Goal: Task Accomplishment & Management: Manage account settings

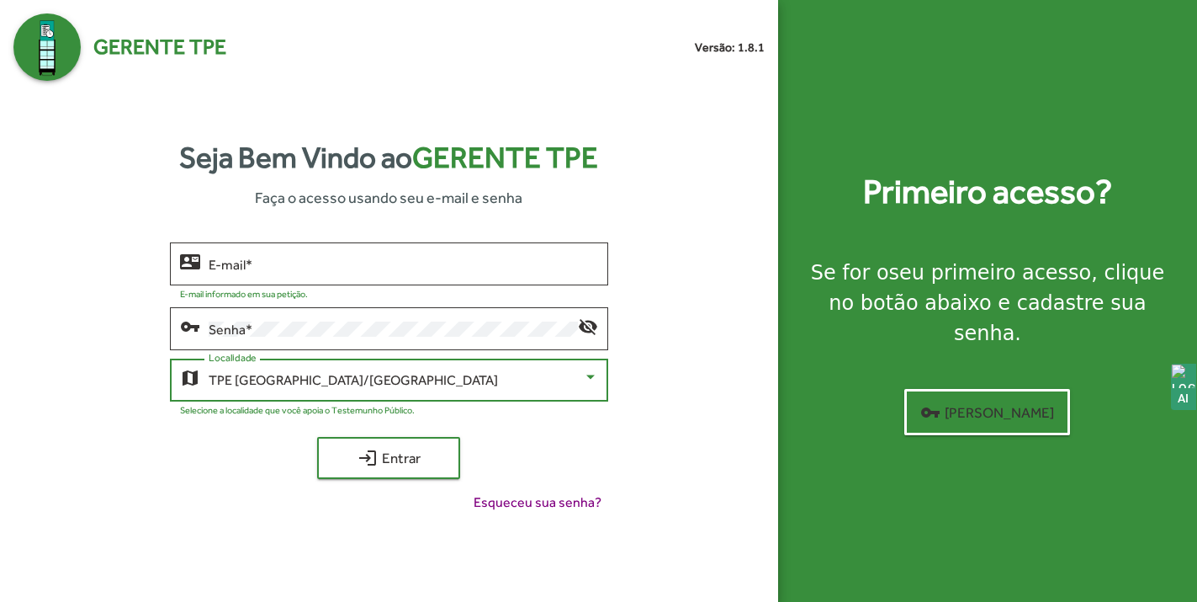
click at [375, 379] on div "TPE [GEOGRAPHIC_DATA]/[GEOGRAPHIC_DATA]" at bounding box center [396, 380] width 374 height 15
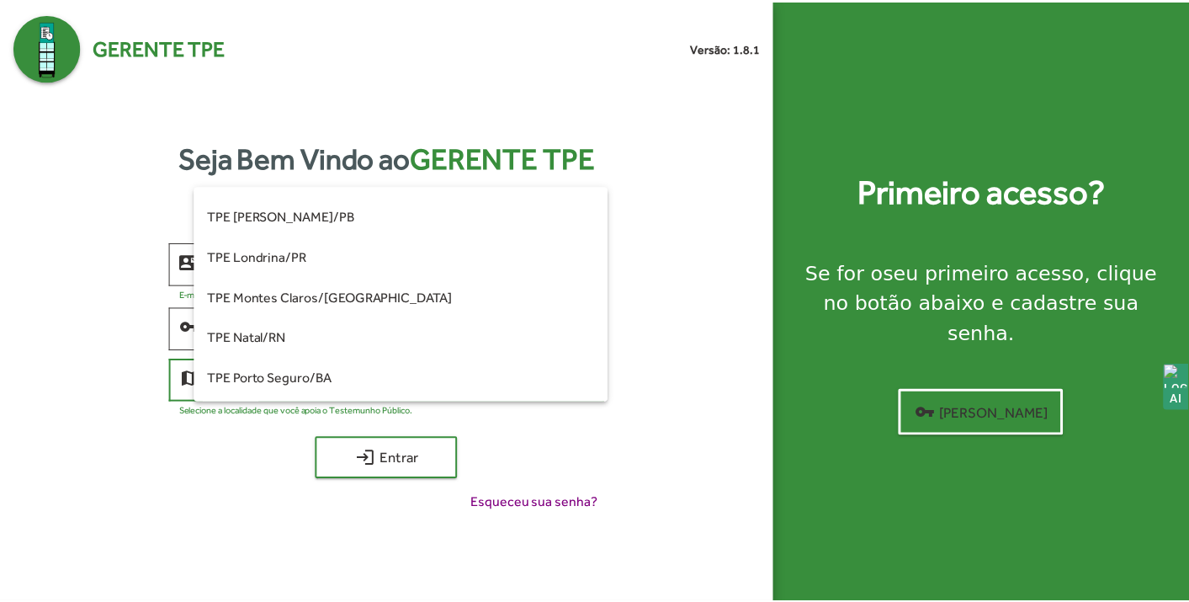
scroll to position [148, 0]
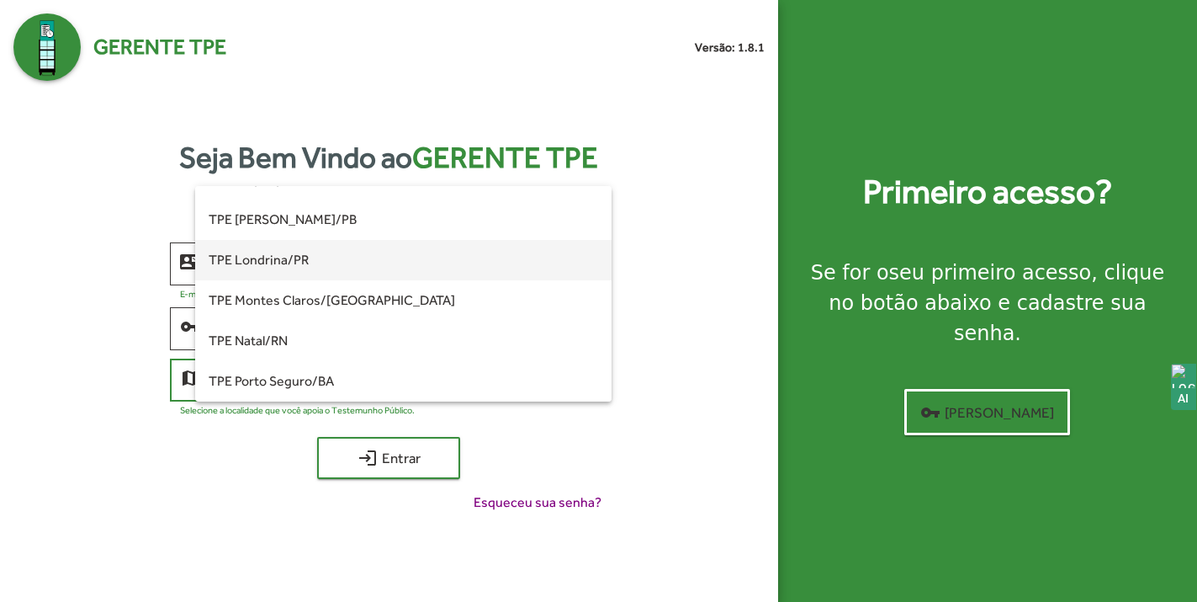
click at [321, 262] on span "TPE Londrina/PR" at bounding box center [404, 260] width 390 height 40
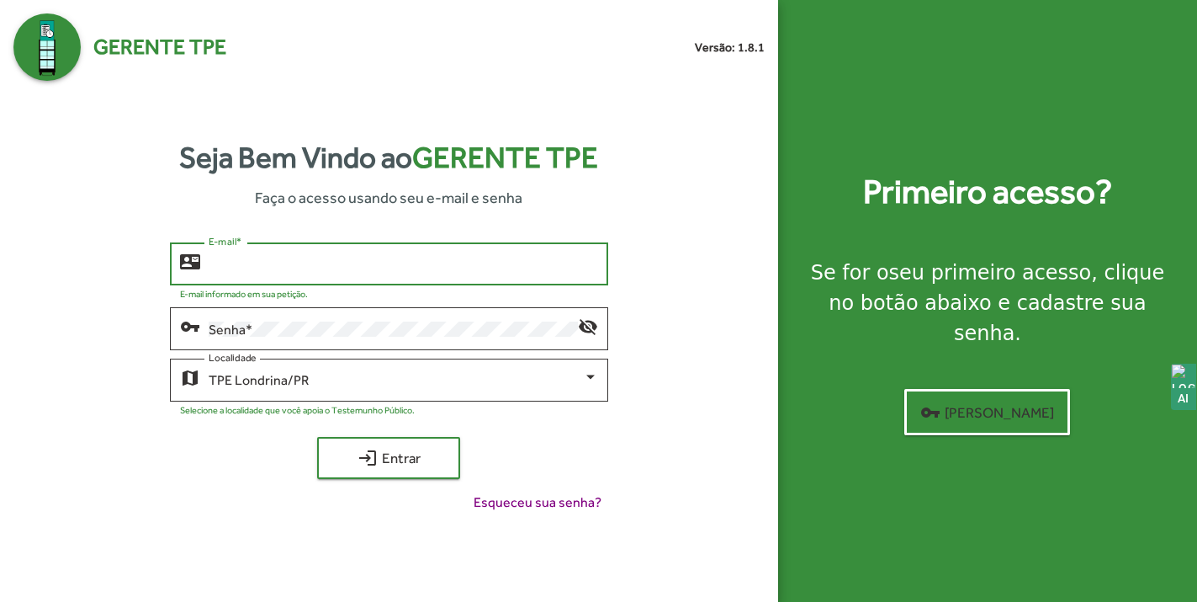
click at [292, 269] on input "E-mail *" at bounding box center [404, 264] width 390 height 15
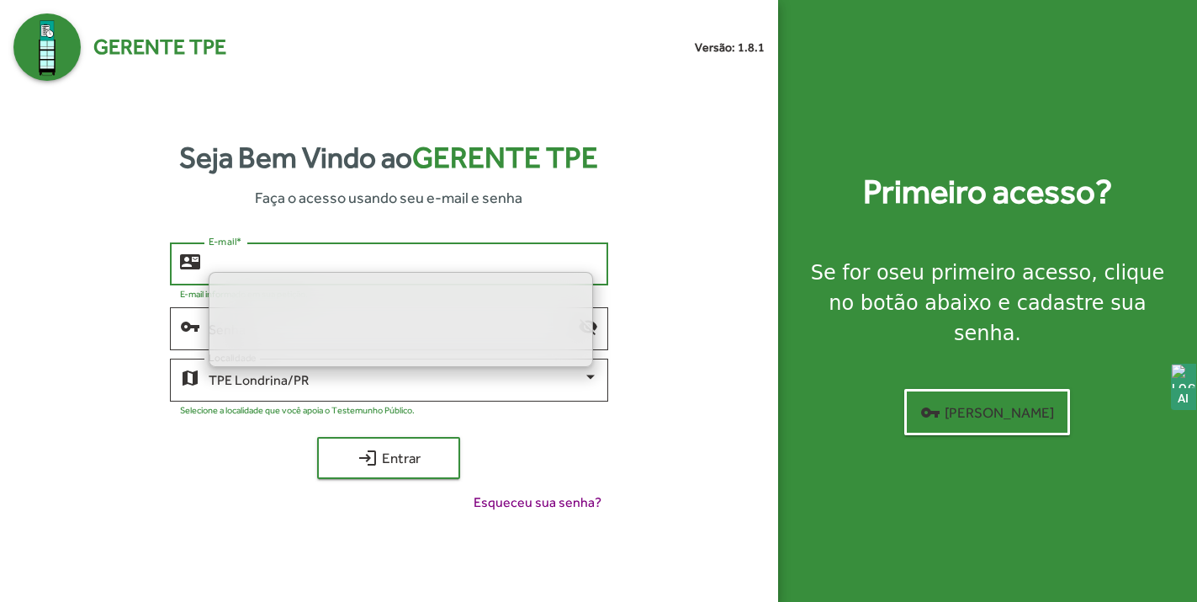
type input "**********"
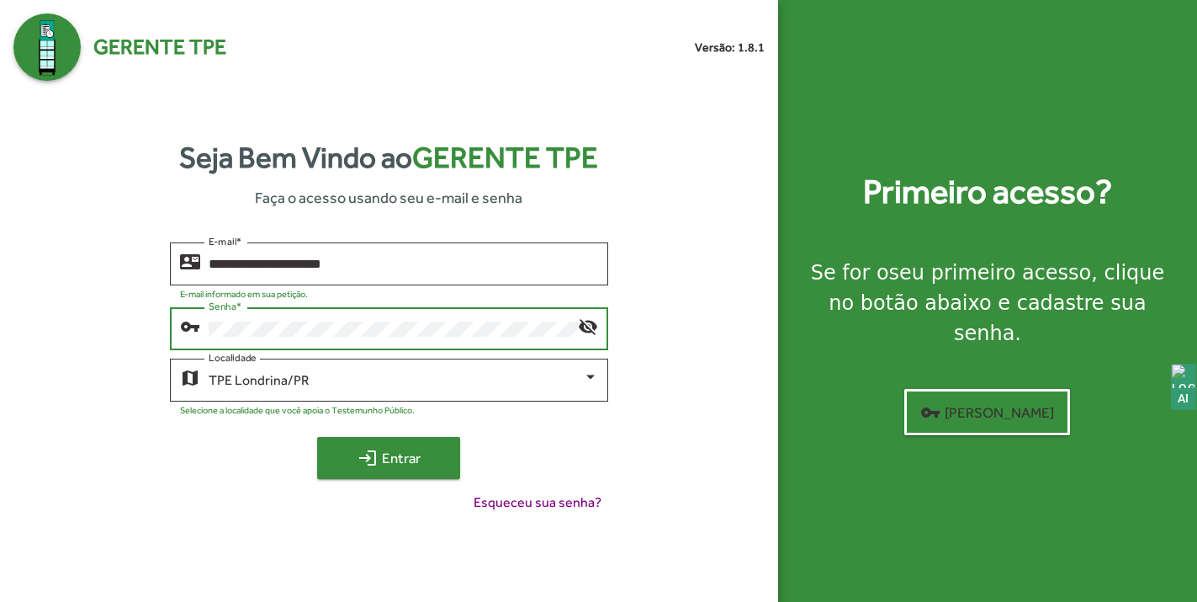
click at [411, 459] on span "login Entrar" at bounding box center [388, 458] width 113 height 30
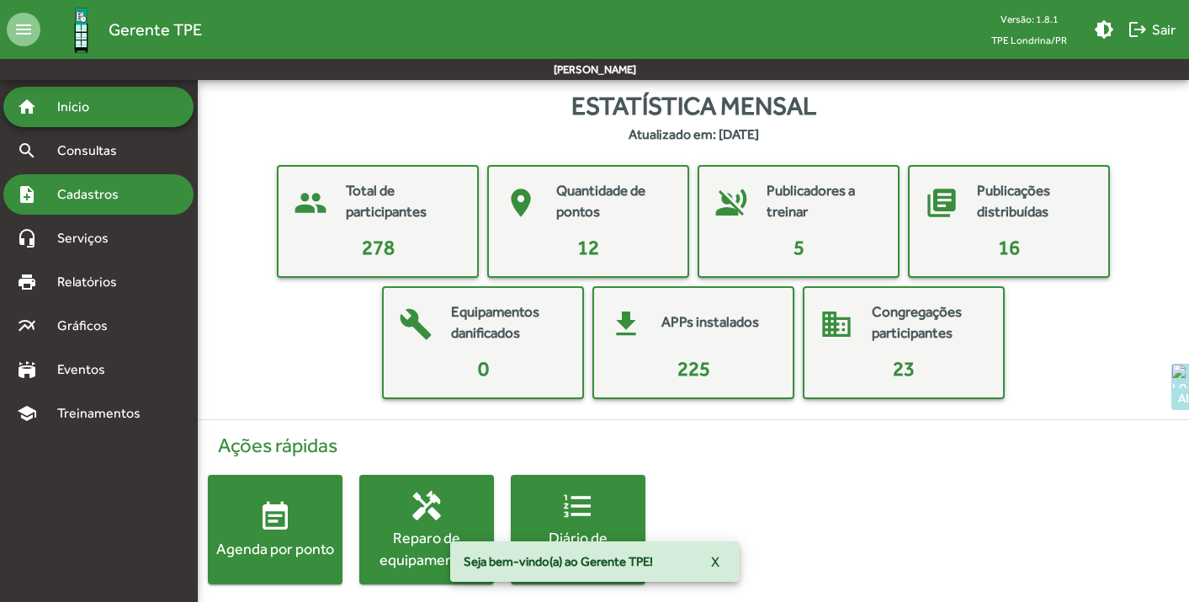
click at [93, 194] on span "Cadastros" at bounding box center [93, 194] width 93 height 20
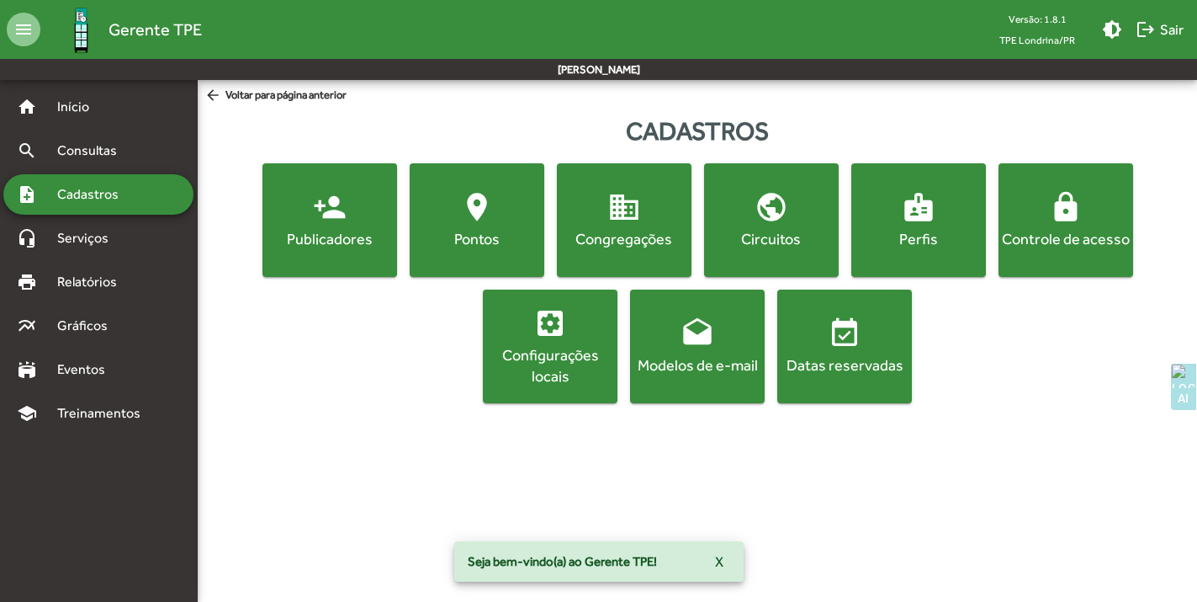
click at [1111, 226] on span "lock Controle de acesso" at bounding box center [1066, 219] width 128 height 59
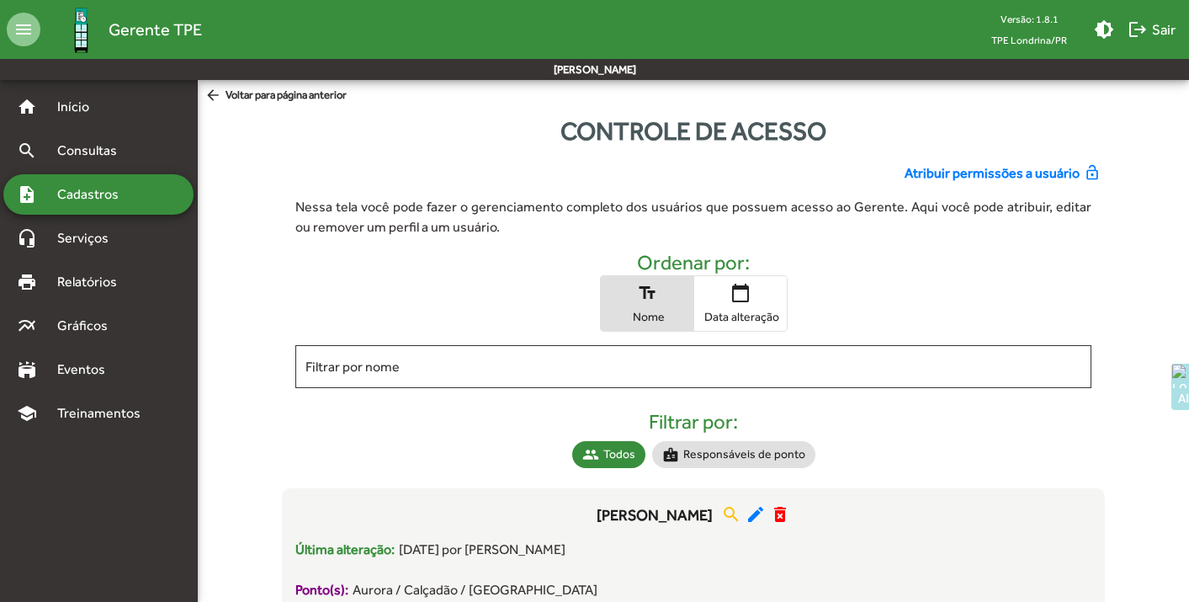
click at [1015, 172] on span "Atribuir permissões a usuário" at bounding box center [991, 173] width 175 height 20
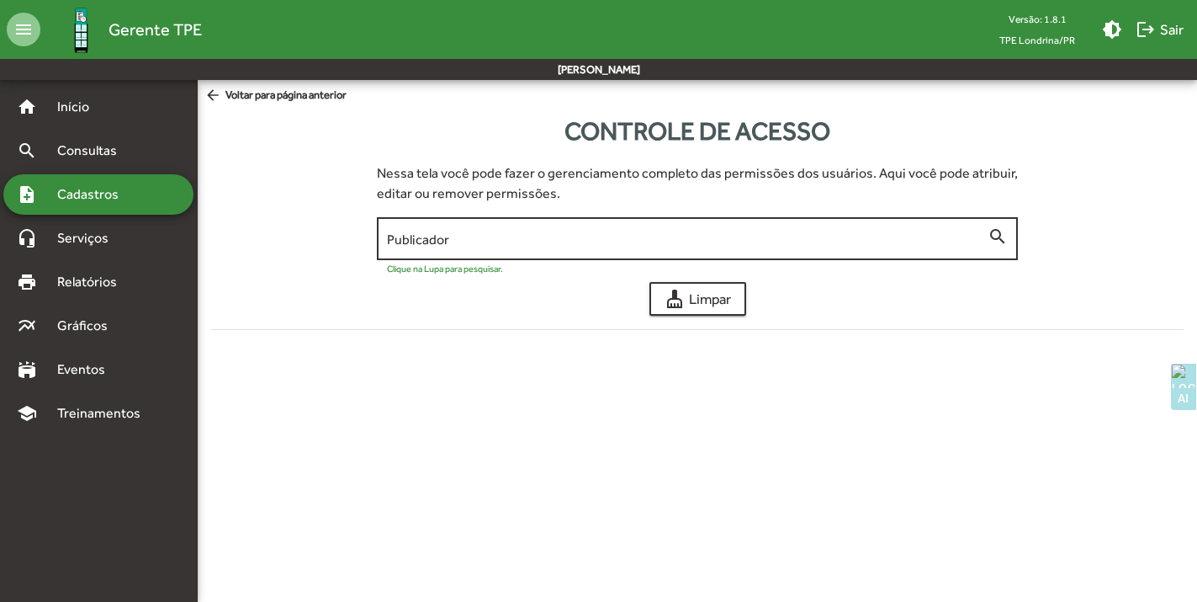
click at [660, 241] on input "Publicador" at bounding box center [688, 238] width 602 height 15
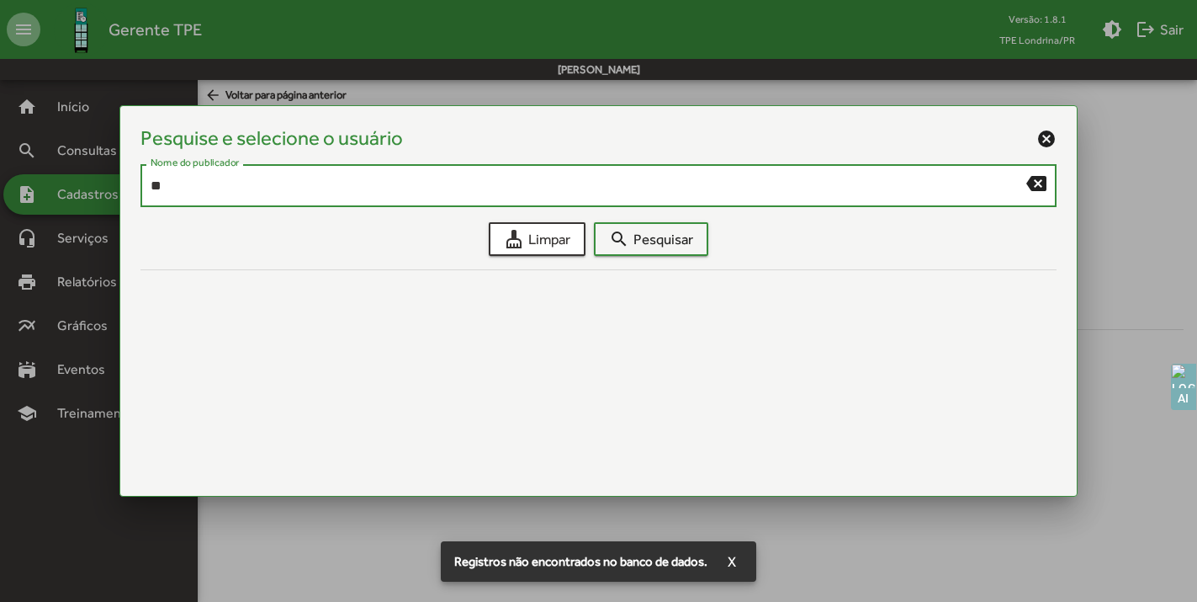
type input "*"
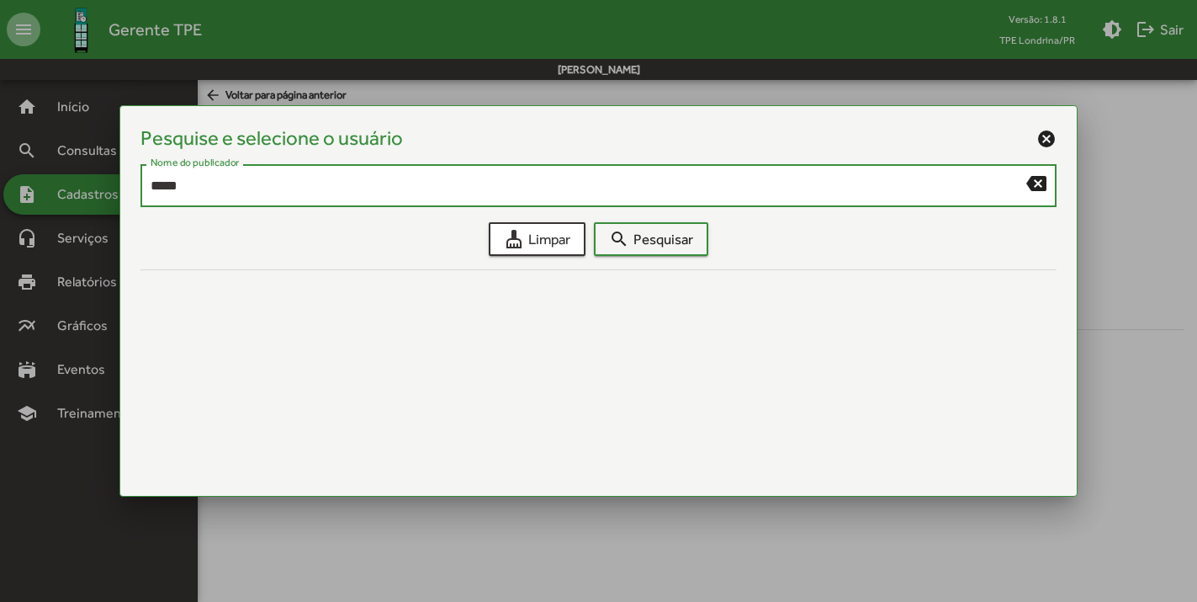
type input "*****"
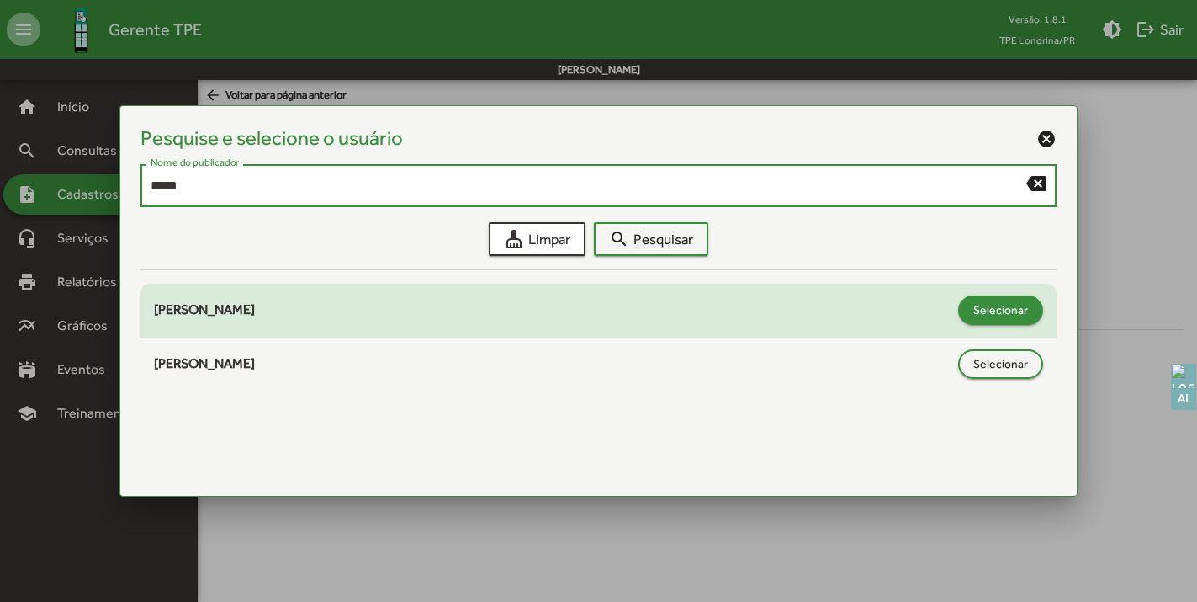
click at [1000, 318] on span "Selecionar" at bounding box center [1000, 309] width 55 height 30
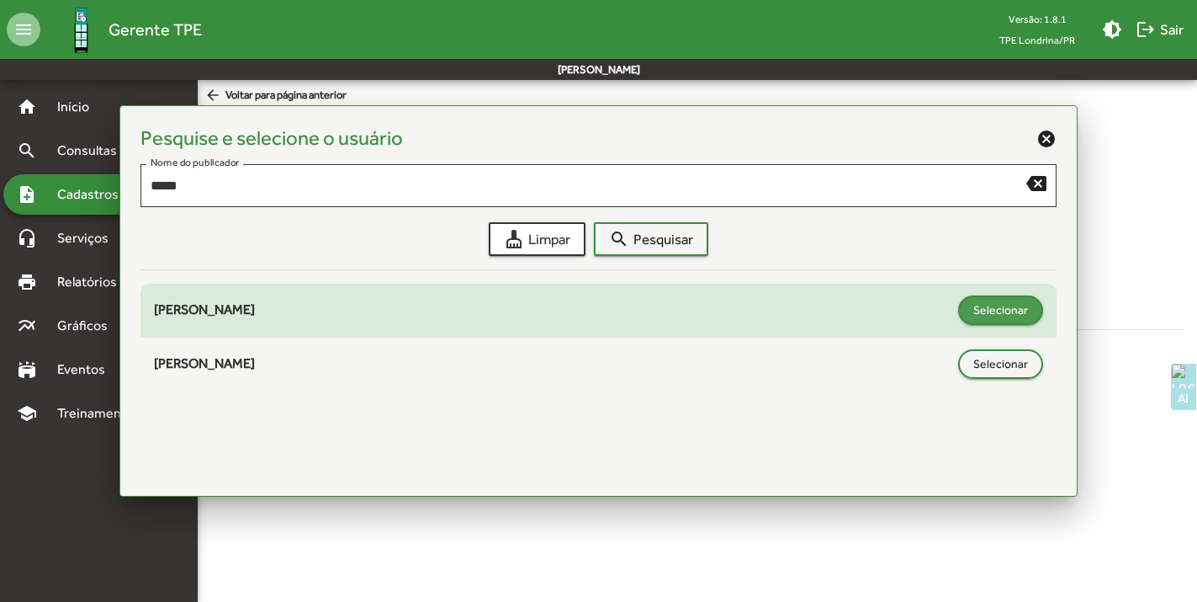
type input "**********"
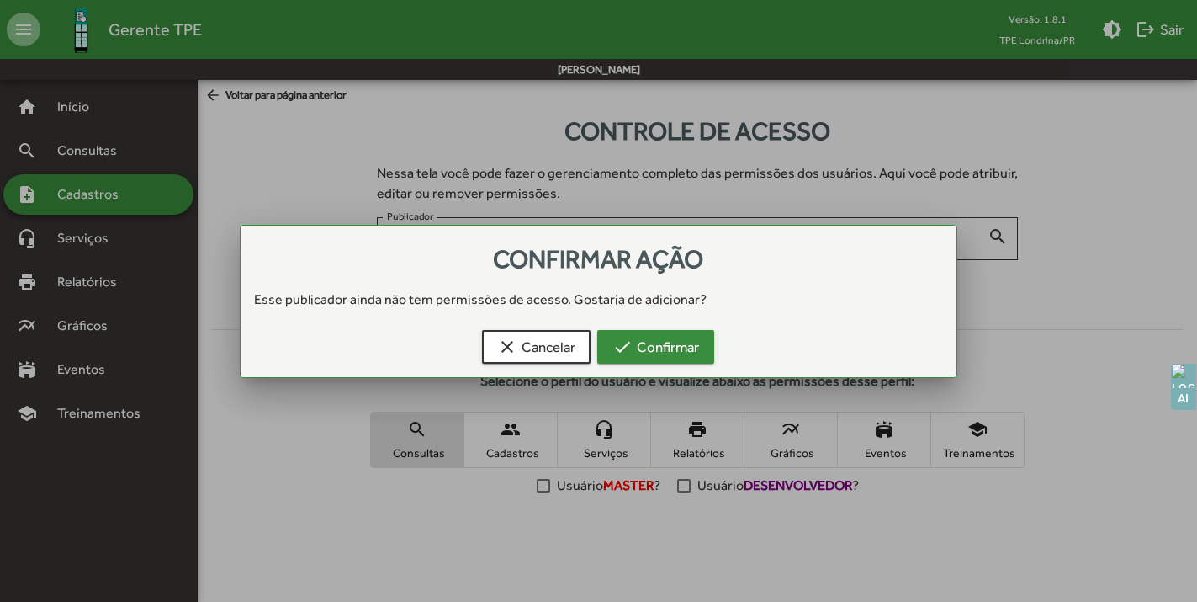
click at [655, 351] on span "check Confirmar" at bounding box center [655, 346] width 87 height 30
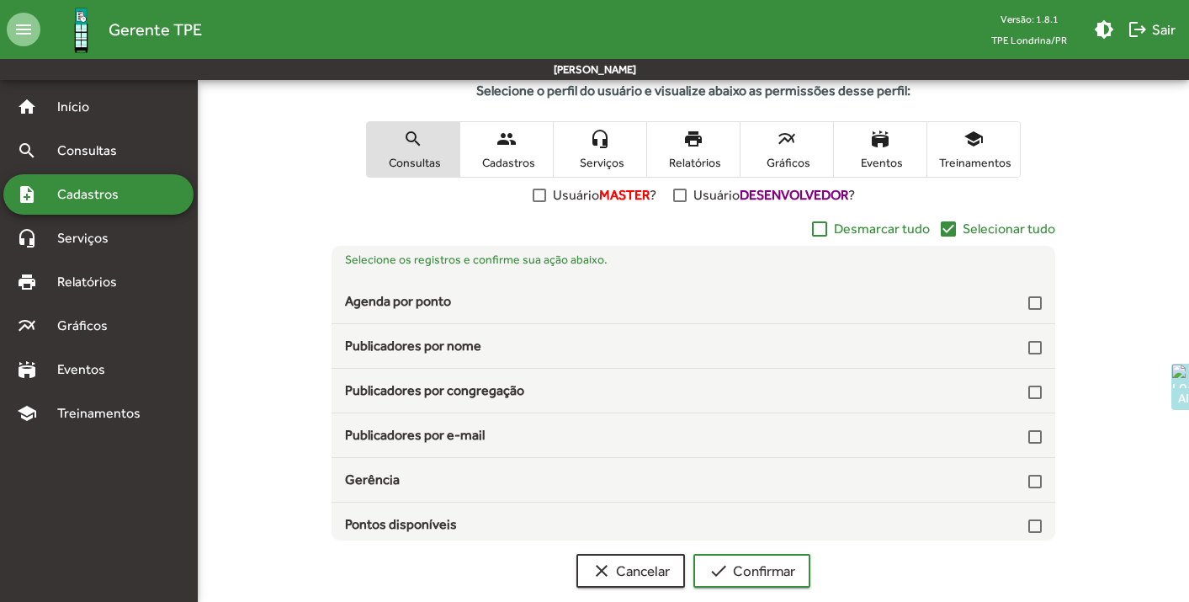
scroll to position [317, 0]
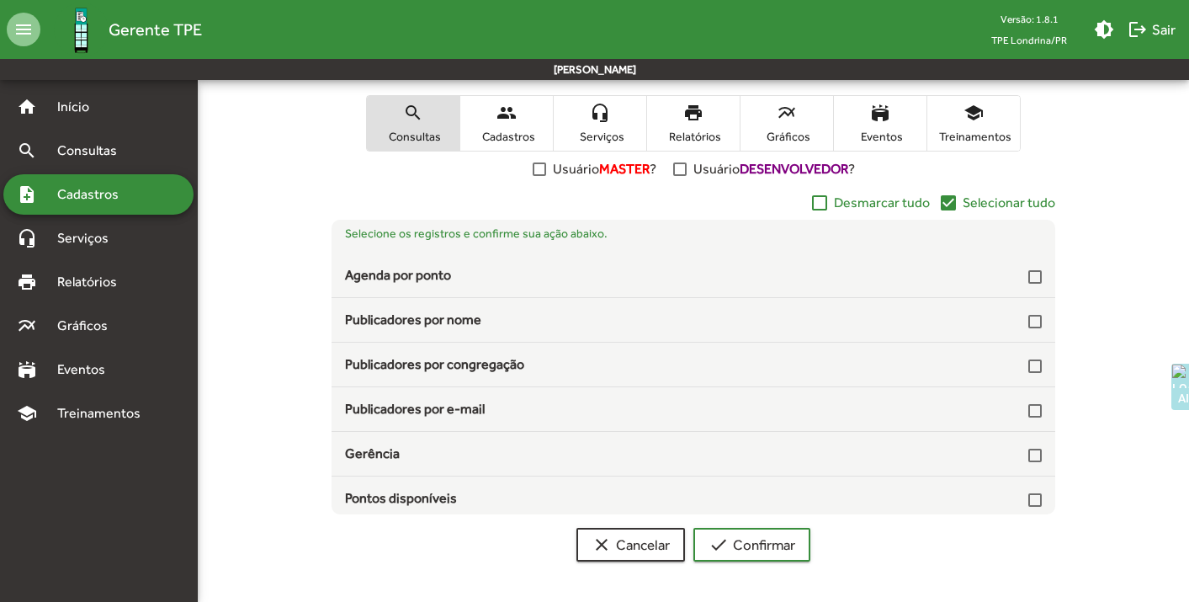
click at [951, 200] on mat-icon "check_box" at bounding box center [948, 203] width 20 height 20
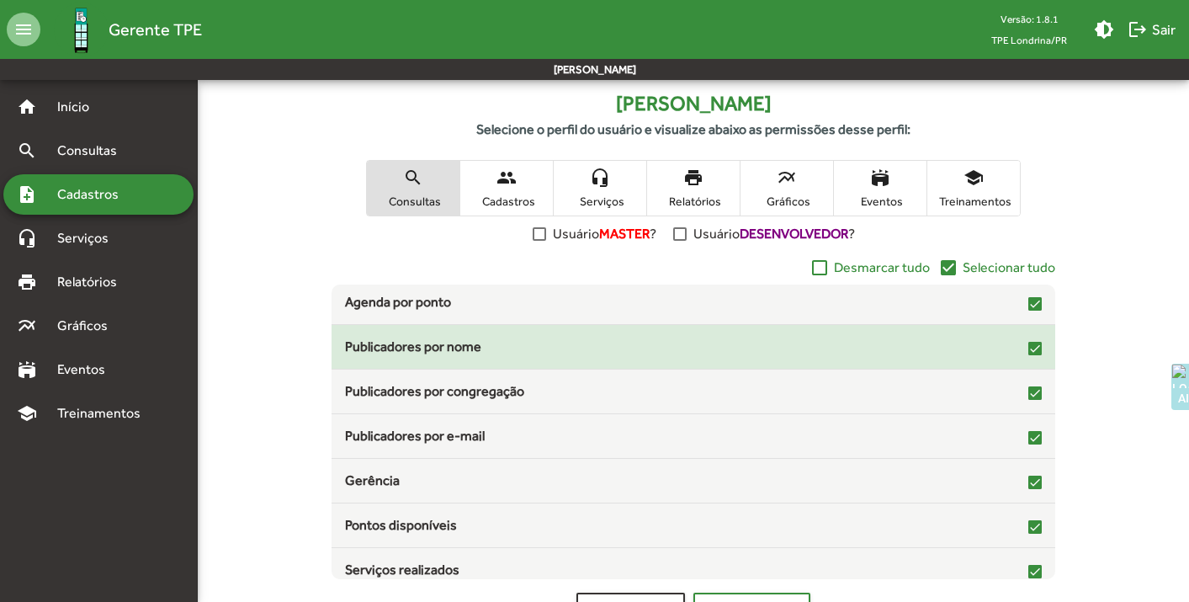
scroll to position [39, 0]
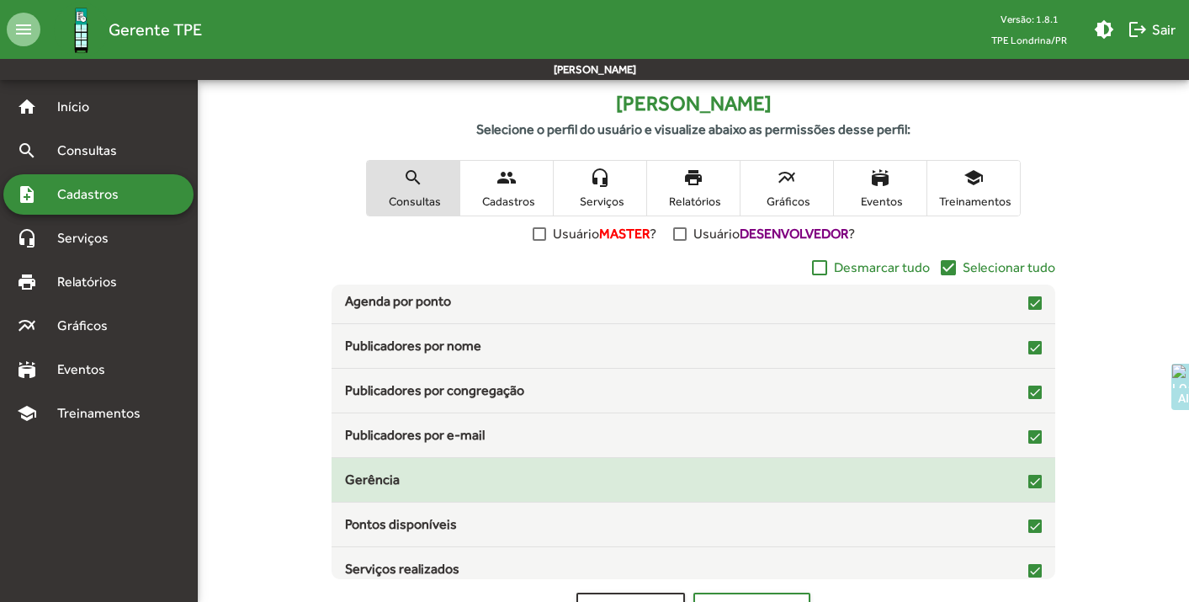
click at [1028, 480] on div at bounding box center [1034, 481] width 13 height 13
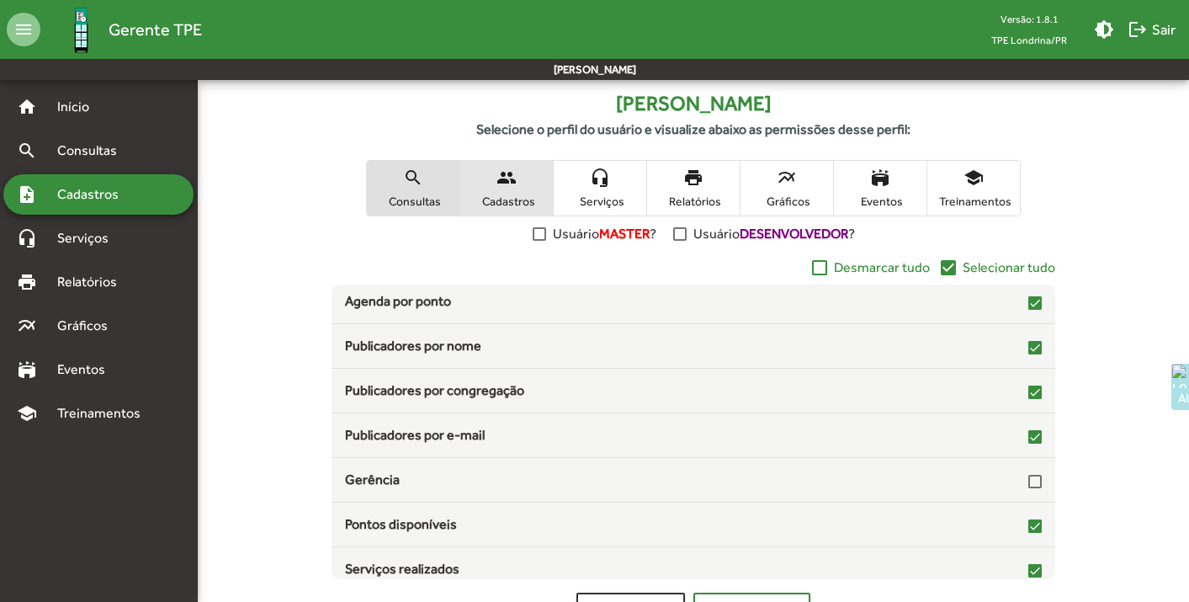
click at [522, 199] on span "Cadastros" at bounding box center [506, 201] width 84 height 15
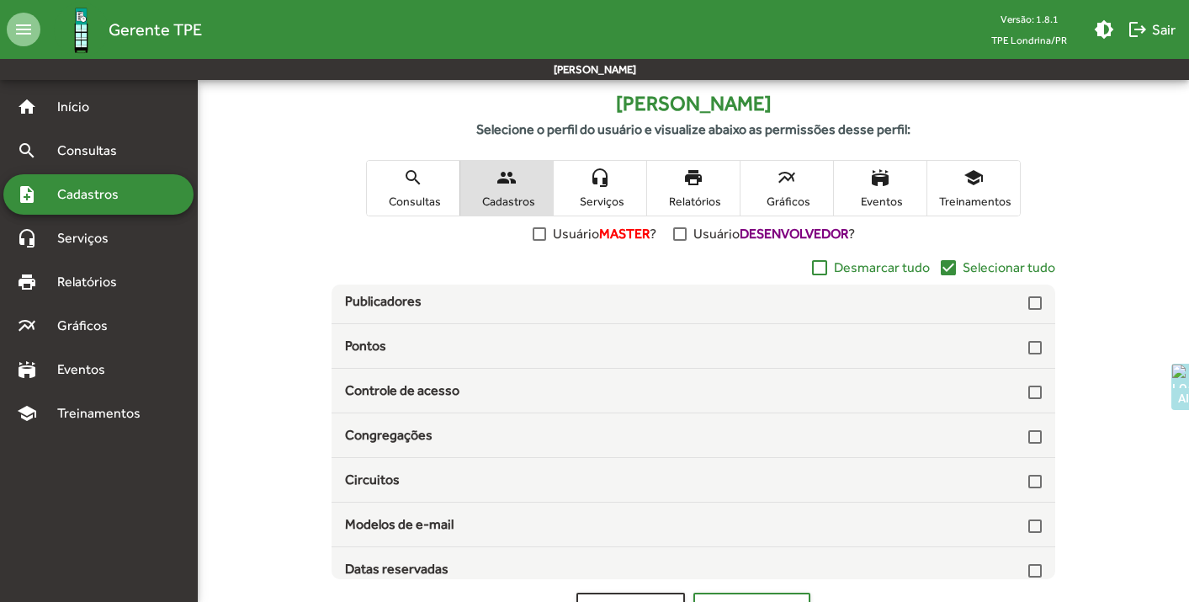
click at [999, 269] on span "Selecionar tudo" at bounding box center [1008, 267] width 93 height 20
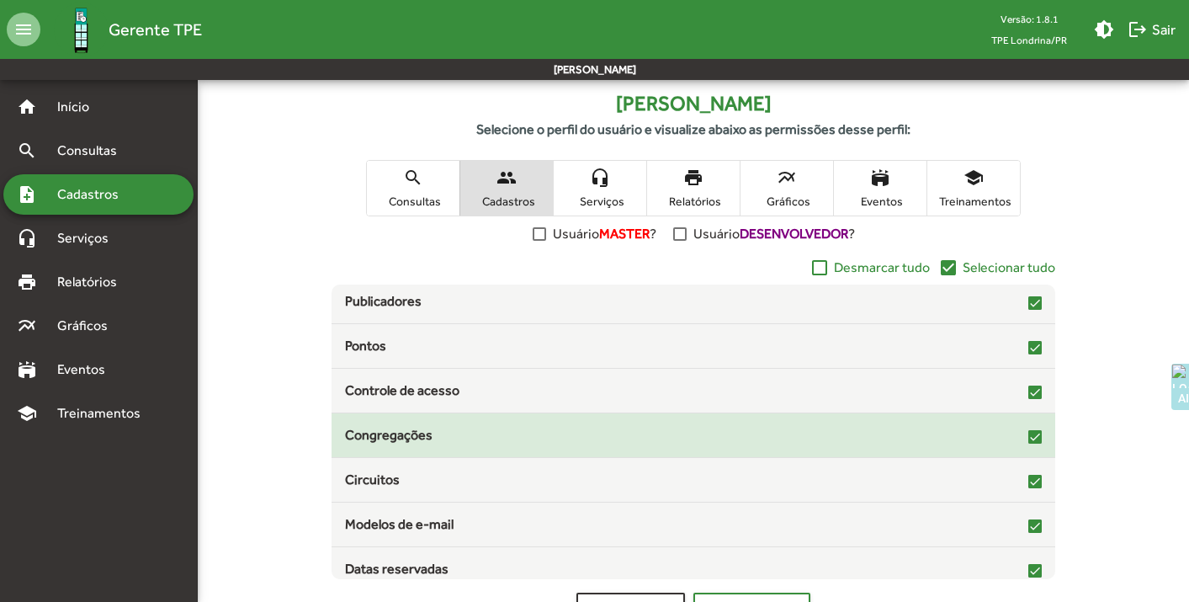
scroll to position [50, 0]
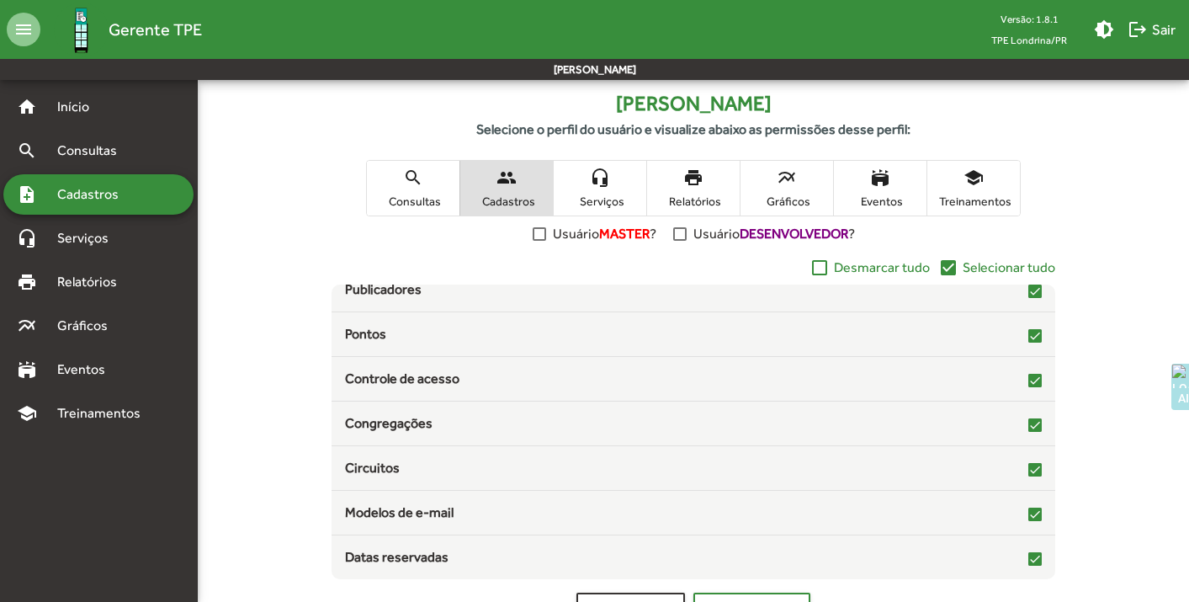
click at [625, 188] on span "headset_mic Serviços" at bounding box center [600, 188] width 93 height 55
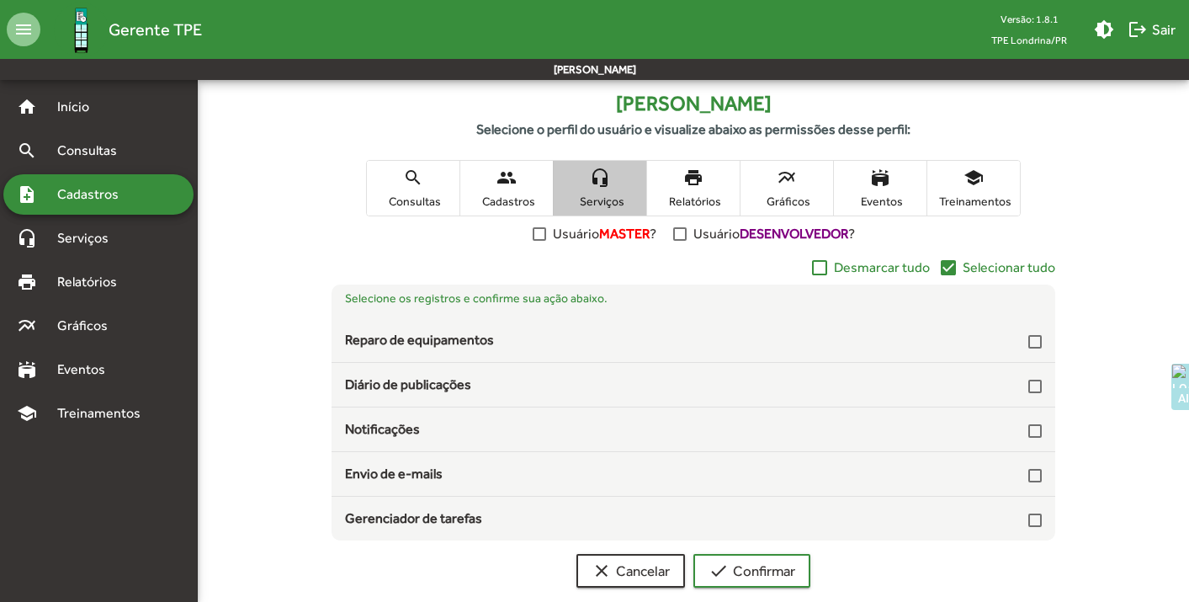
scroll to position [0, 0]
click at [952, 267] on mat-icon "check_box" at bounding box center [948, 267] width 20 height 20
click at [693, 189] on span "print Relatórios" at bounding box center [693, 188] width 93 height 55
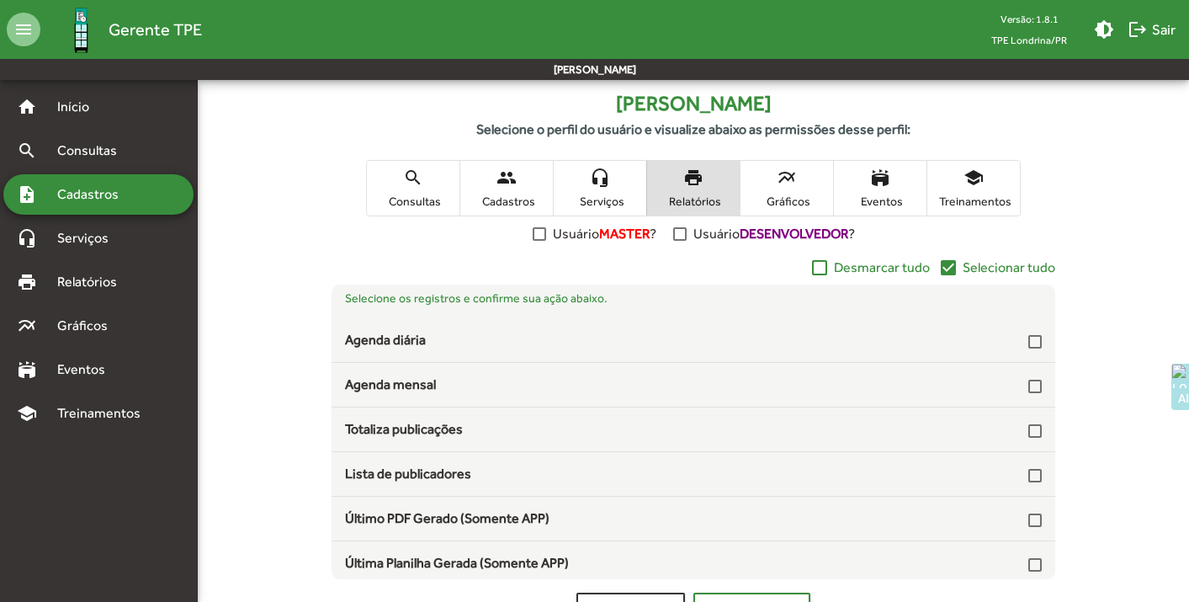
click at [952, 269] on mat-icon "check_box" at bounding box center [948, 267] width 20 height 20
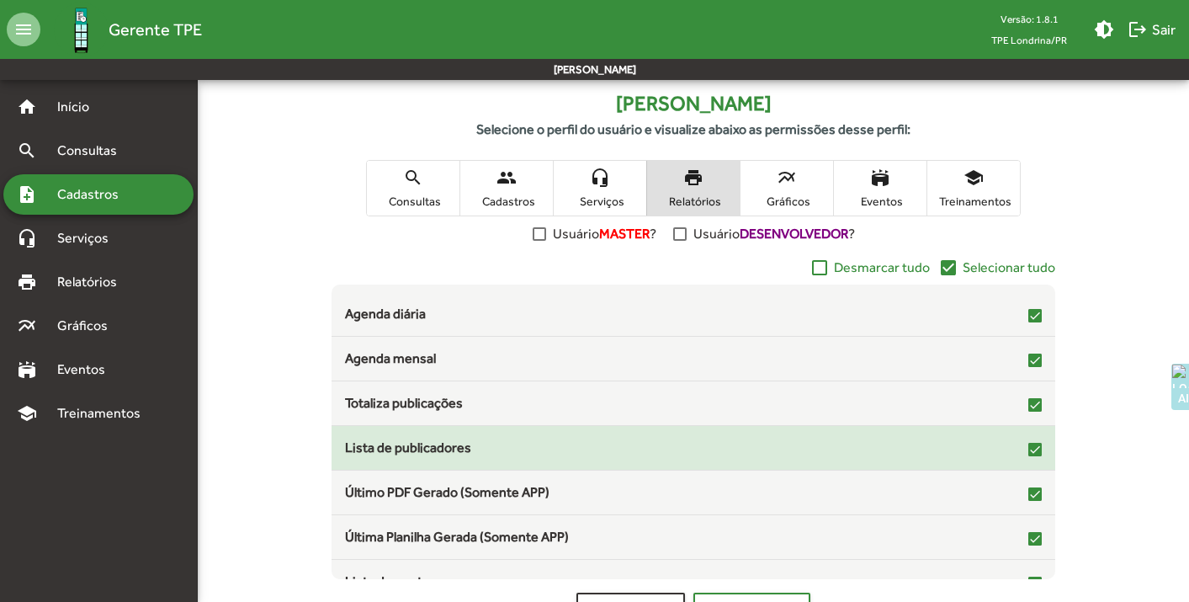
scroll to position [50, 0]
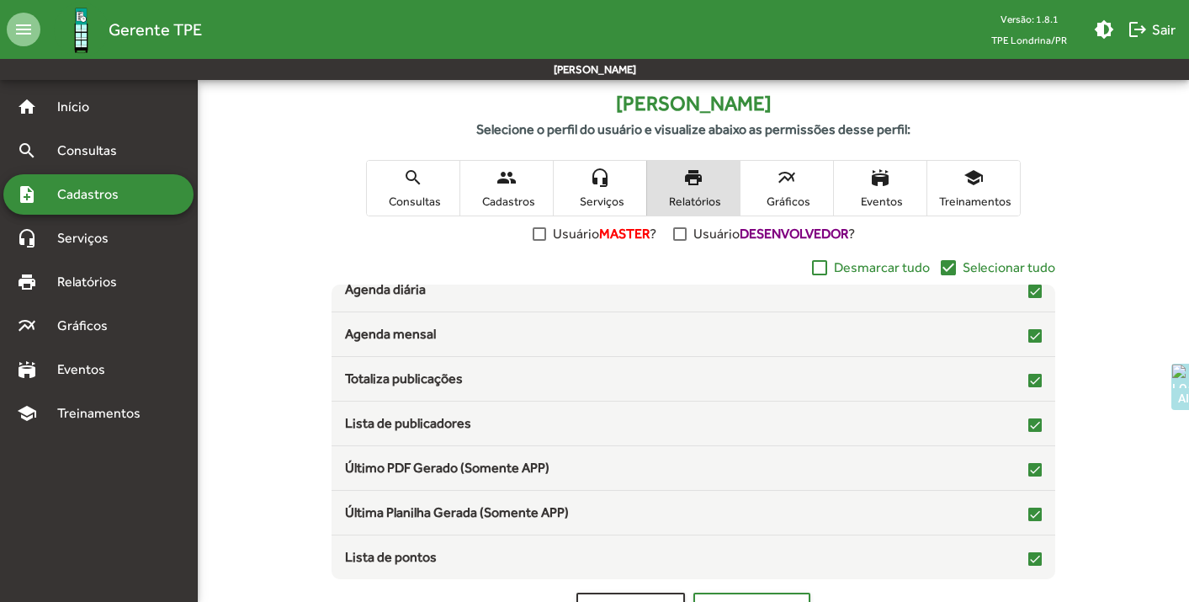
click at [771, 182] on span "multiline_chart Gráficos" at bounding box center [786, 188] width 93 height 55
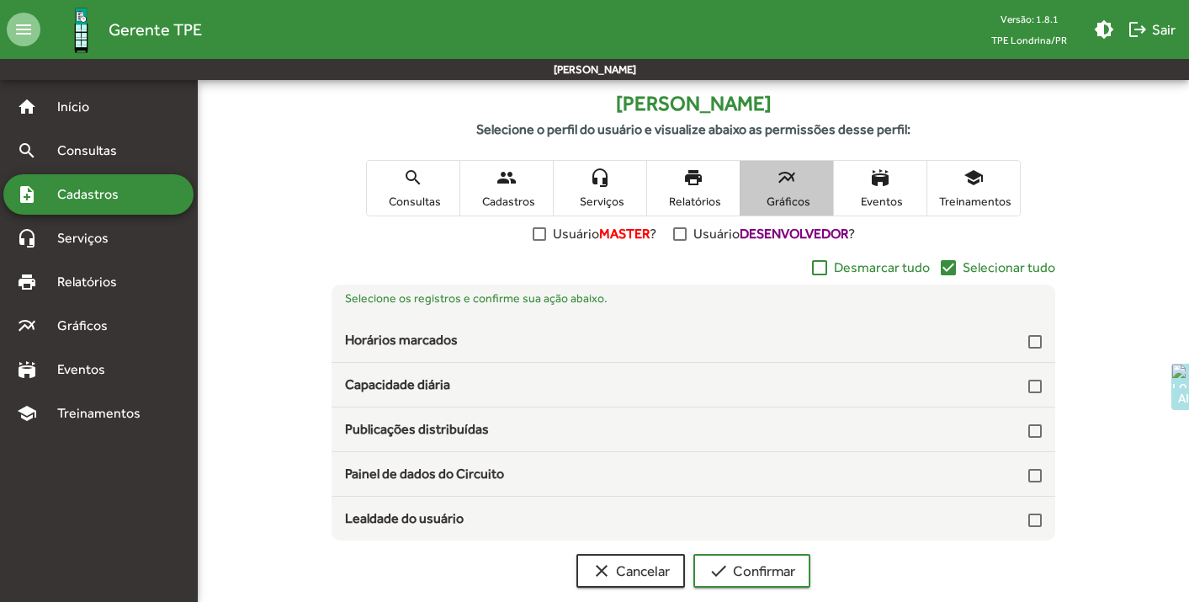
scroll to position [0, 0]
click at [955, 269] on mat-icon "check_box" at bounding box center [948, 267] width 20 height 20
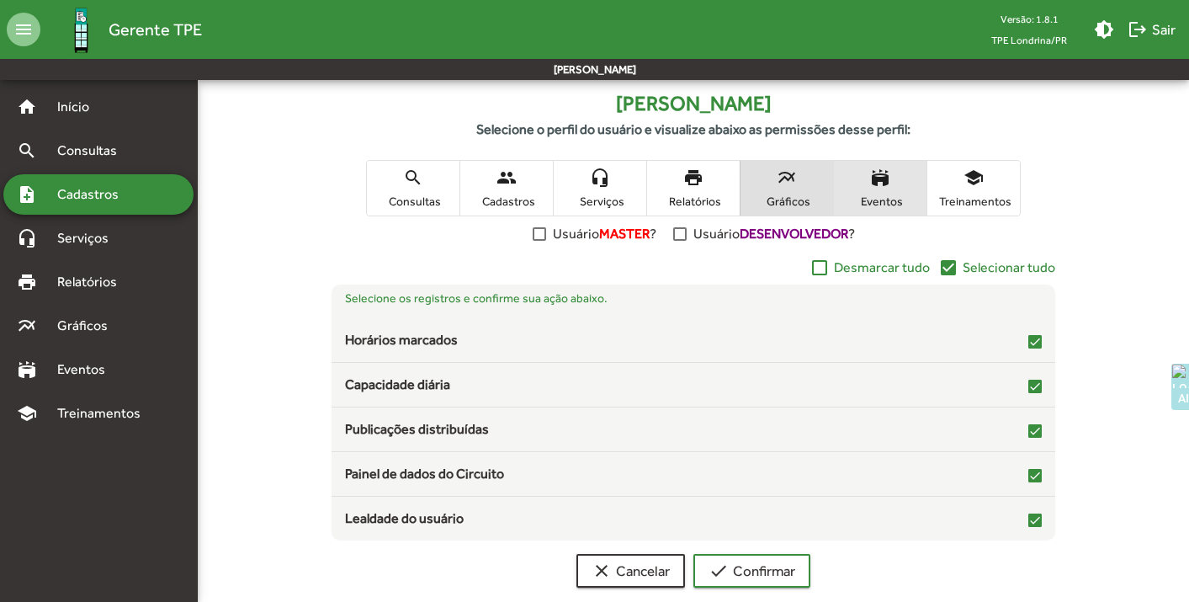
click at [898, 191] on span "stadium Eventos" at bounding box center [880, 188] width 93 height 55
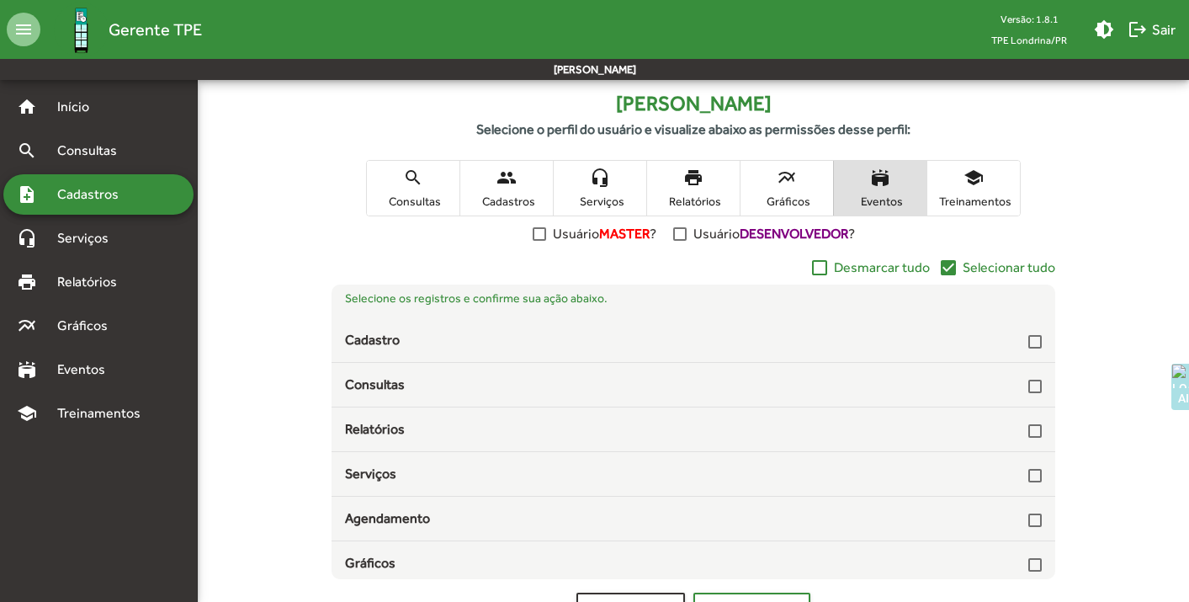
click at [949, 263] on mat-icon "check_box" at bounding box center [948, 267] width 20 height 20
click at [976, 204] on span "Treinamentos" at bounding box center [973, 201] width 84 height 15
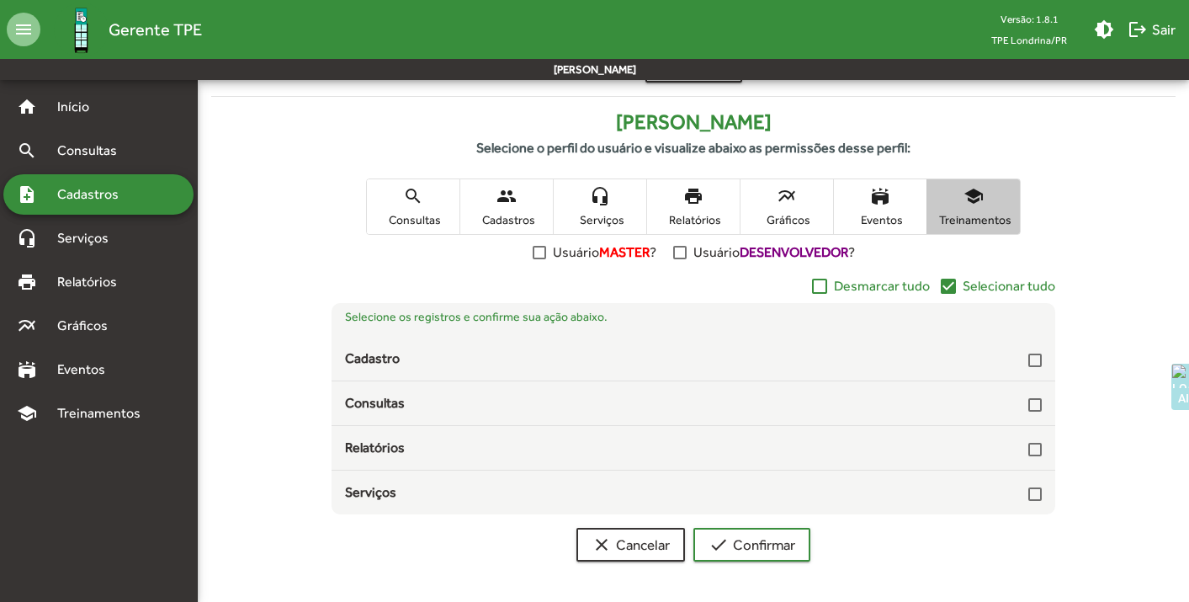
scroll to position [234, 0]
click at [950, 284] on mat-icon "check_box" at bounding box center [948, 286] width 20 height 20
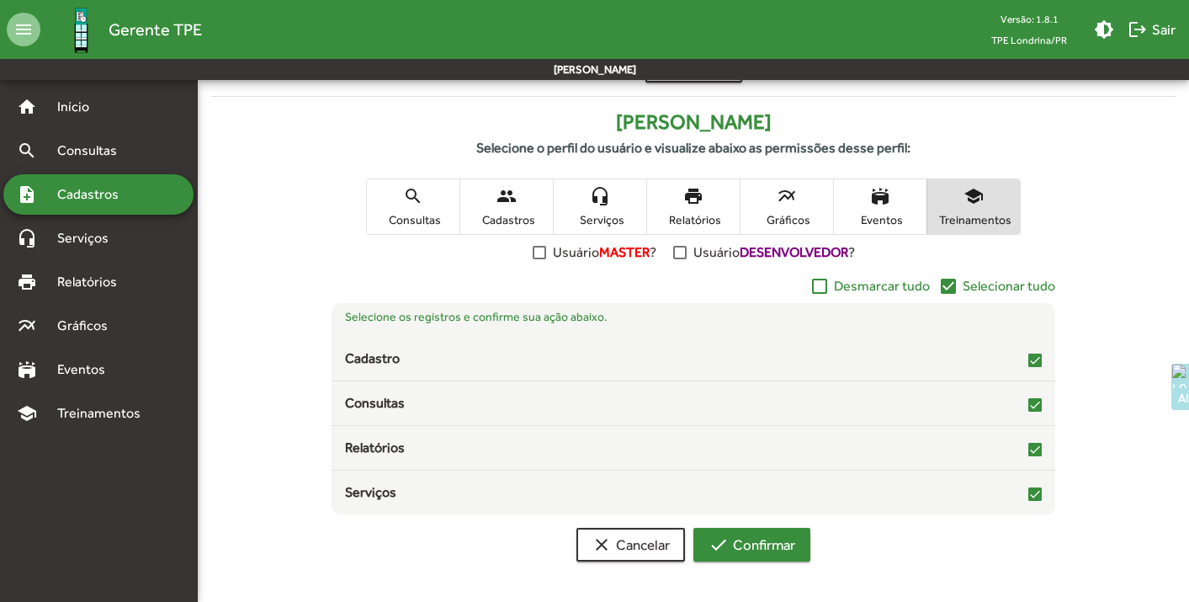
click at [775, 541] on span "check Confirmar" at bounding box center [751, 544] width 87 height 30
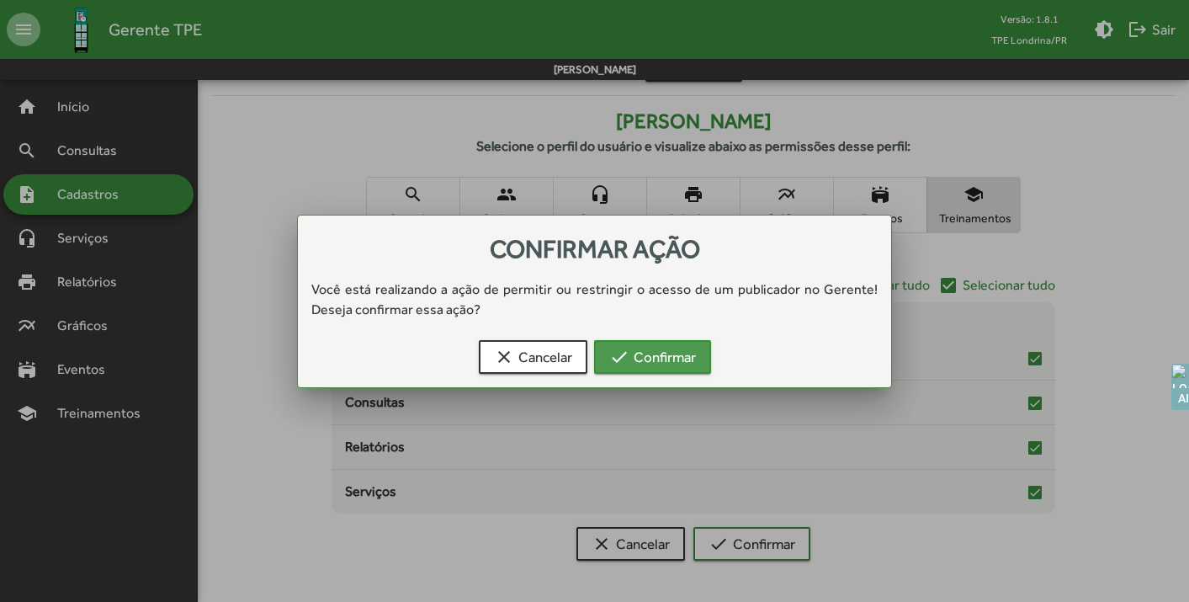
click at [659, 364] on span "check Confirmar" at bounding box center [652, 357] width 87 height 30
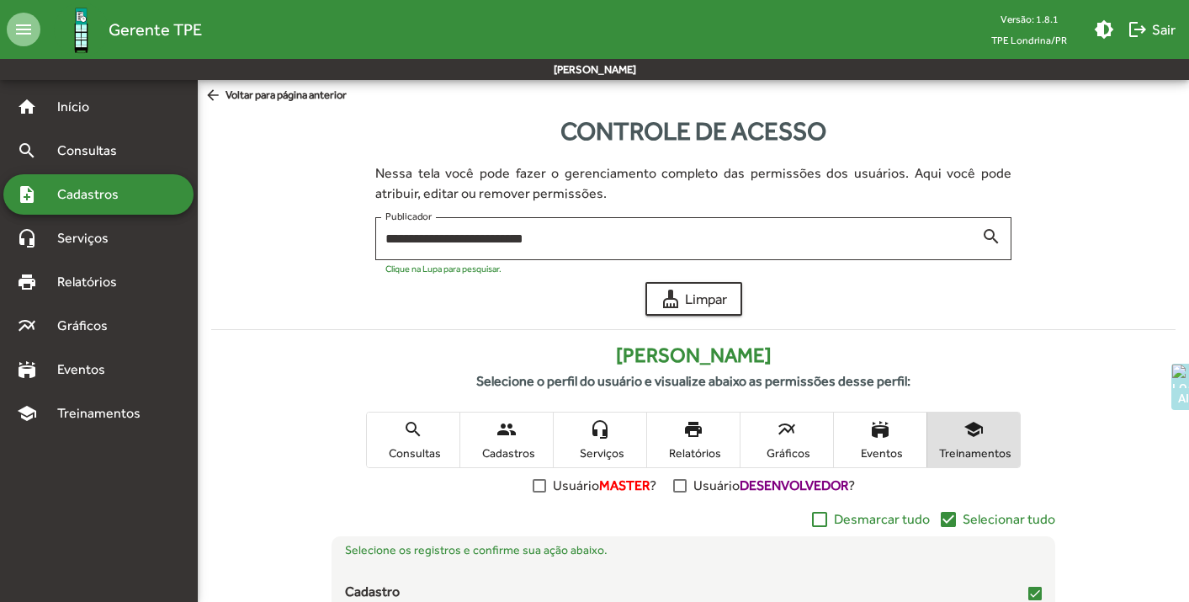
scroll to position [234, 0]
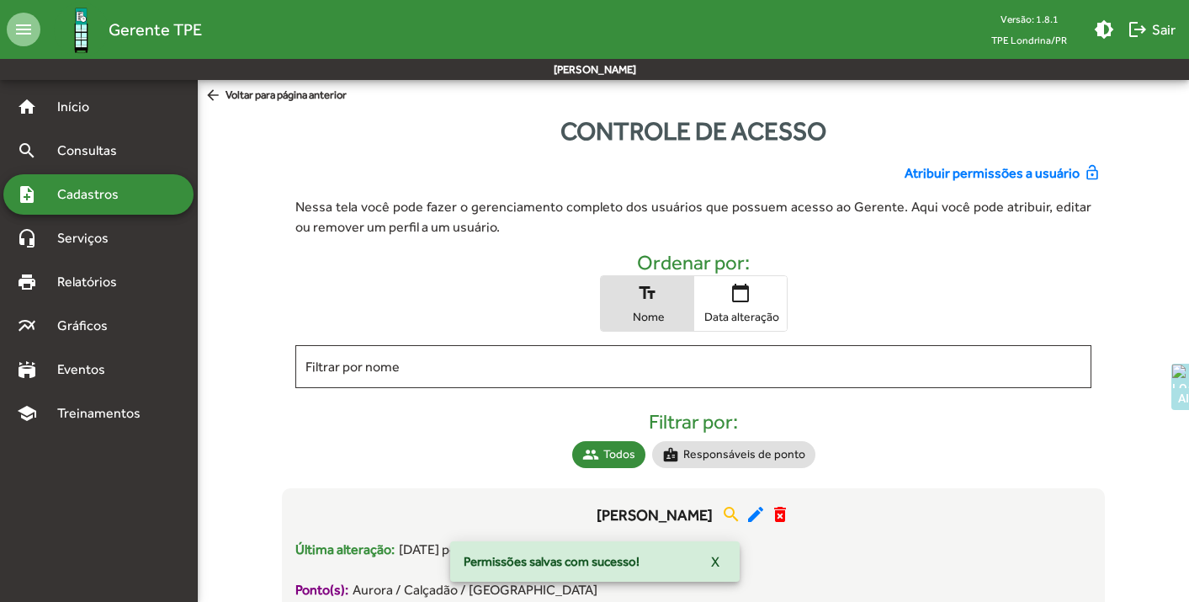
click at [960, 172] on span "Atribuir permissões a usuário" at bounding box center [991, 173] width 175 height 20
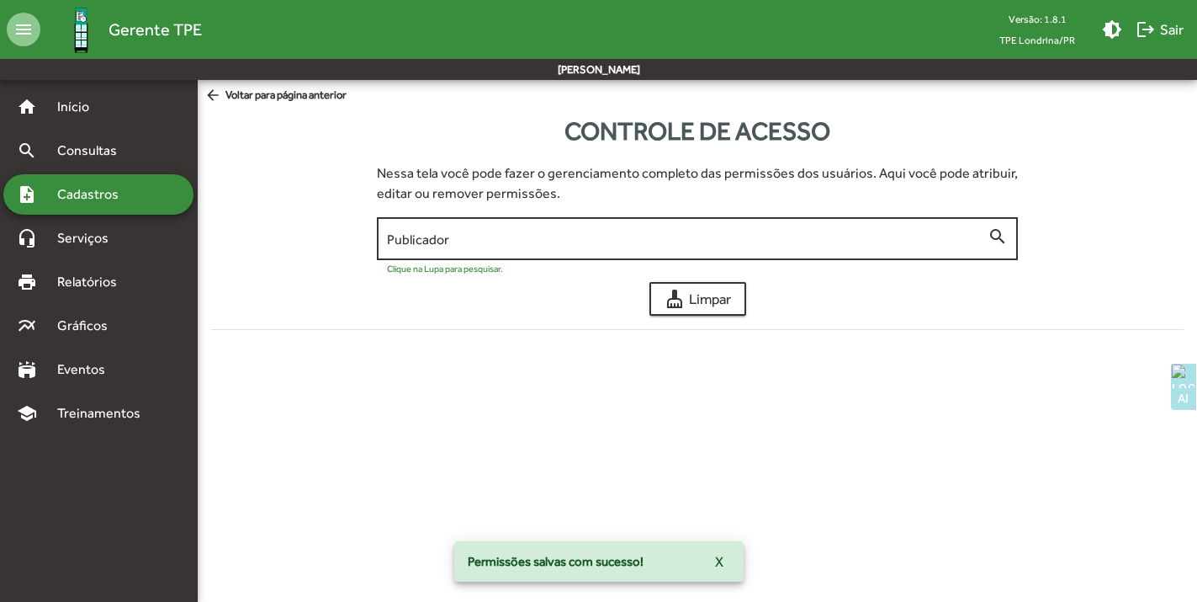
click at [493, 246] on input "Publicador" at bounding box center [688, 238] width 602 height 15
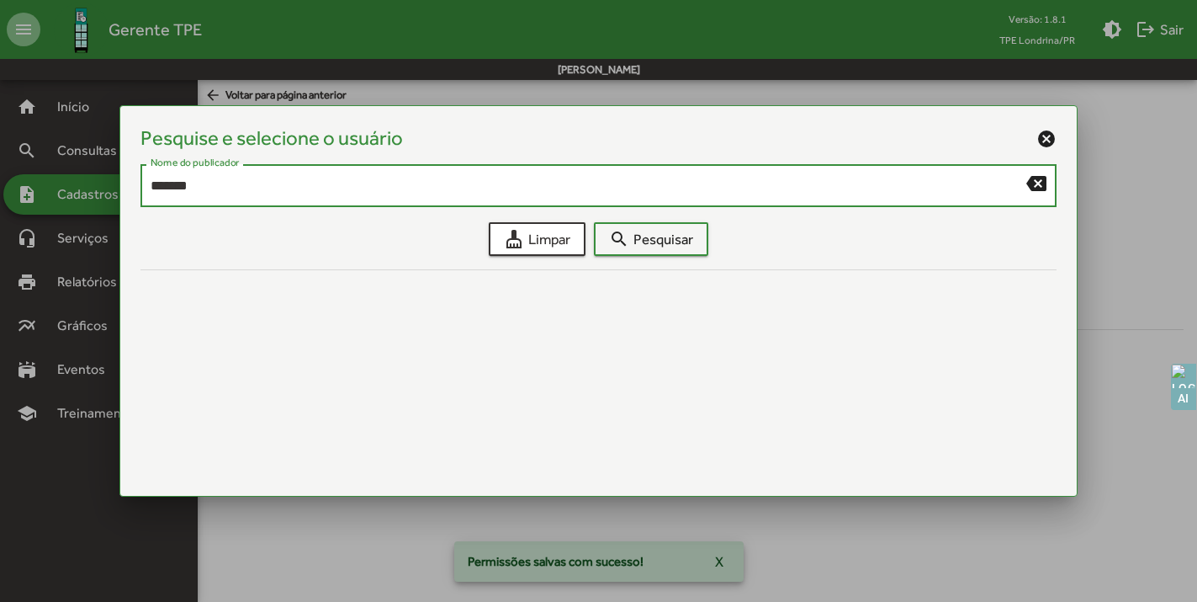
type input "*******"
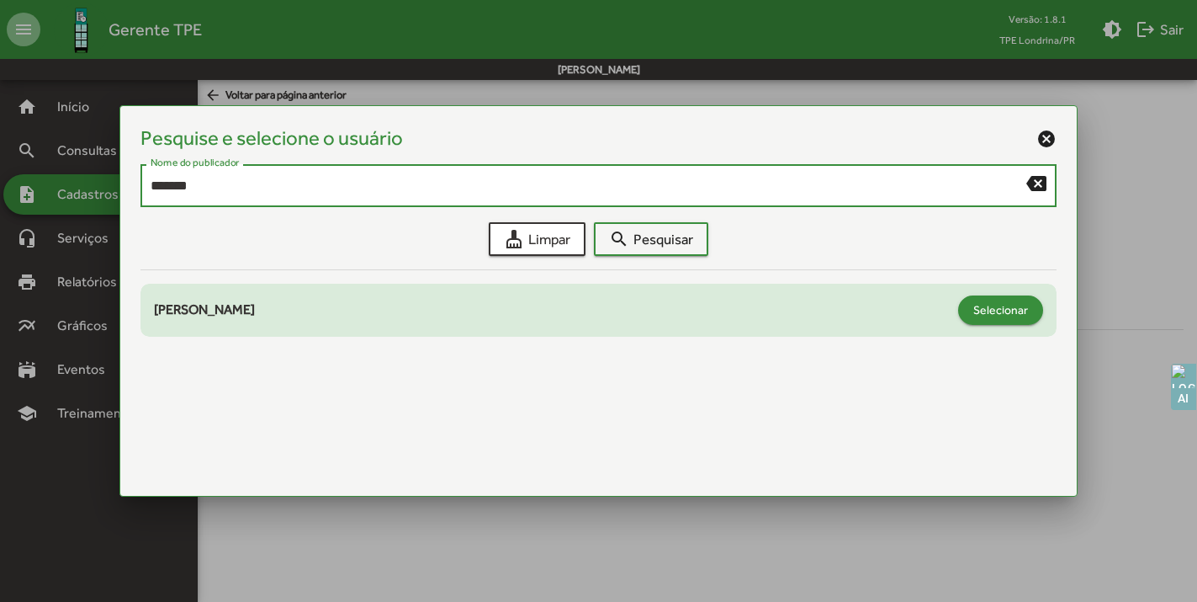
click at [1015, 317] on span "Selecionar" at bounding box center [1000, 309] width 55 height 30
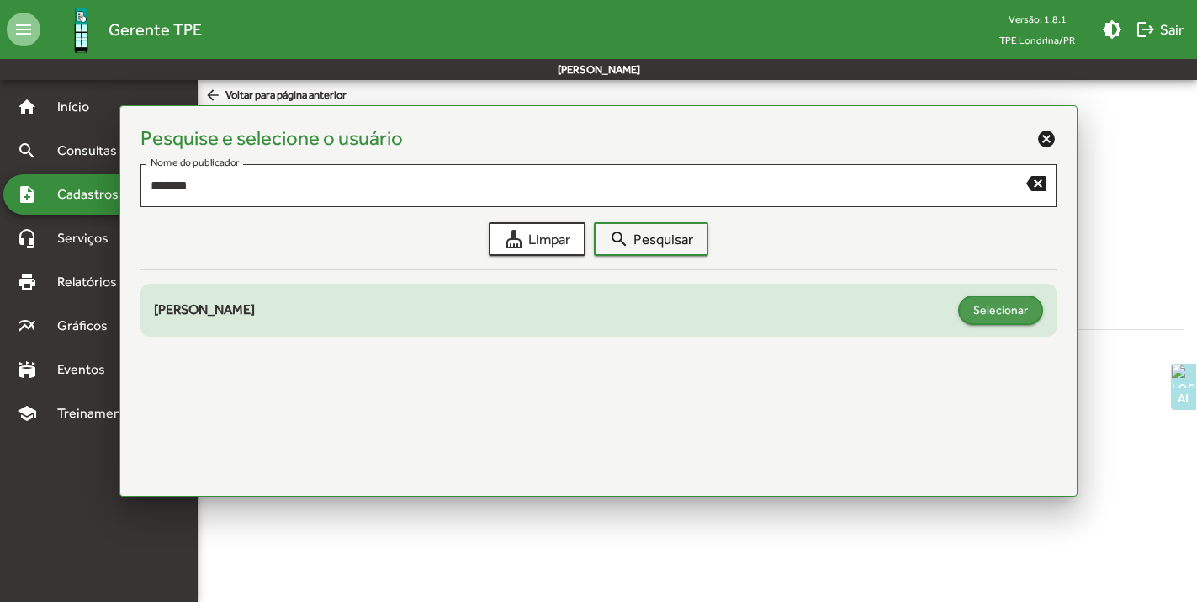
type input "**********"
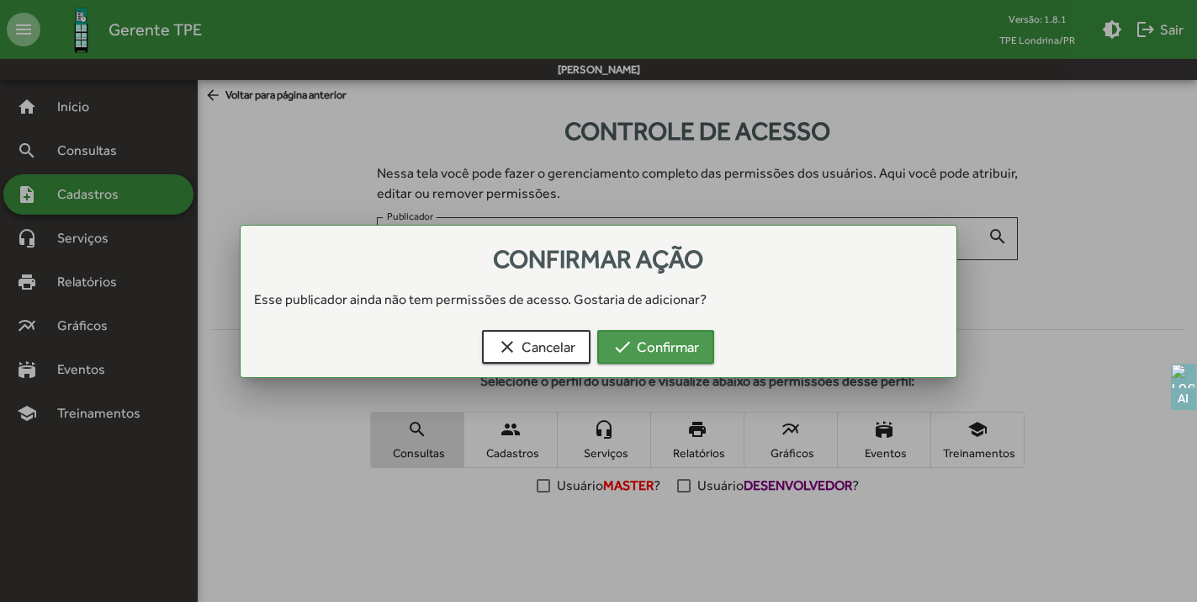
click at [695, 356] on span "check Confirmar" at bounding box center [655, 346] width 87 height 30
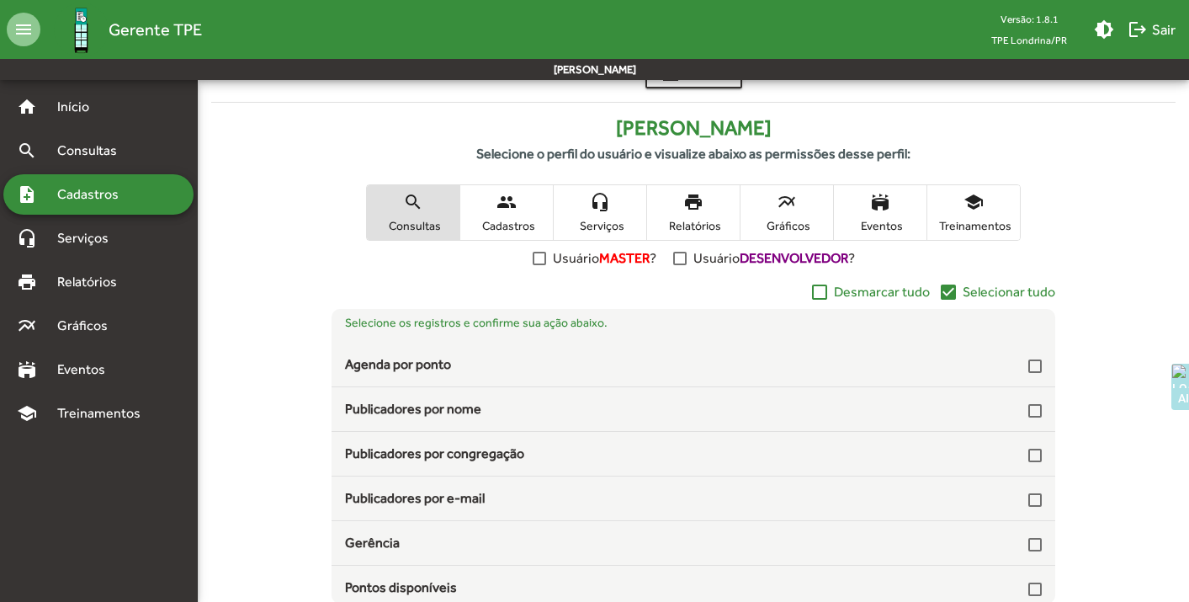
scroll to position [317, 0]
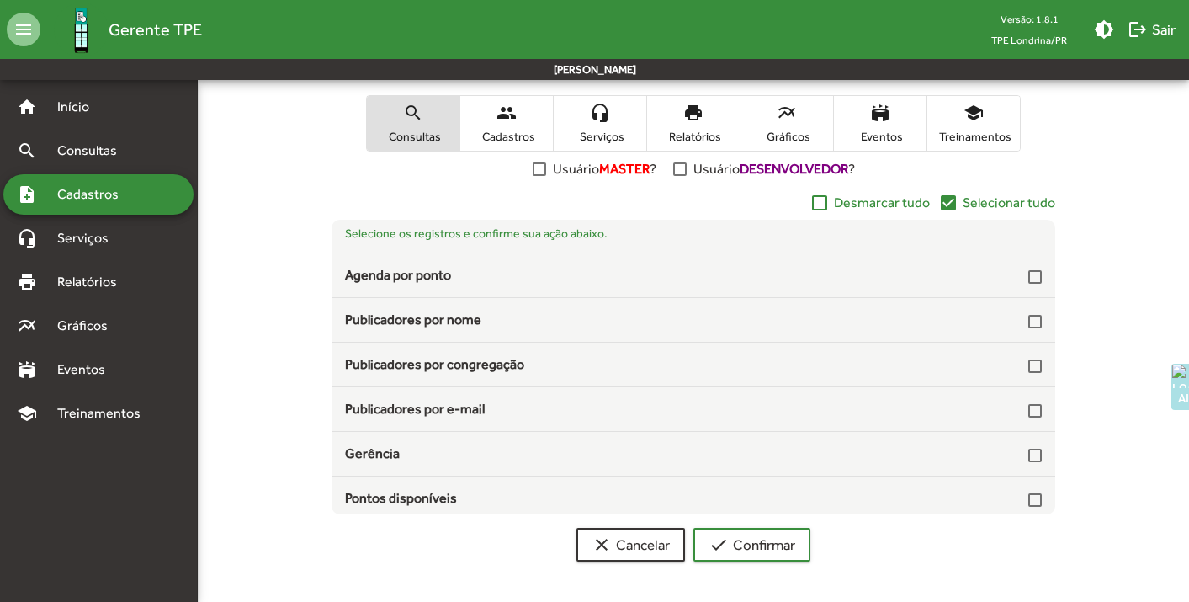
click at [947, 201] on mat-icon "check_box" at bounding box center [948, 203] width 20 height 20
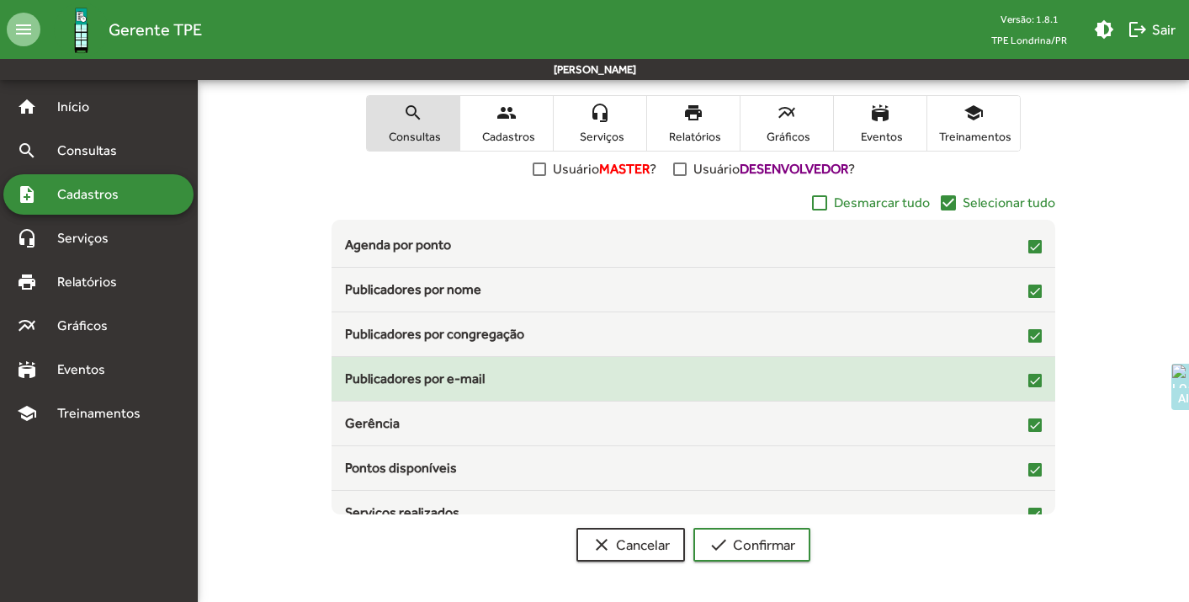
scroll to position [34, 0]
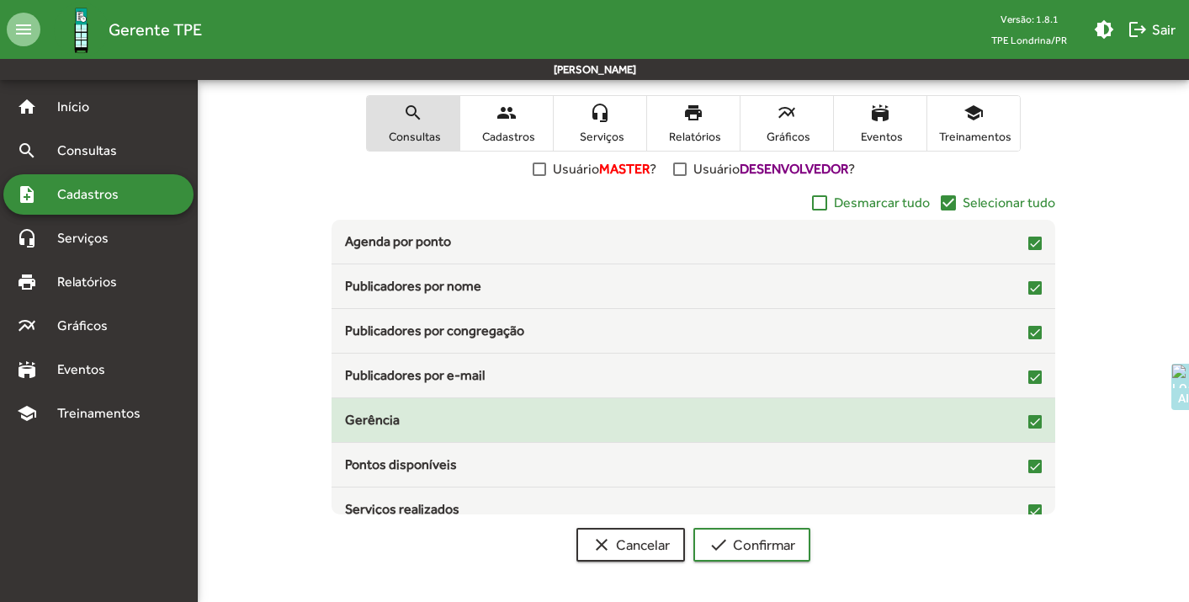
click at [1028, 418] on div at bounding box center [1034, 421] width 13 height 13
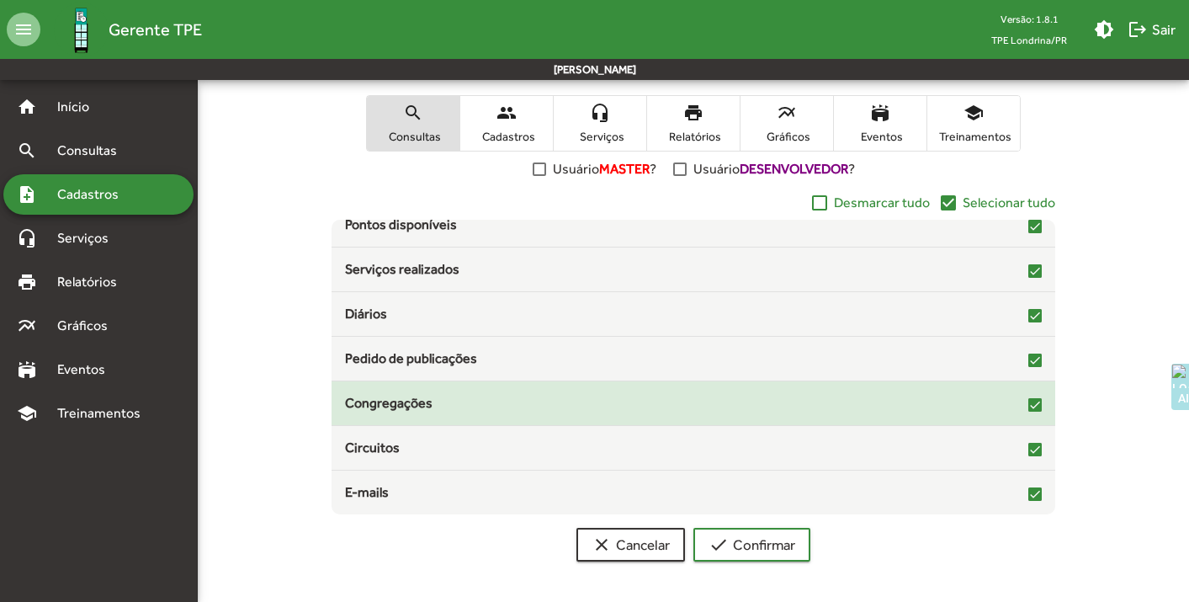
scroll to position [0, 0]
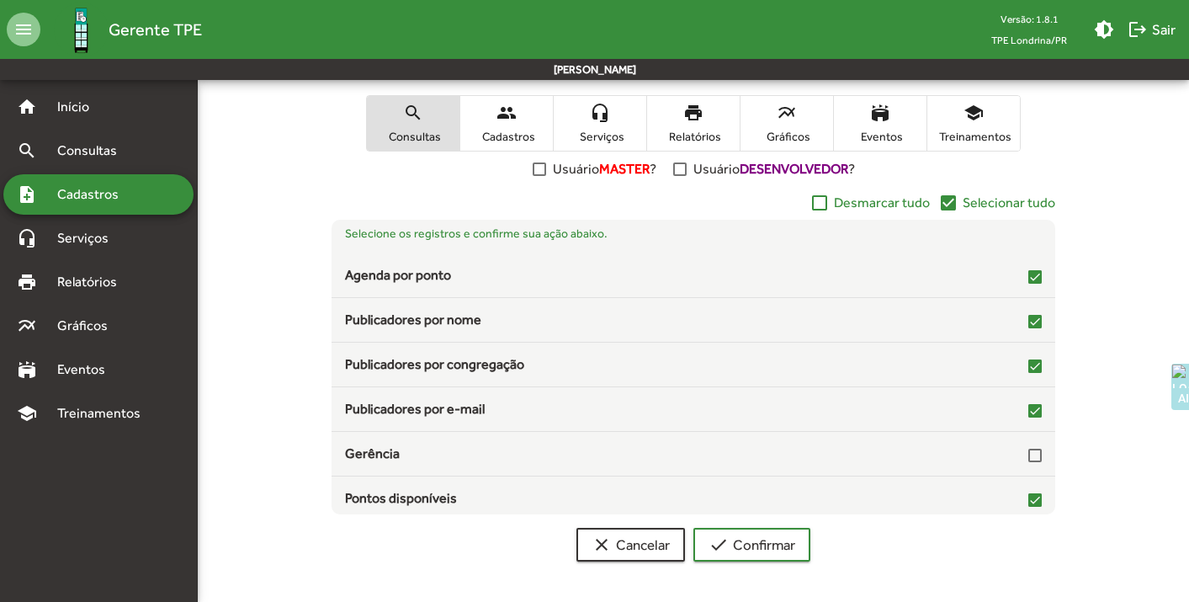
click at [512, 130] on span "Cadastros" at bounding box center [506, 136] width 84 height 15
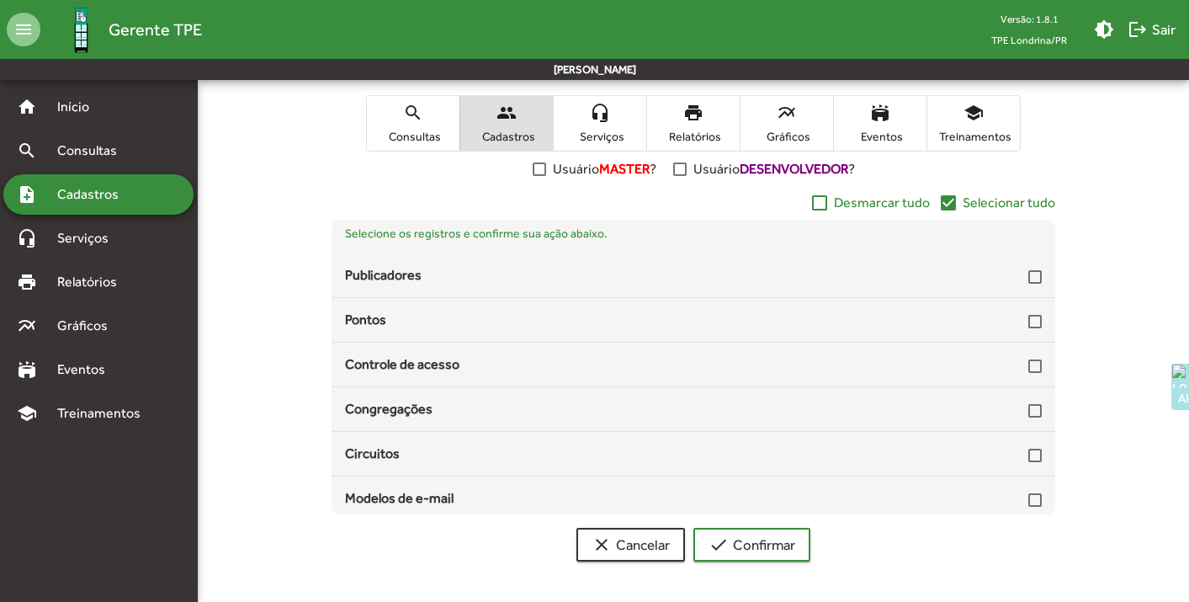
click at [952, 203] on mat-icon "check_box" at bounding box center [948, 203] width 20 height 20
click at [597, 124] on span "headset_mic Serviços" at bounding box center [600, 123] width 93 height 55
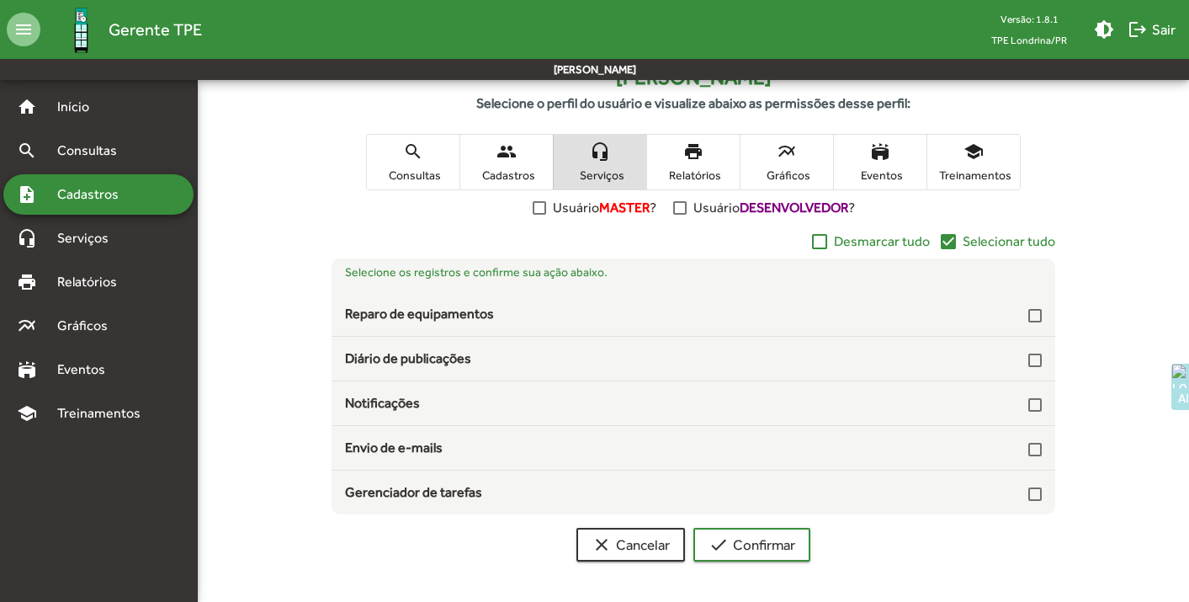
click at [948, 241] on mat-icon "check_box" at bounding box center [948, 241] width 20 height 20
click at [691, 162] on span "print Relatórios" at bounding box center [693, 162] width 93 height 55
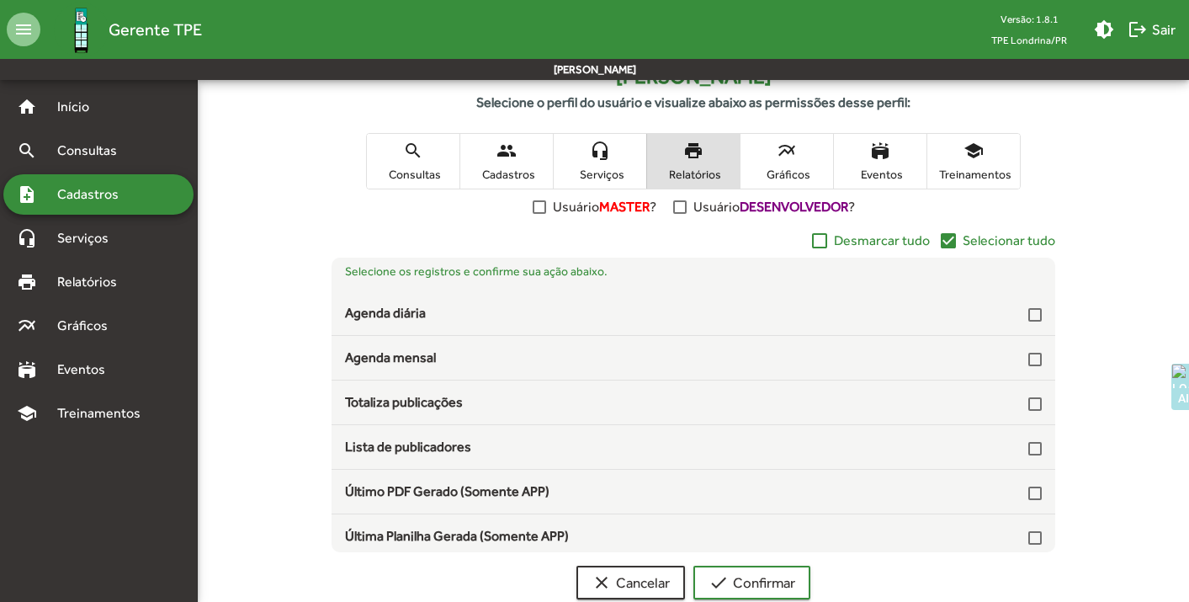
click at [953, 237] on mat-icon "check_box" at bounding box center [948, 241] width 20 height 20
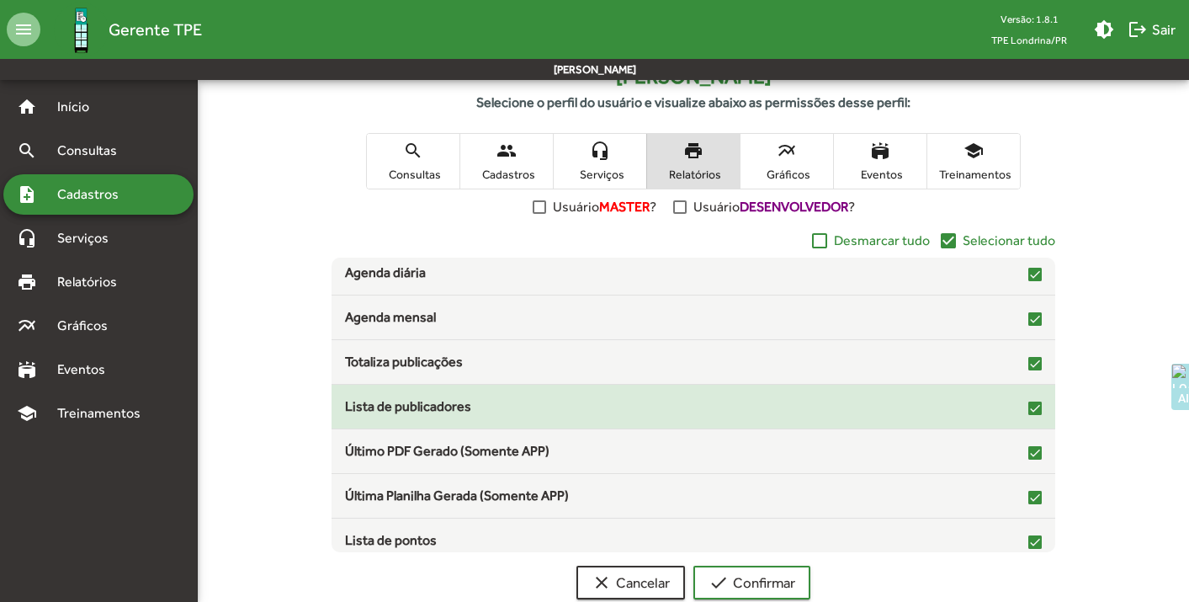
scroll to position [50, 0]
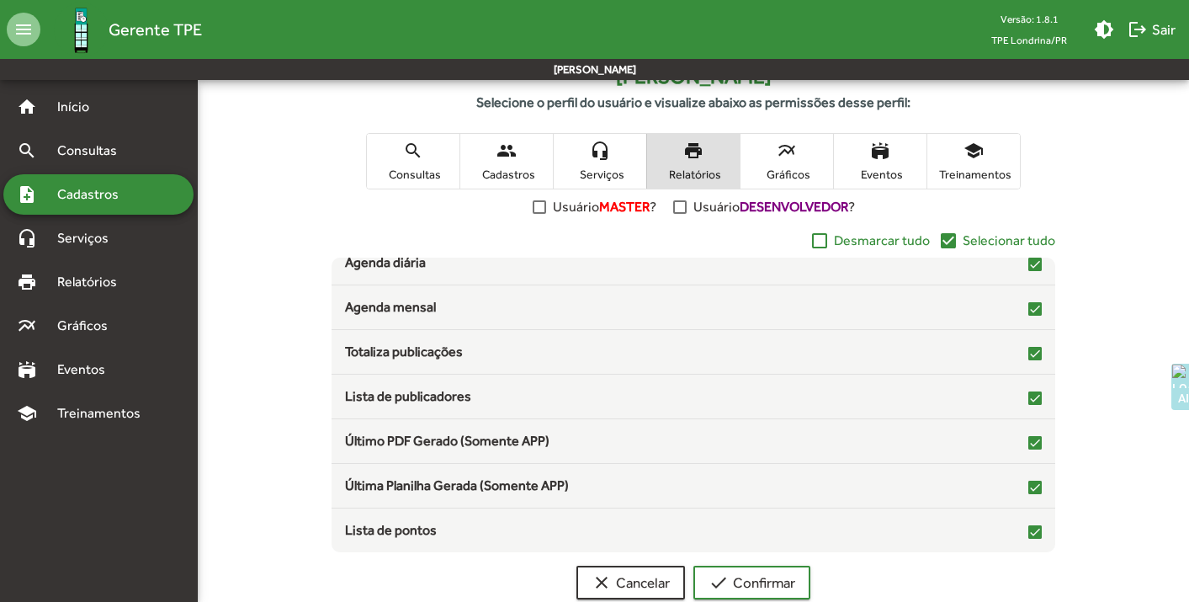
click at [798, 152] on span "multiline_chart Gráficos" at bounding box center [786, 161] width 93 height 55
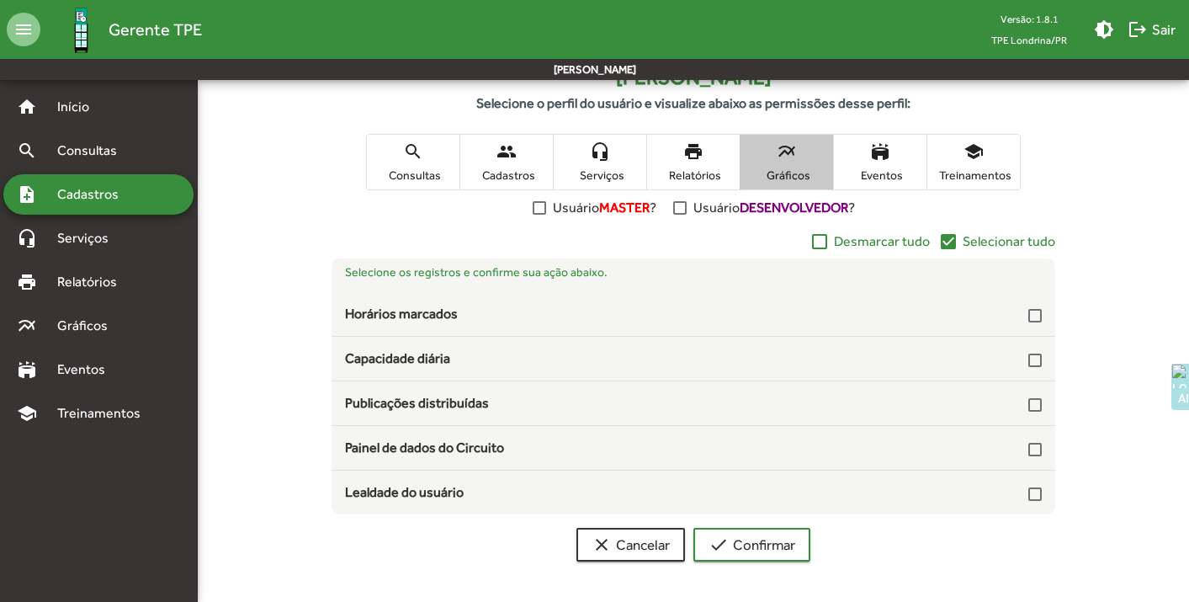
scroll to position [0, 0]
click at [944, 240] on mat-icon "check_box" at bounding box center [948, 241] width 20 height 20
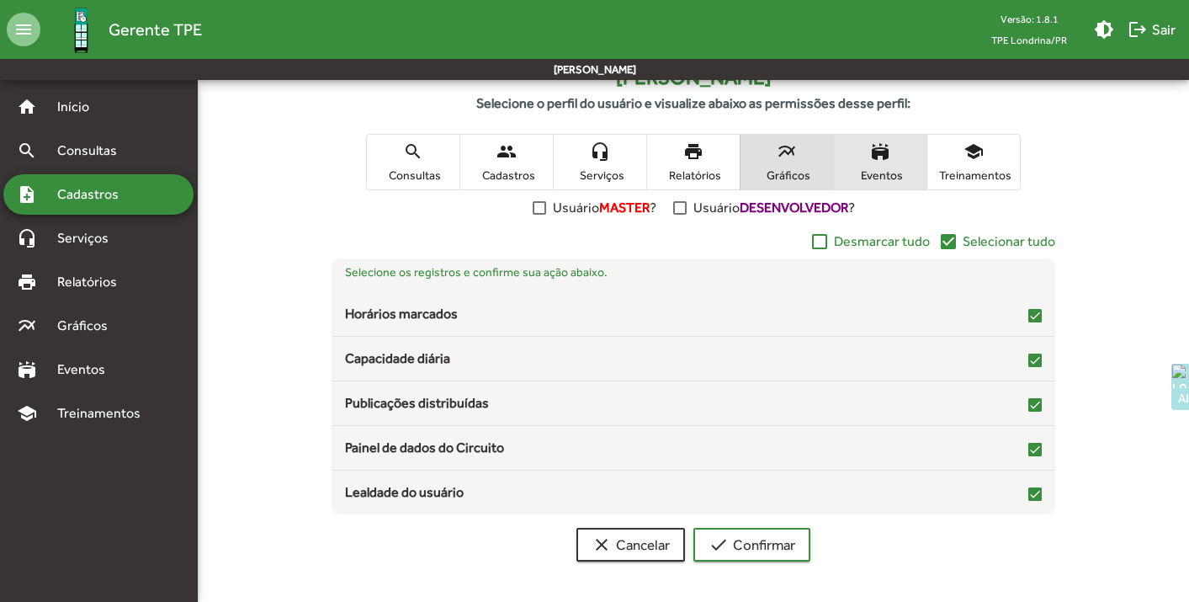
click at [902, 156] on span "stadium Eventos" at bounding box center [880, 162] width 93 height 55
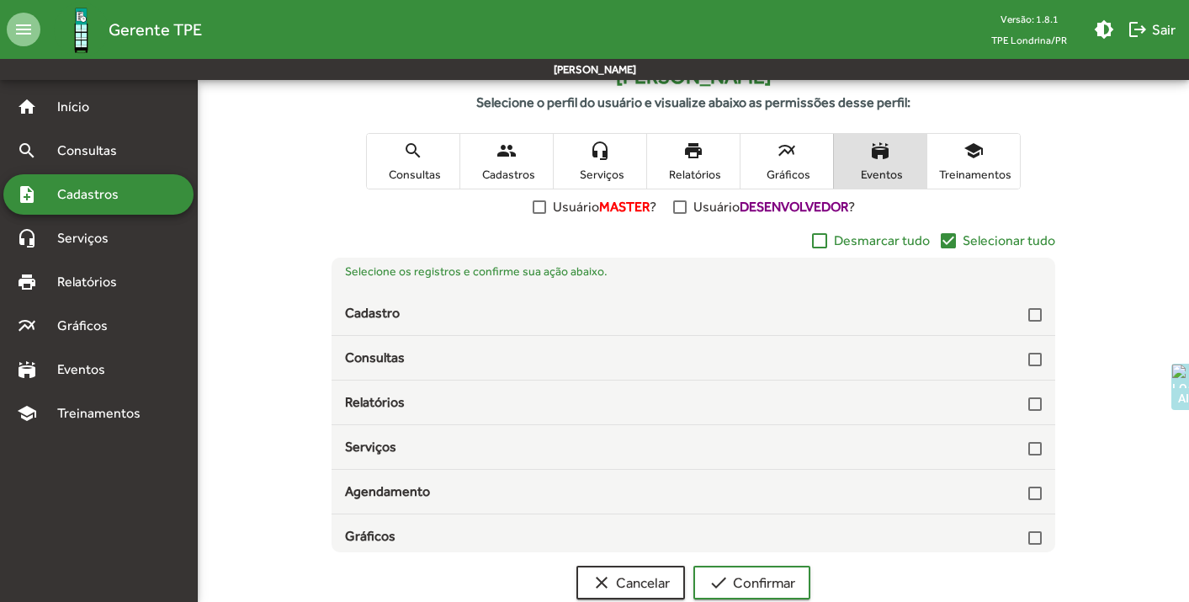
click at [952, 240] on mat-icon "check_box" at bounding box center [948, 241] width 20 height 20
click at [984, 178] on span "Treinamentos" at bounding box center [973, 174] width 84 height 15
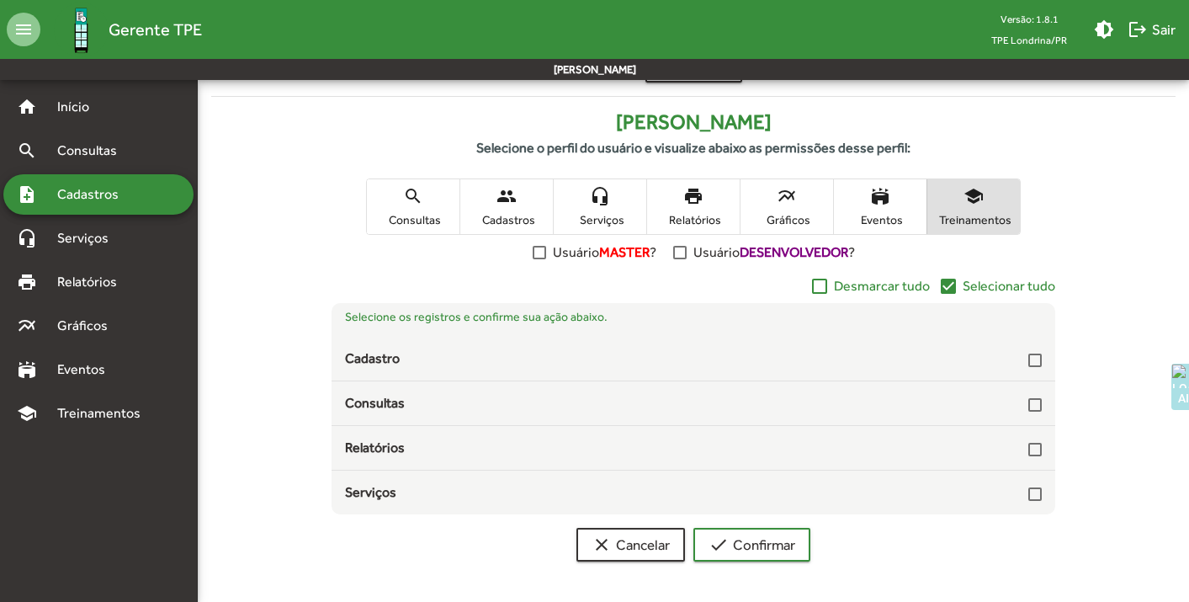
click at [951, 284] on mat-icon "check_box" at bounding box center [948, 286] width 20 height 20
click at [773, 541] on span "check Confirmar" at bounding box center [751, 544] width 87 height 30
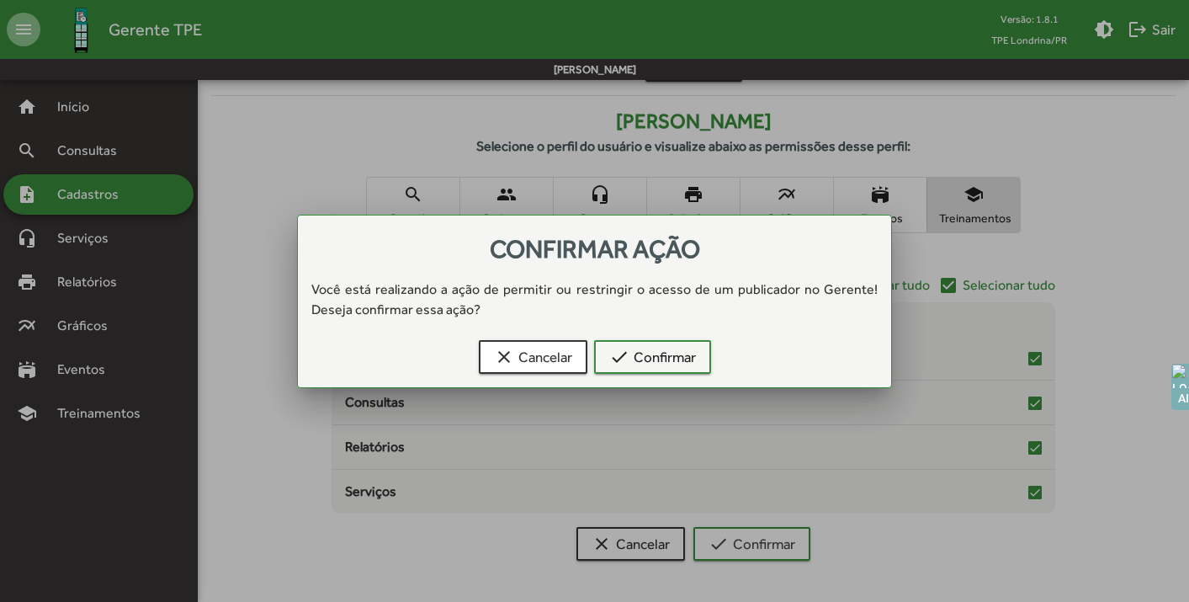
scroll to position [0, 0]
click at [683, 361] on span "check Confirmar" at bounding box center [652, 357] width 87 height 30
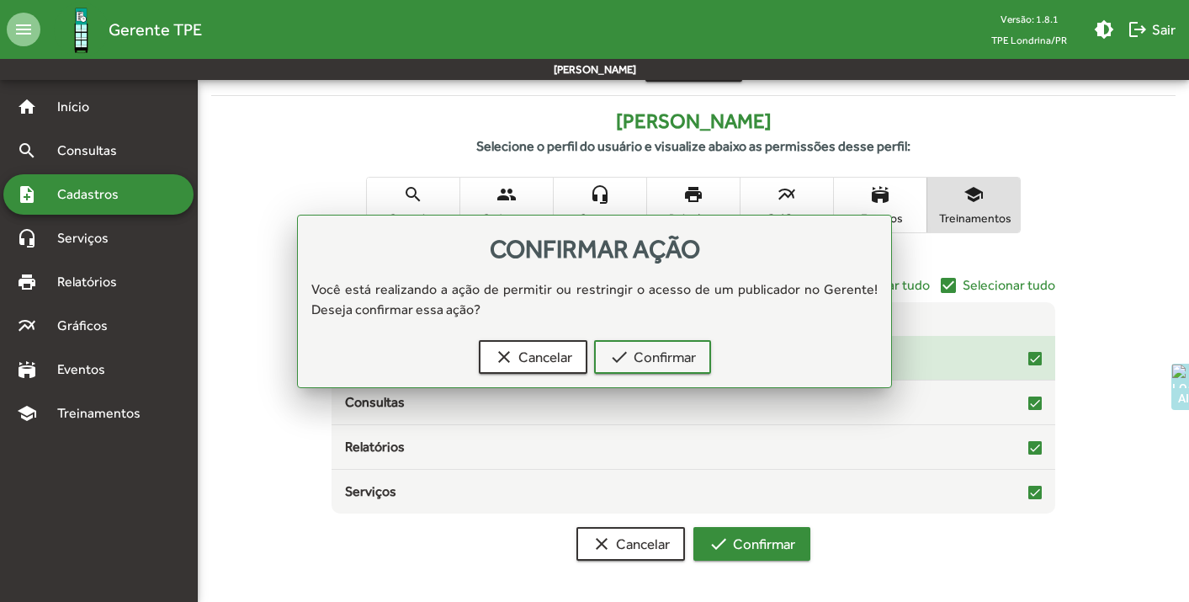
scroll to position [234, 0]
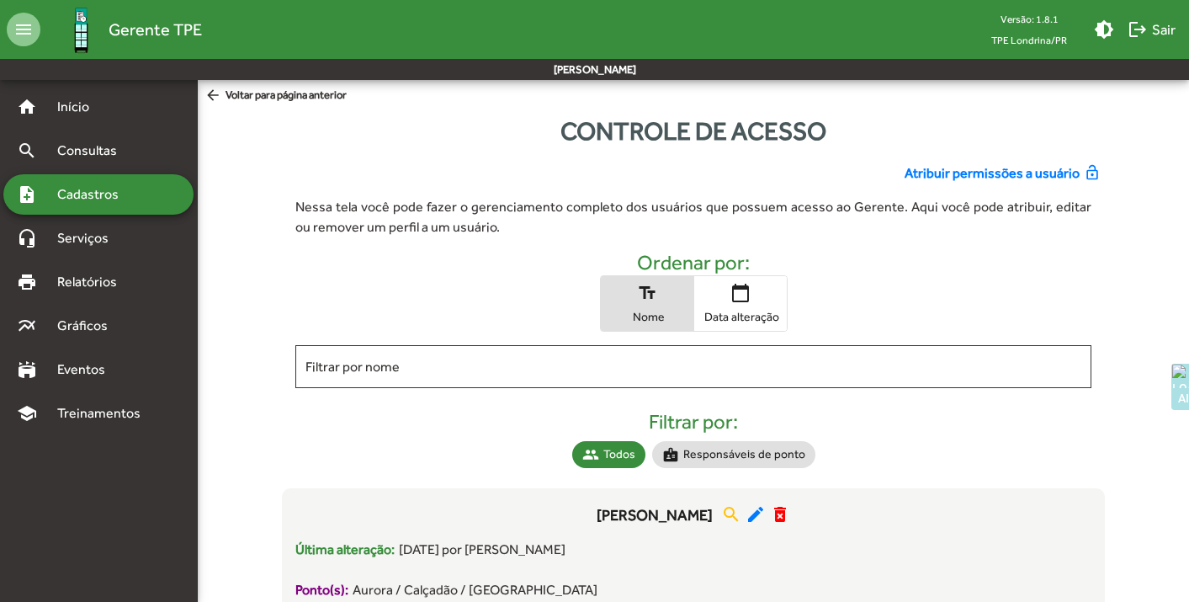
click at [1010, 175] on span "Atribuir permissões a usuário" at bounding box center [991, 173] width 175 height 20
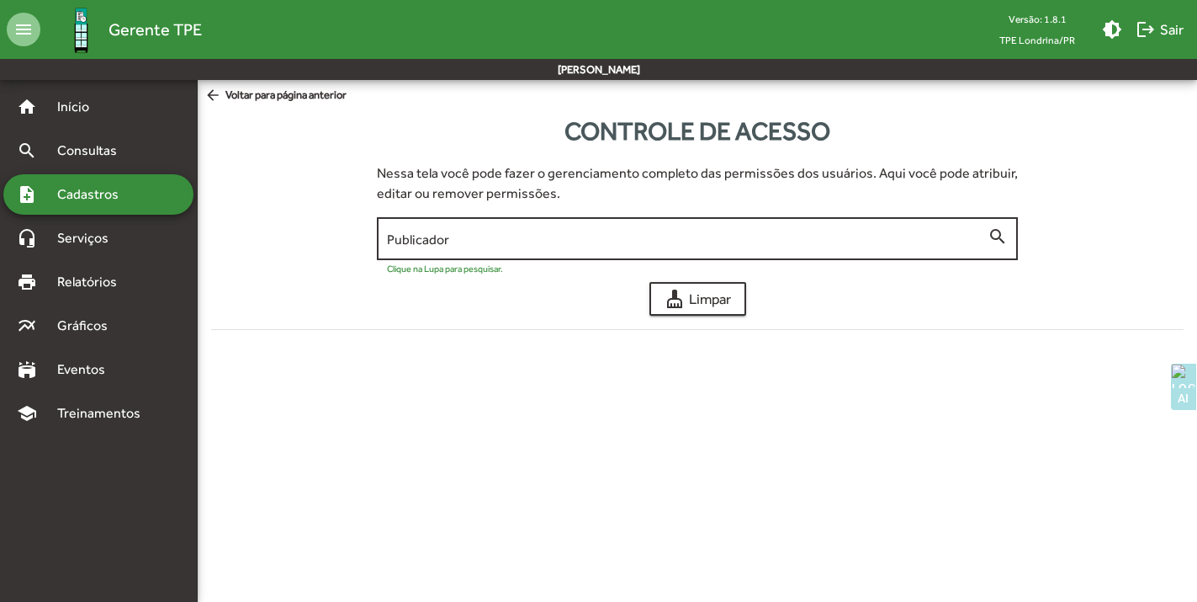
click at [588, 226] on div "Publicador" at bounding box center [688, 237] width 602 height 46
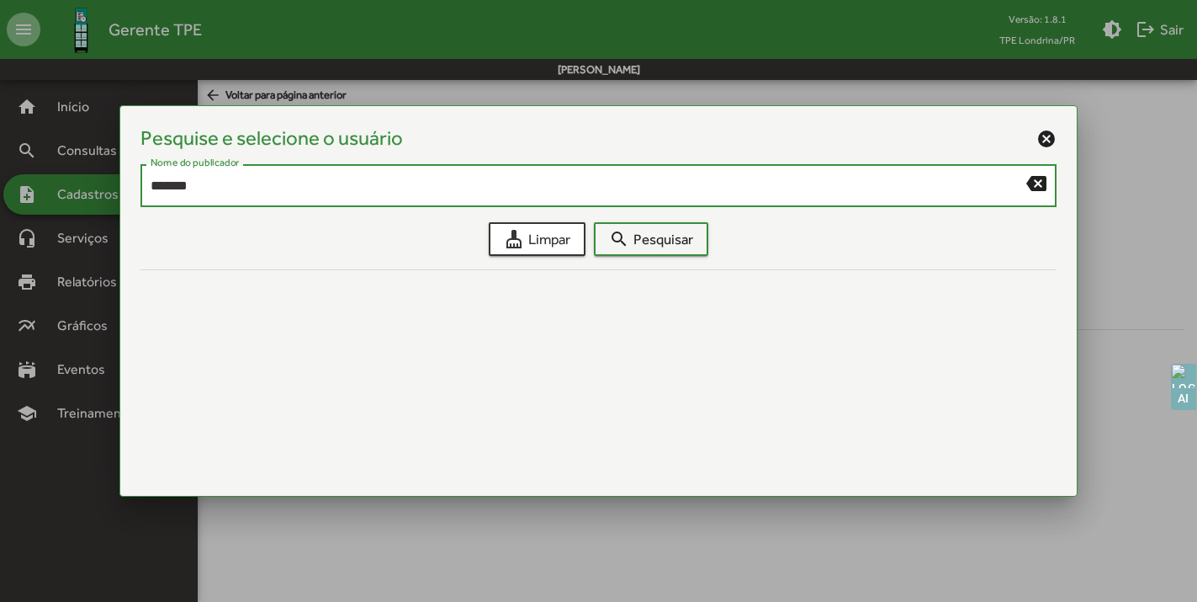
type input "*******"
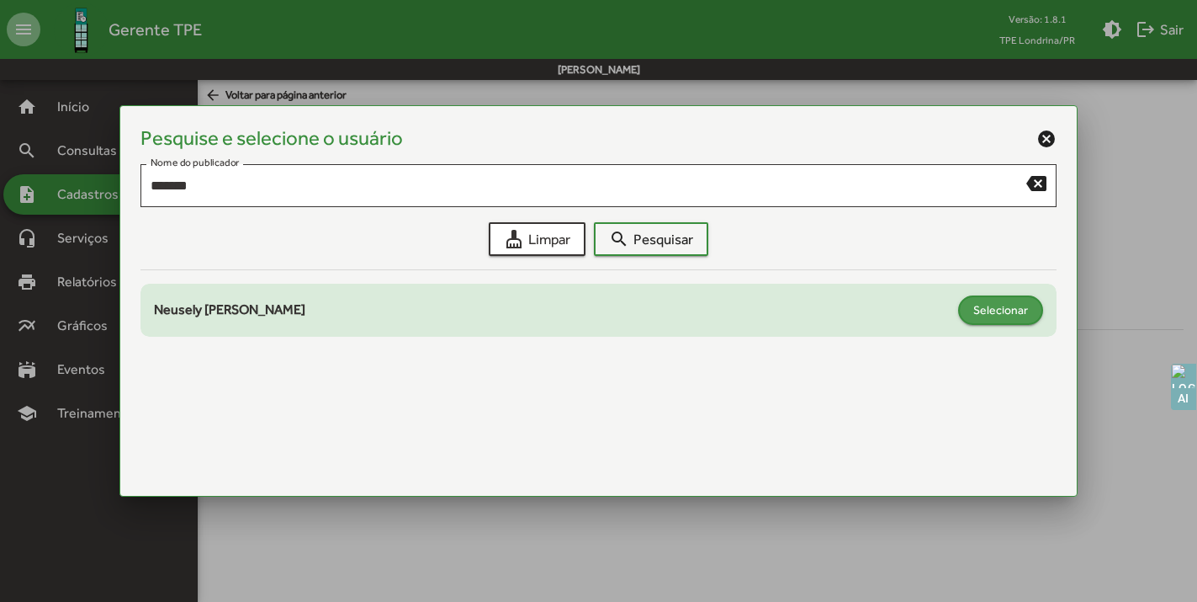
click at [1011, 307] on span "Selecionar" at bounding box center [1000, 309] width 55 height 30
type input "**********"
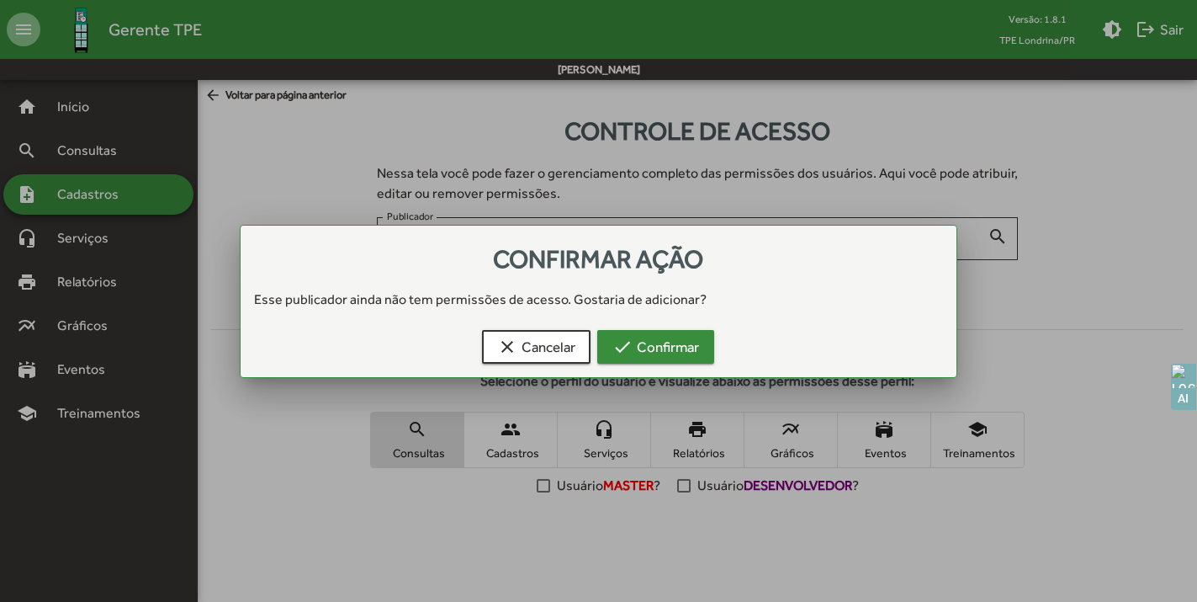
click at [659, 351] on span "check Confirmar" at bounding box center [655, 346] width 87 height 30
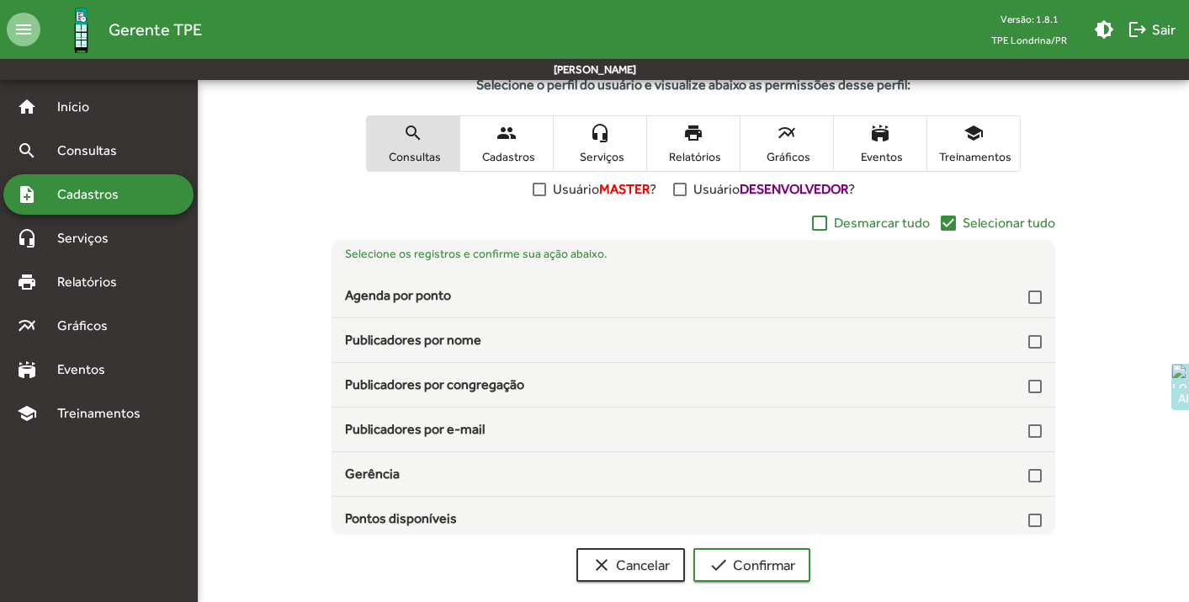
scroll to position [317, 0]
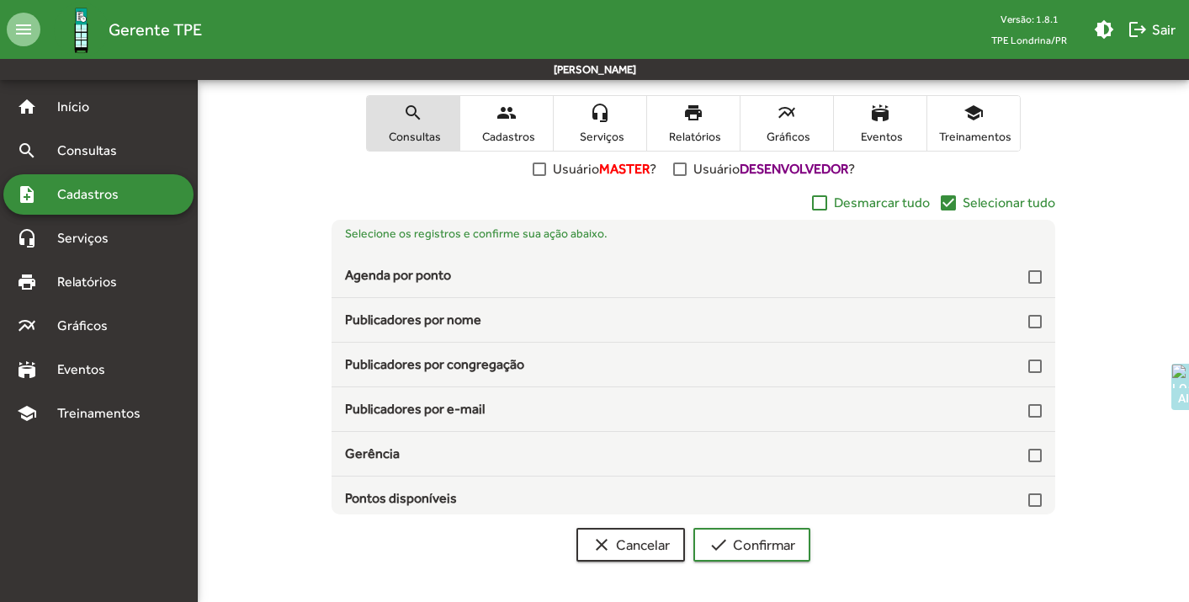
click at [951, 203] on mat-icon "check_box" at bounding box center [948, 203] width 20 height 20
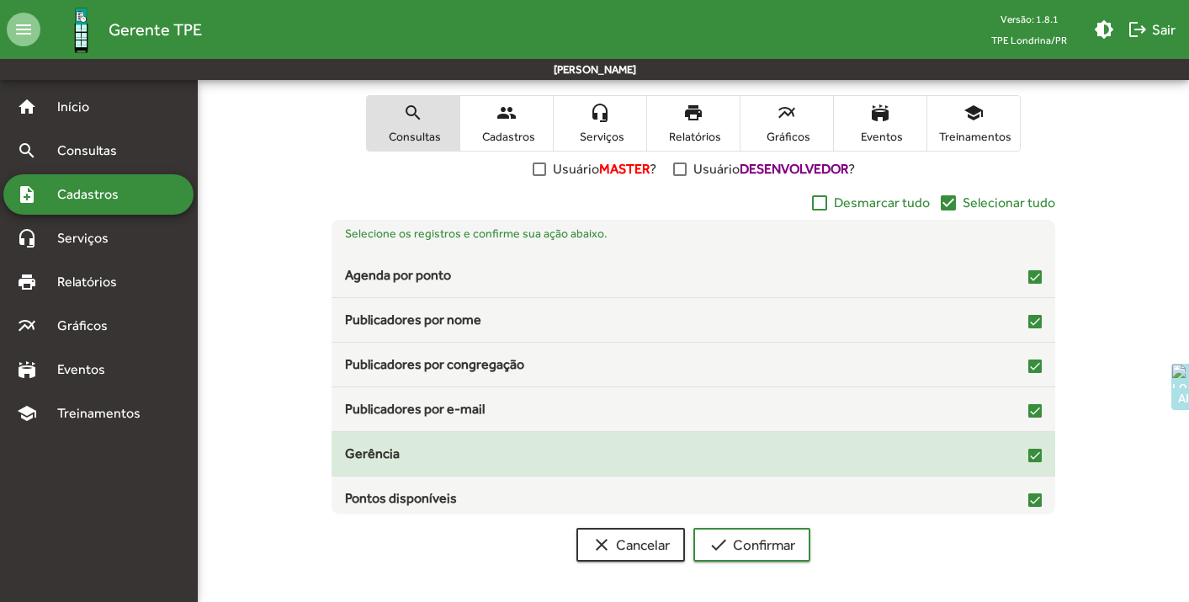
click at [1028, 453] on div at bounding box center [1034, 454] width 13 height 13
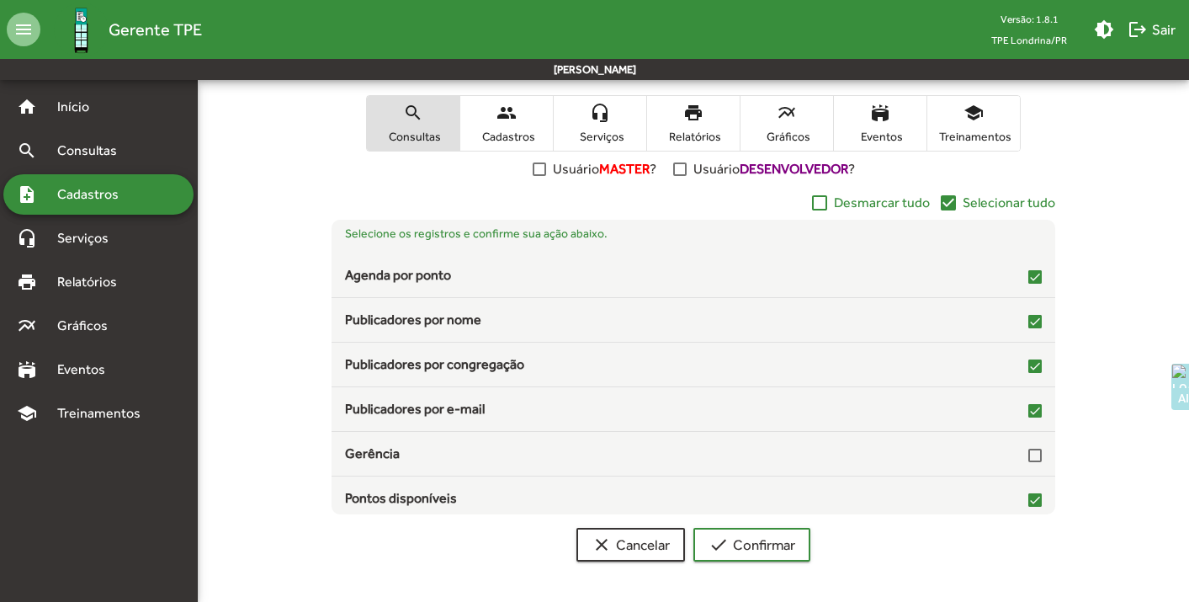
click at [510, 117] on mat-icon "people" at bounding box center [506, 113] width 20 height 20
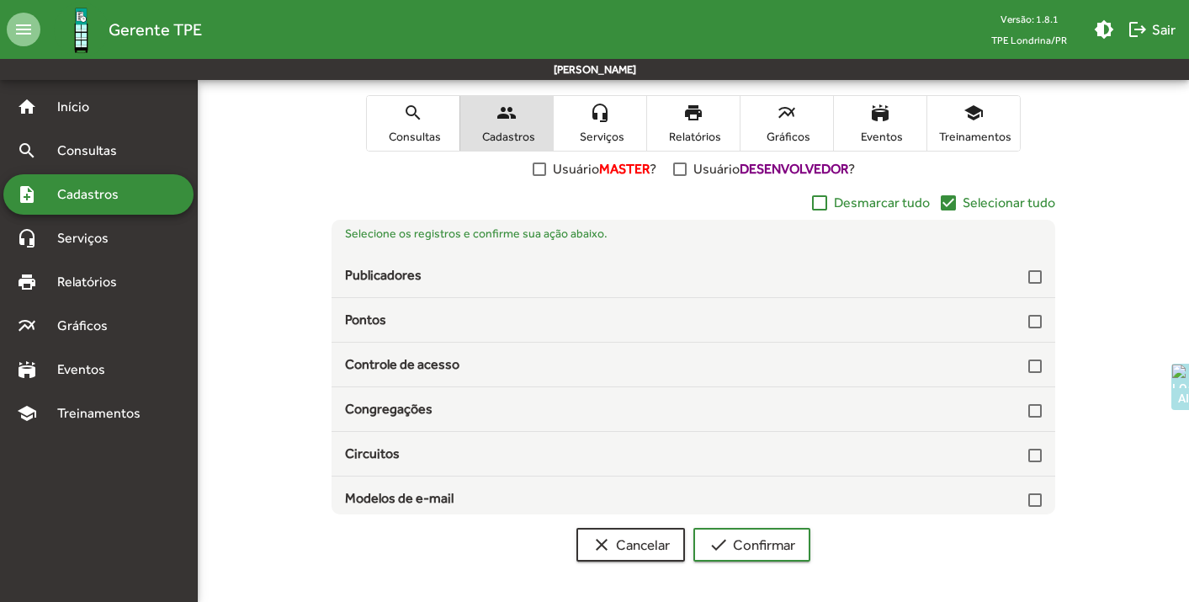
click at [950, 206] on mat-icon "check_box" at bounding box center [948, 203] width 20 height 20
click at [599, 127] on span "headset_mic Serviços" at bounding box center [600, 123] width 93 height 55
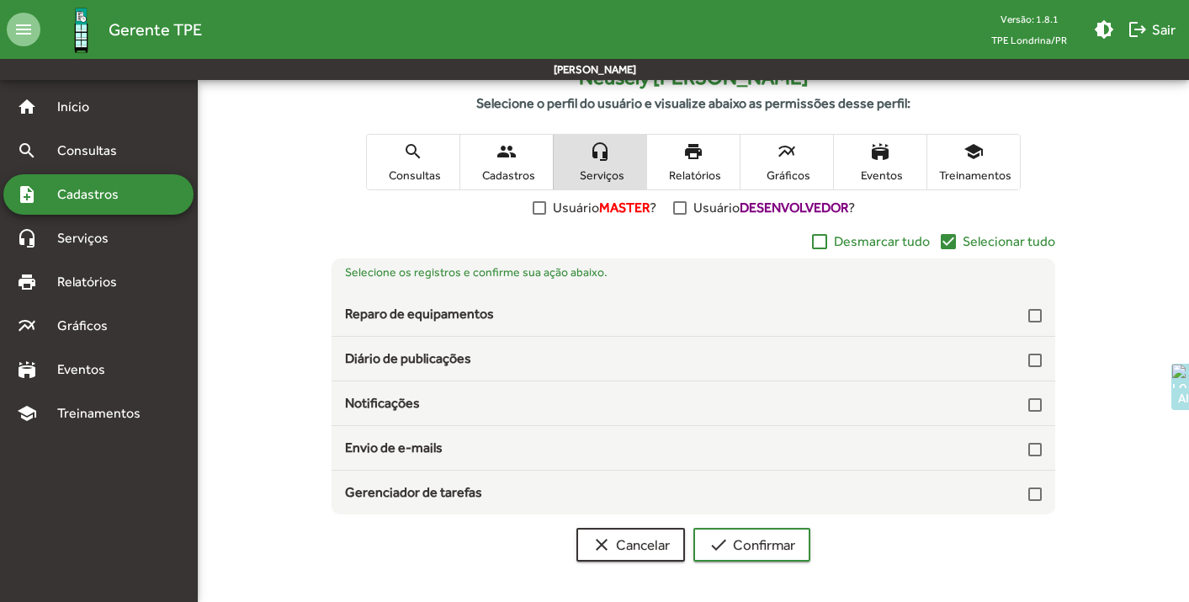
click at [952, 243] on mat-icon "check_box" at bounding box center [948, 241] width 20 height 20
click at [710, 154] on span "print Relatórios" at bounding box center [693, 162] width 93 height 55
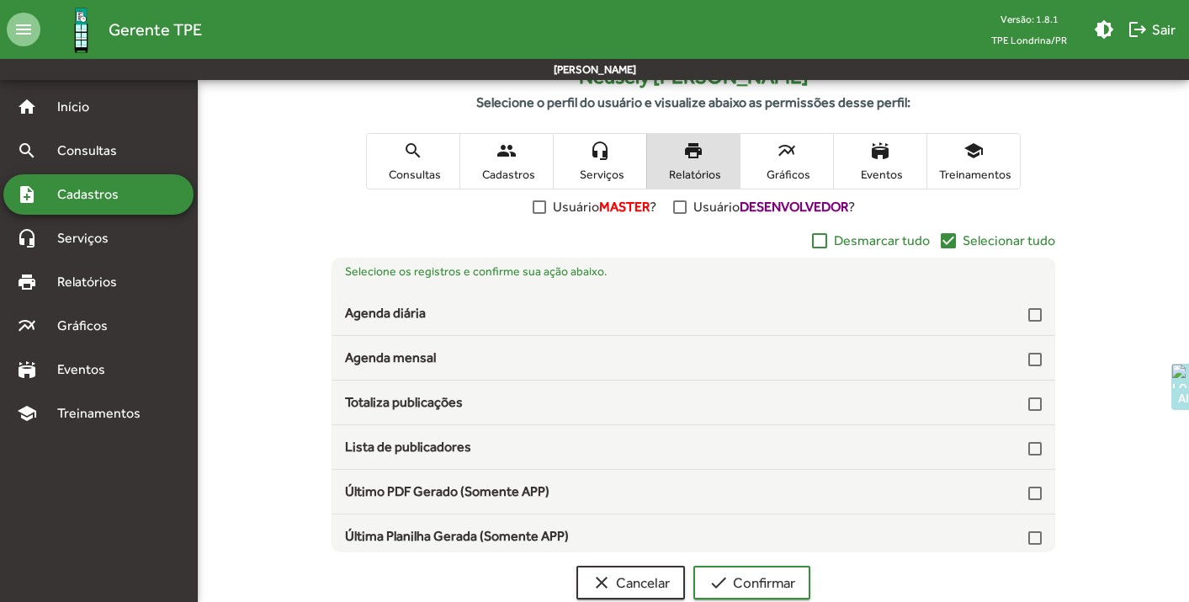
click at [953, 240] on mat-icon "check_box" at bounding box center [948, 241] width 20 height 20
click at [785, 171] on span "Gráficos" at bounding box center [787, 174] width 84 height 15
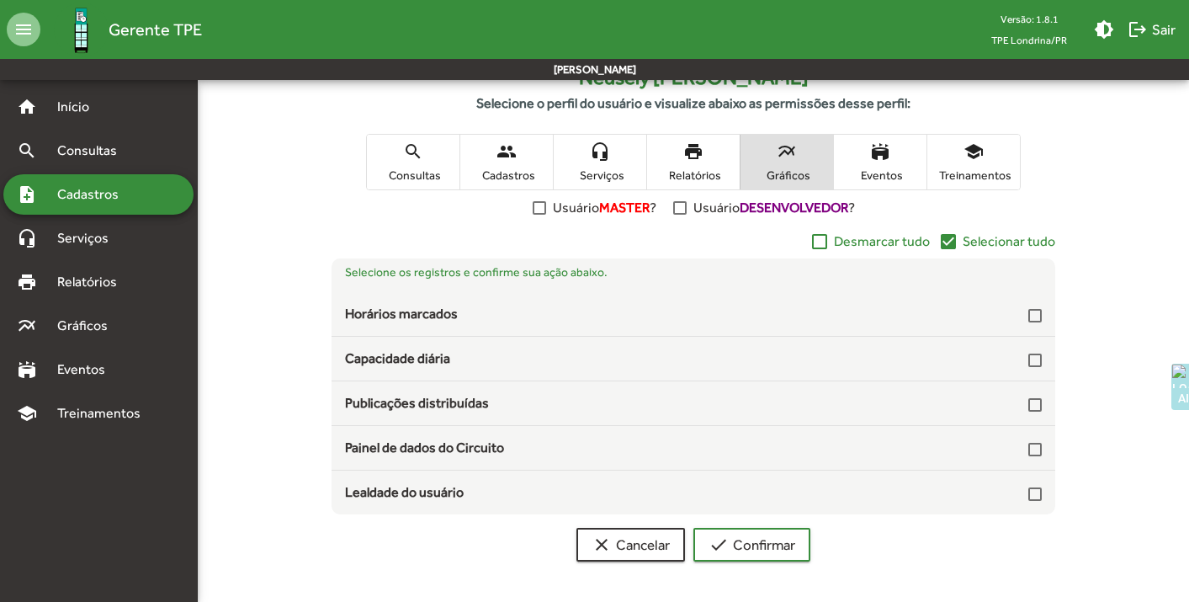
click at [952, 241] on mat-icon "check_box" at bounding box center [948, 241] width 20 height 20
click at [864, 172] on span "Eventos" at bounding box center [880, 174] width 84 height 15
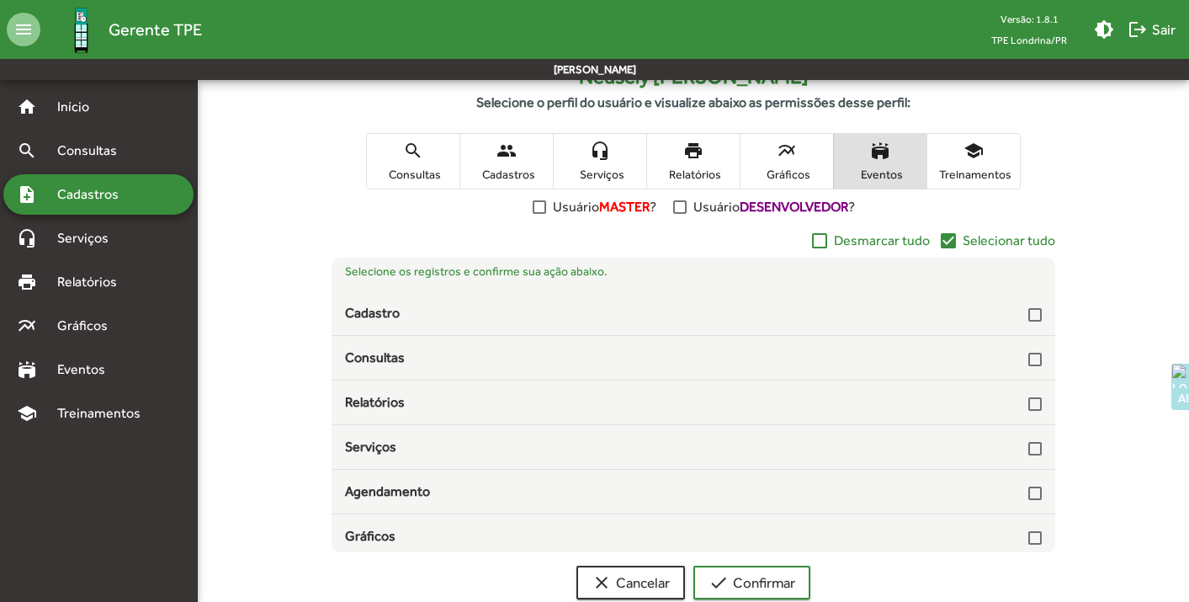
click at [947, 242] on mat-icon "check_box" at bounding box center [948, 241] width 20 height 20
click at [978, 154] on mat-icon "school" at bounding box center [973, 151] width 20 height 20
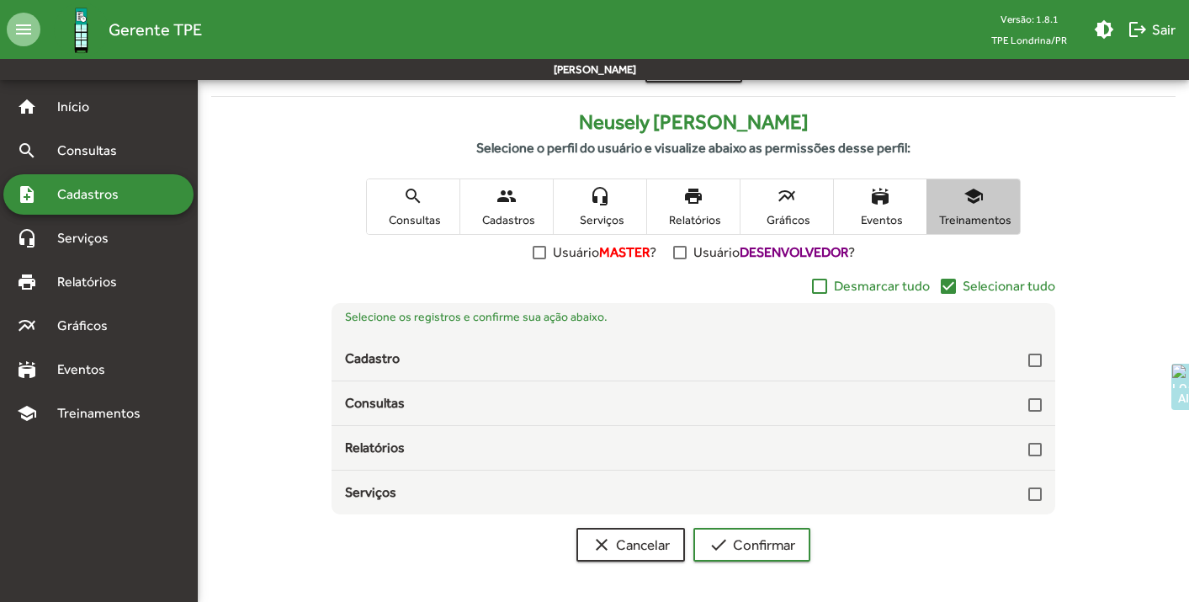
scroll to position [234, 0]
click at [943, 287] on mat-icon "check_box" at bounding box center [948, 286] width 20 height 20
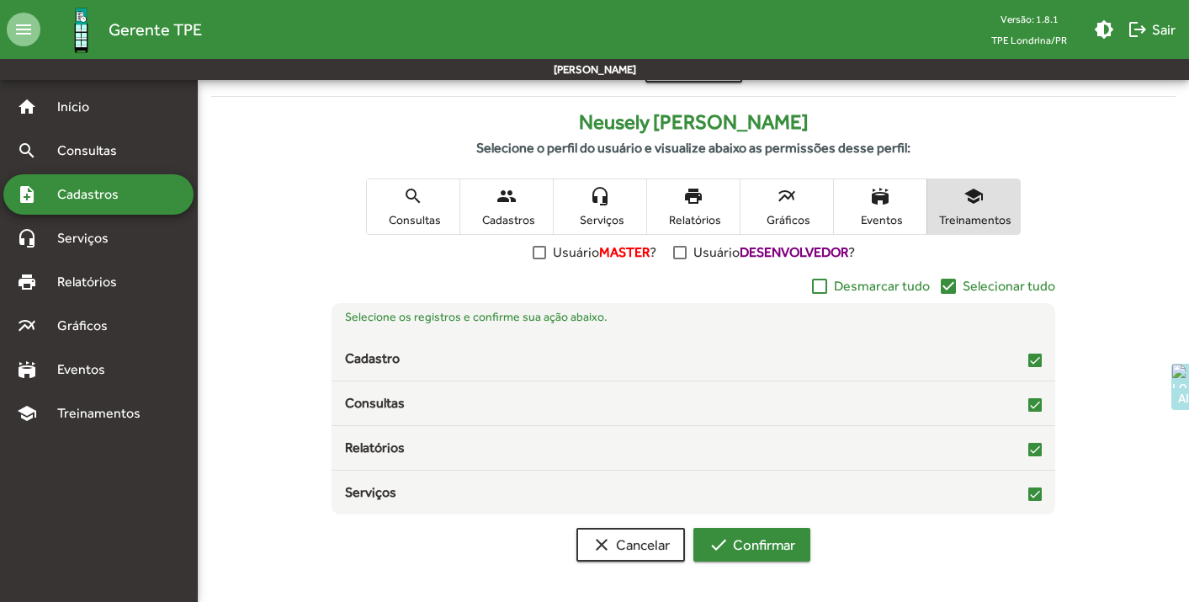
click at [755, 548] on span "check Confirmar" at bounding box center [751, 544] width 87 height 30
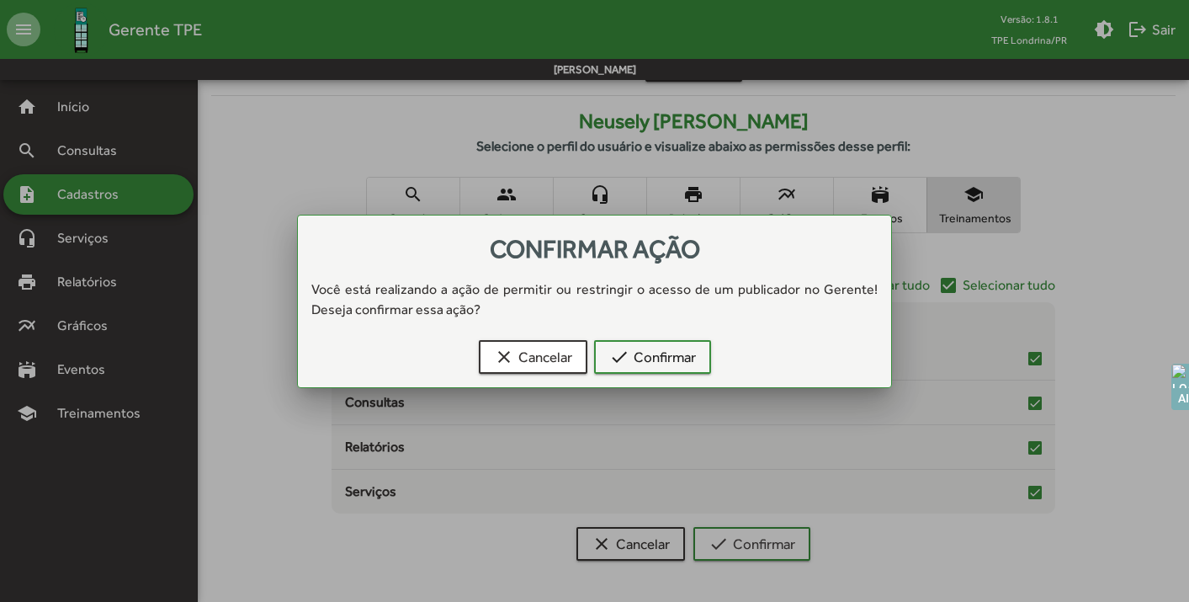
scroll to position [0, 0]
click at [675, 357] on span "check Confirmar" at bounding box center [652, 357] width 87 height 30
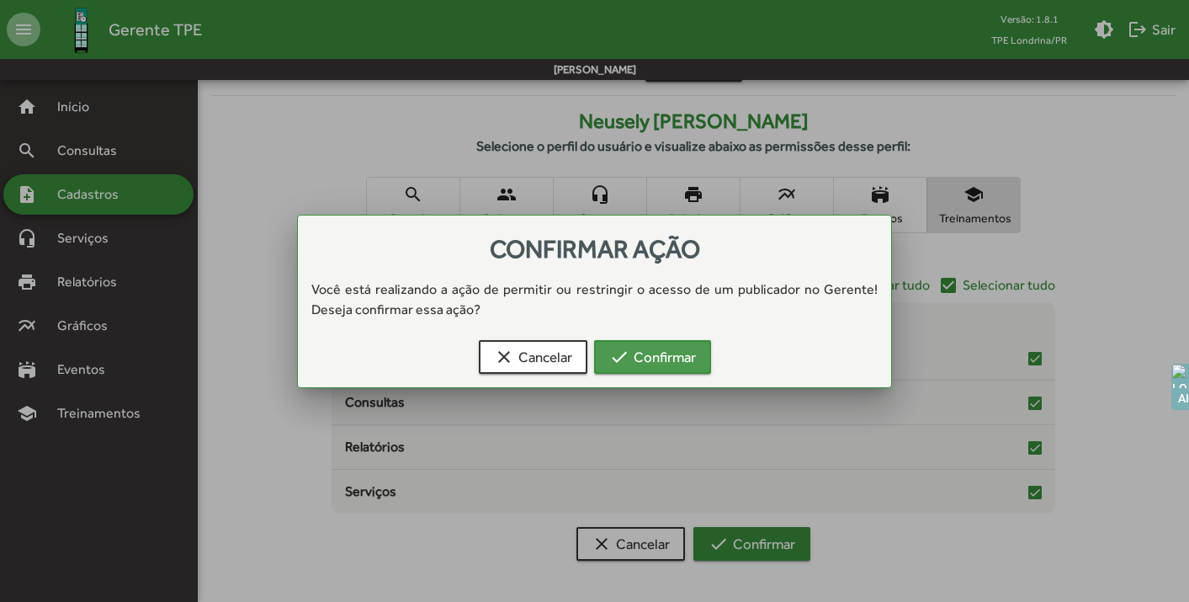
scroll to position [234, 0]
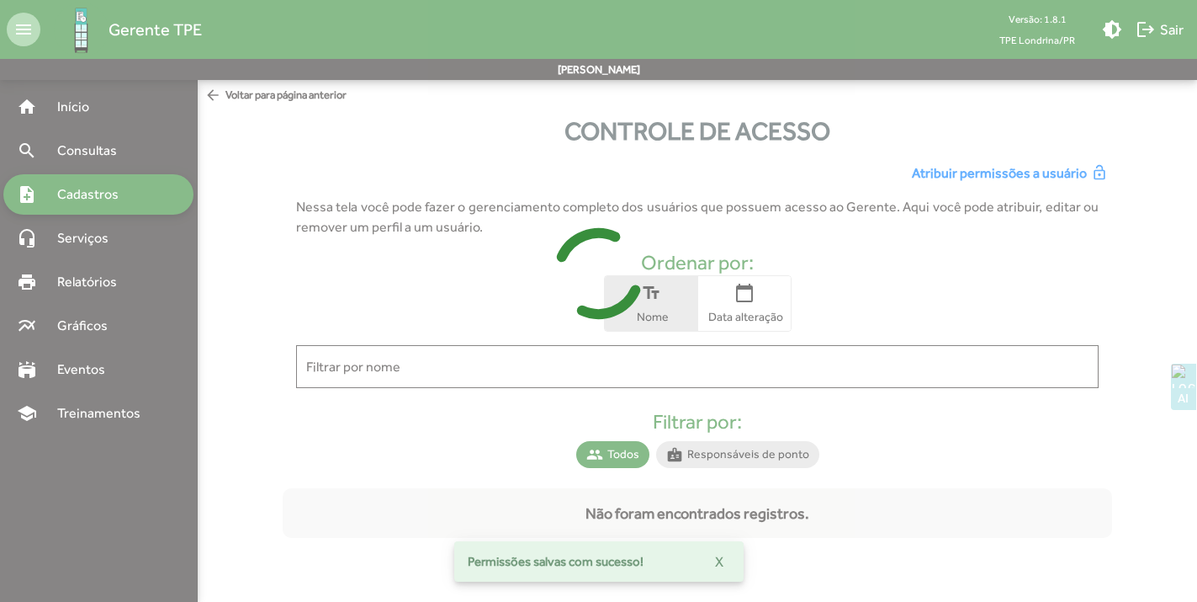
click at [426, 363] on div at bounding box center [598, 301] width 1197 height 602
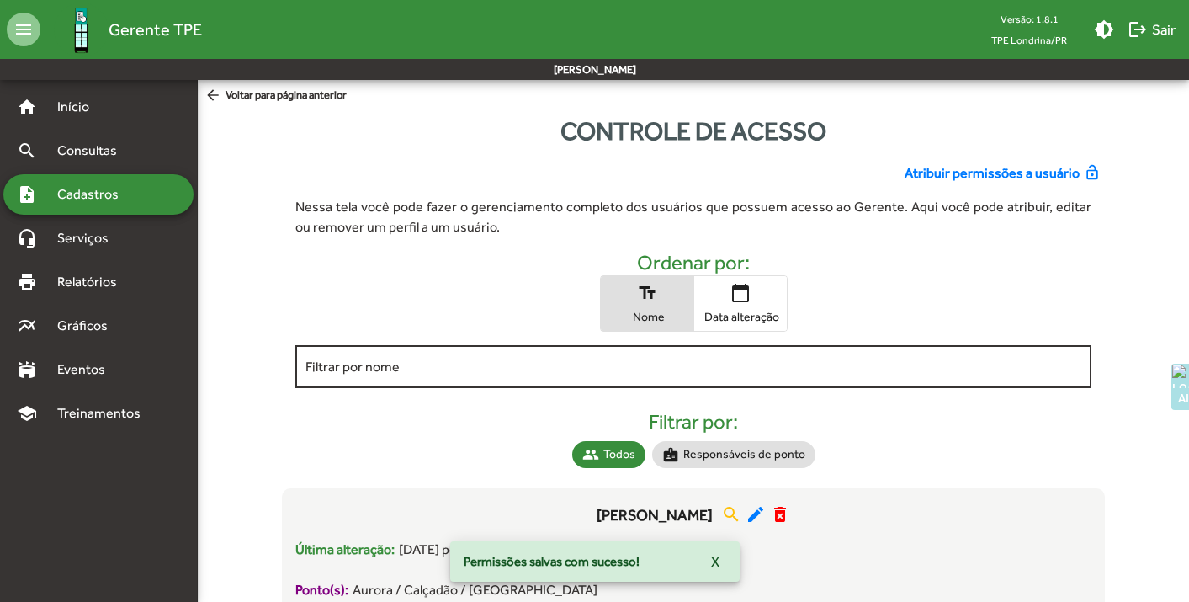
click at [408, 369] on input "Filtrar por nome" at bounding box center [693, 366] width 776 height 15
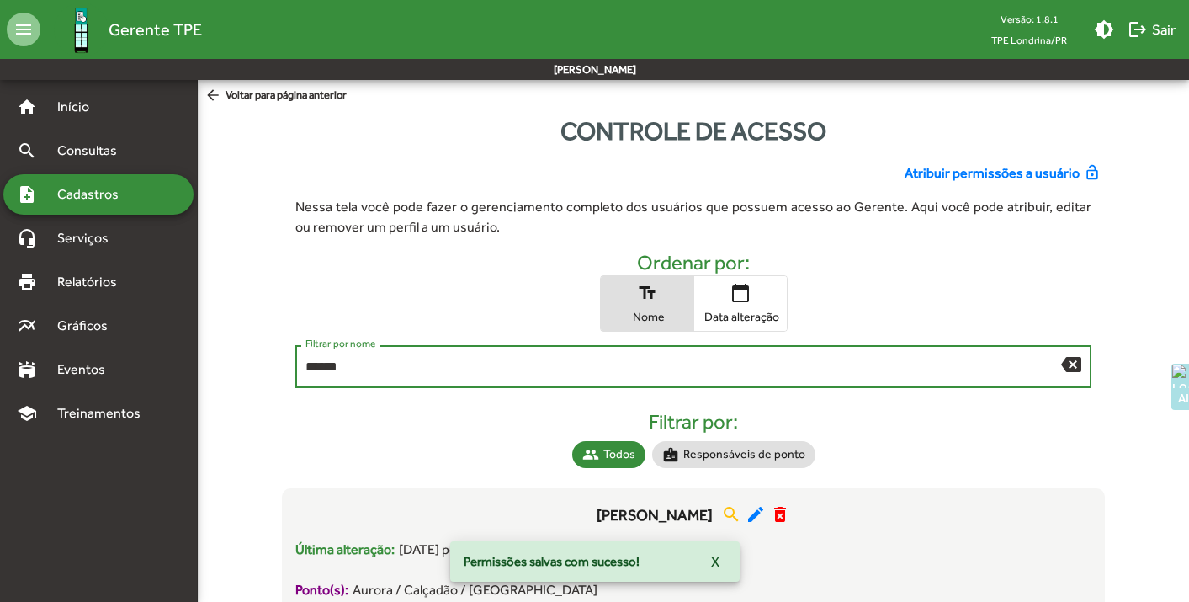
type input "******"
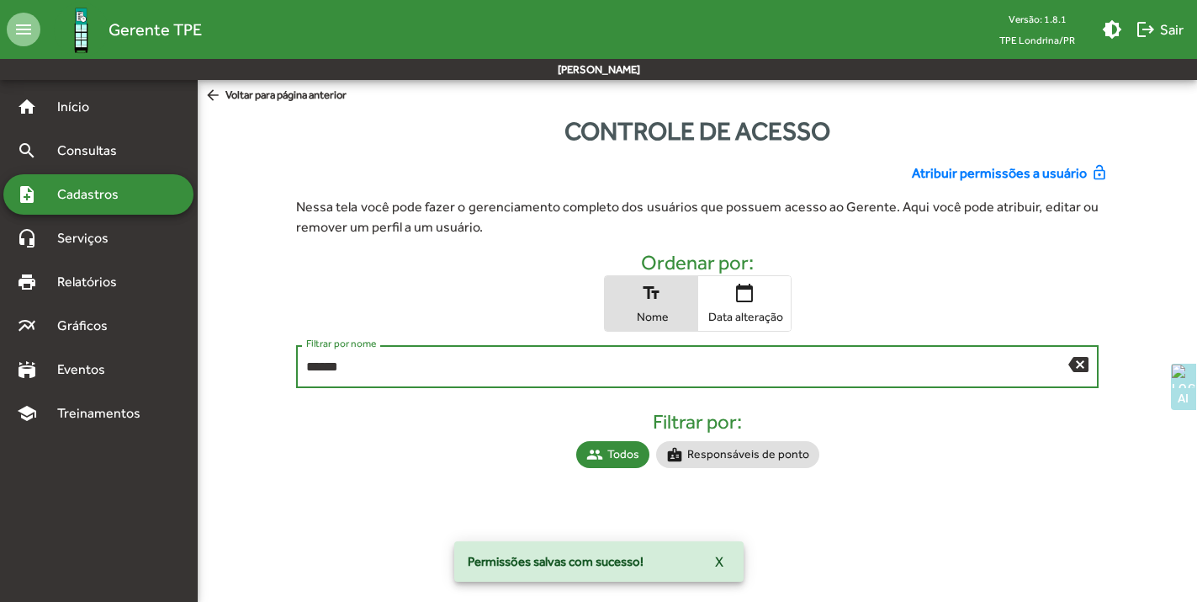
click at [1004, 172] on span "Atribuir permissões a usuário" at bounding box center [999, 173] width 175 height 20
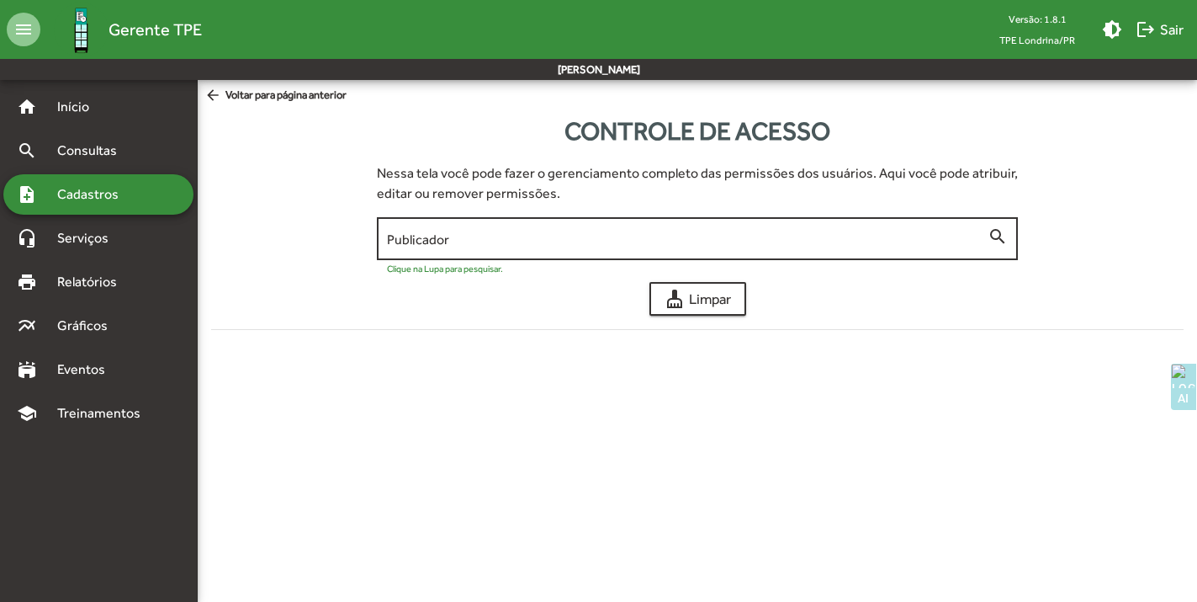
click at [542, 241] on input "Publicador" at bounding box center [688, 238] width 602 height 15
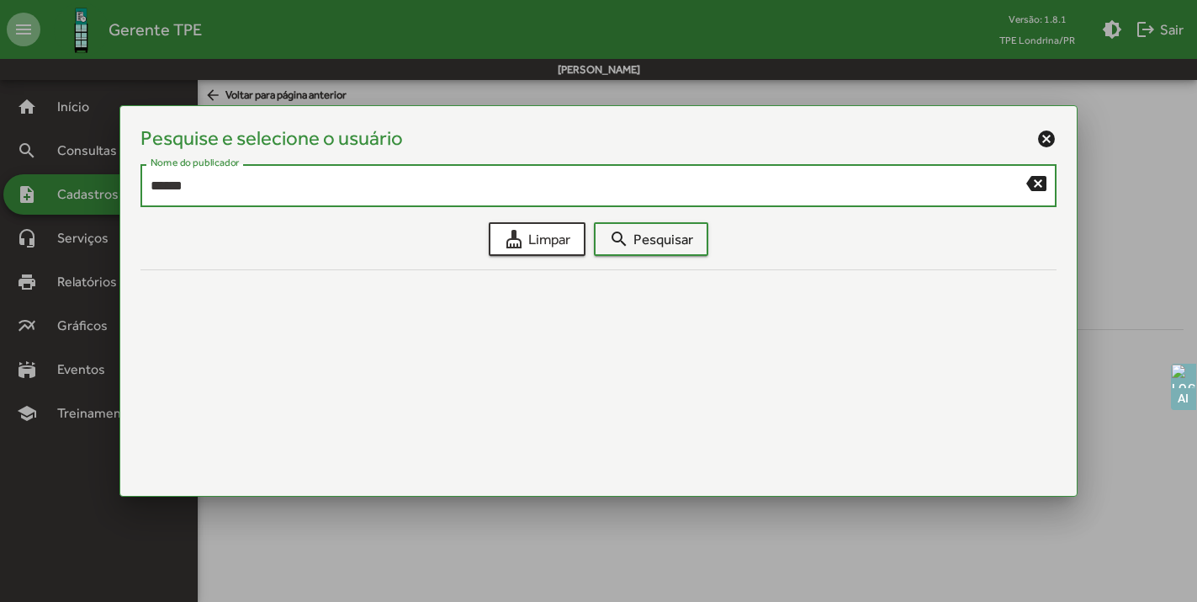
type input "******"
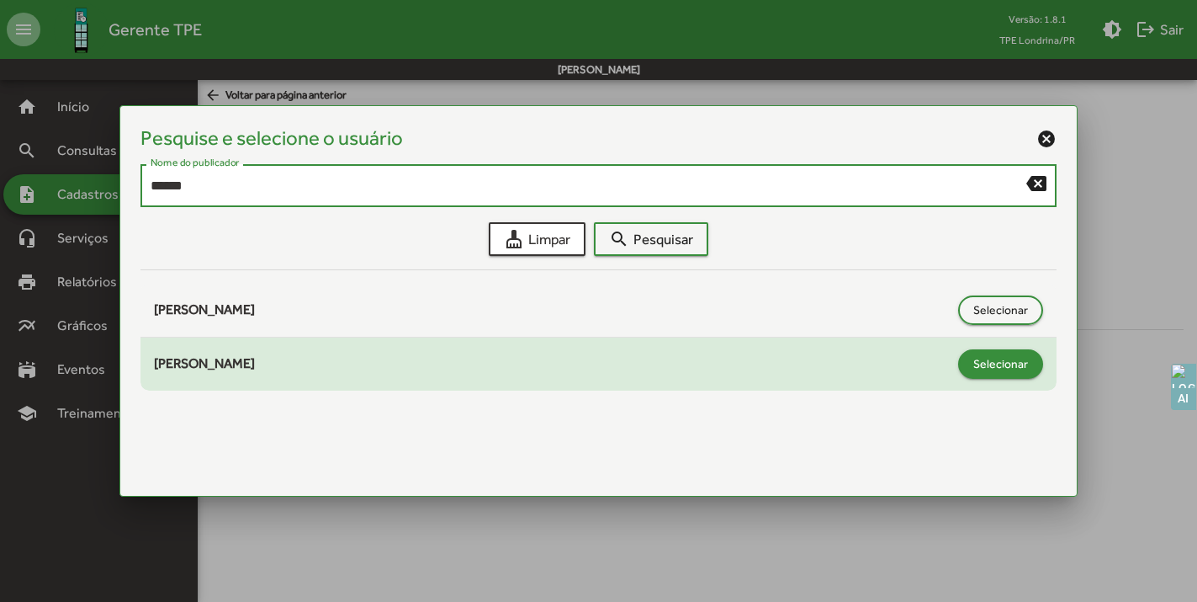
click at [1026, 366] on span "Selecionar" at bounding box center [1000, 363] width 55 height 30
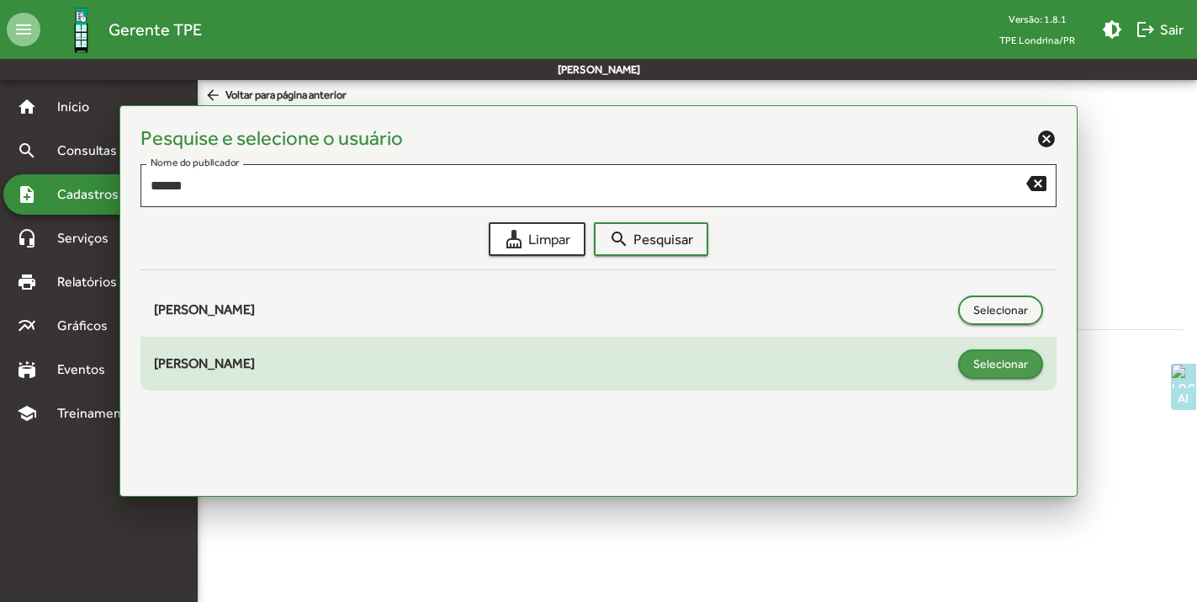
type input "**********"
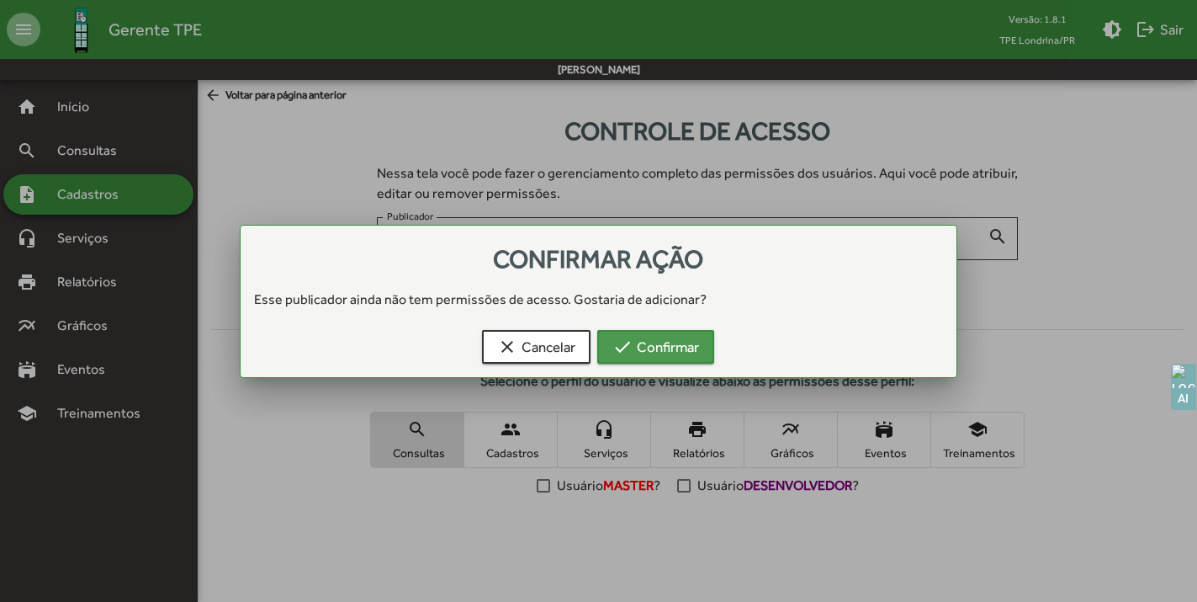
click at [681, 358] on span "check Confirmar" at bounding box center [655, 346] width 87 height 30
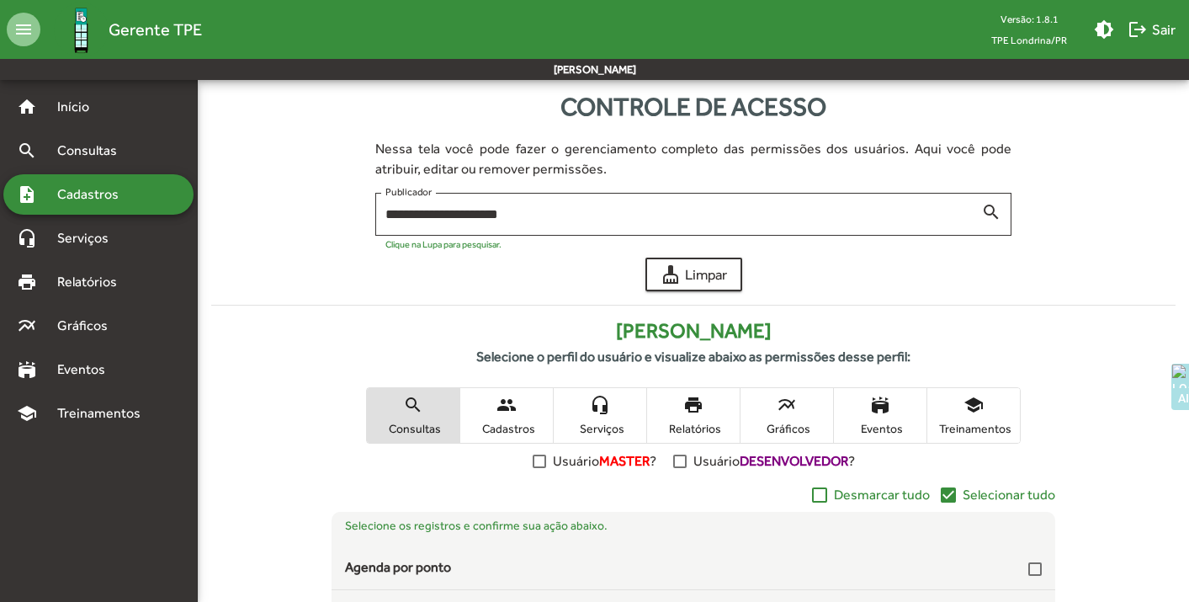
scroll to position [204, 0]
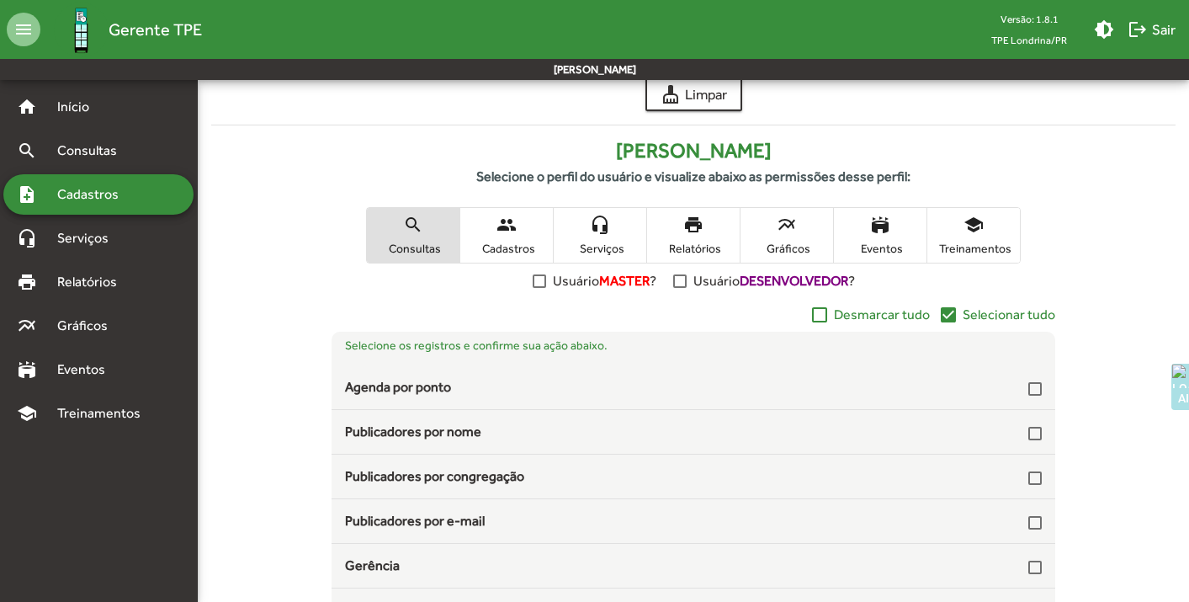
click at [947, 316] on mat-icon "check_box" at bounding box center [948, 315] width 20 height 20
click at [536, 231] on span "people Cadastros" at bounding box center [506, 235] width 93 height 55
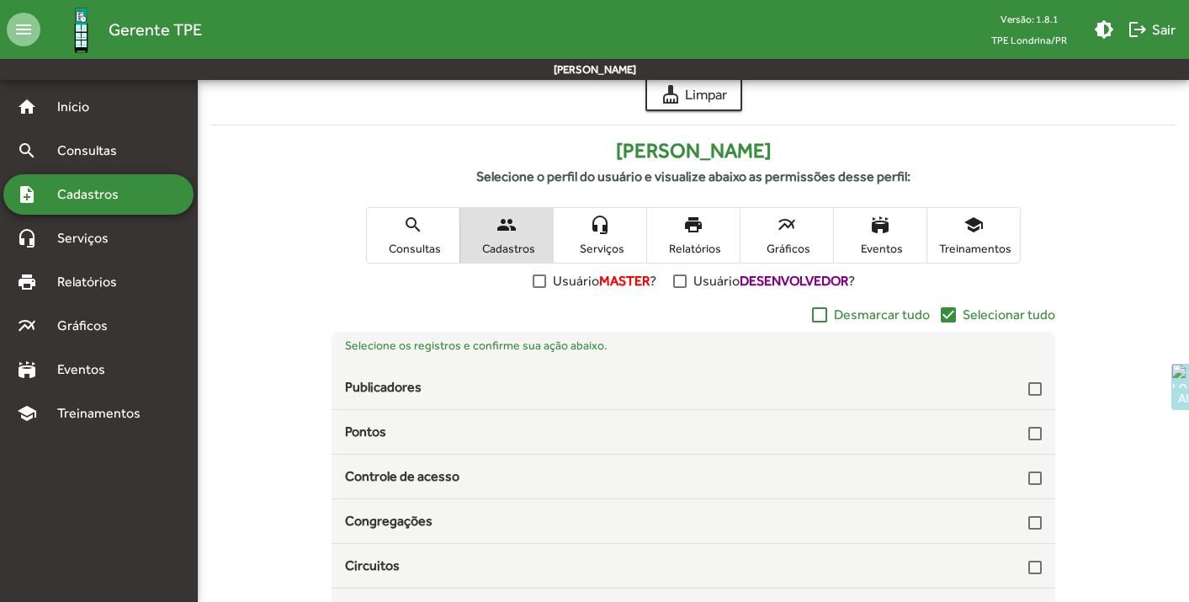
click at [952, 316] on mat-icon "check_box" at bounding box center [948, 315] width 20 height 20
click at [610, 237] on span "headset_mic Serviços" at bounding box center [600, 235] width 93 height 55
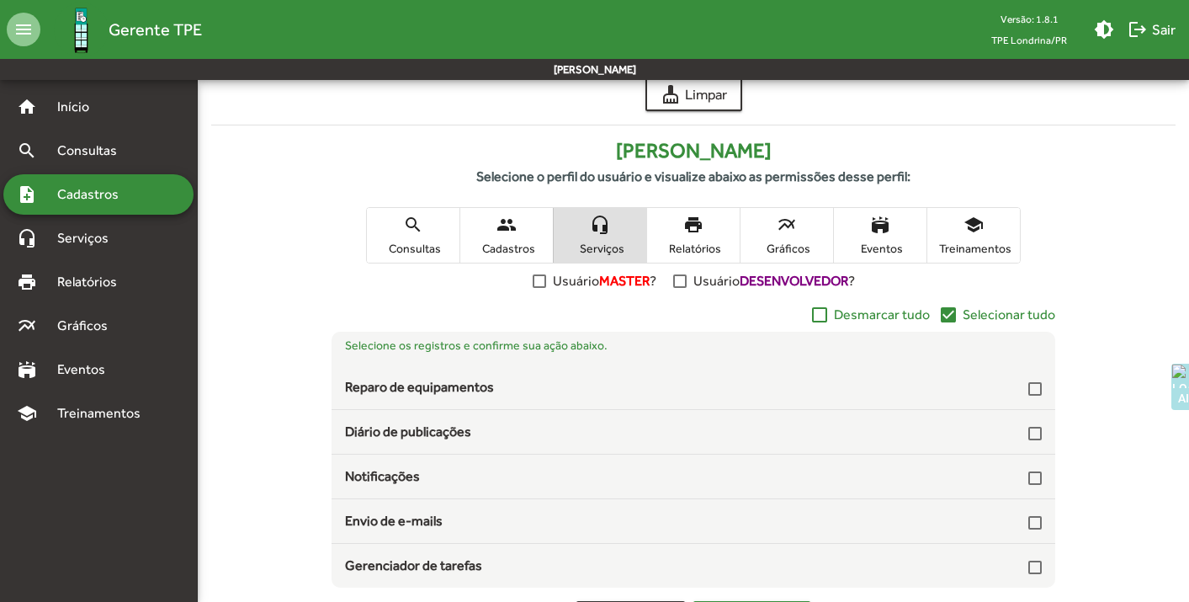
click at [952, 314] on mat-icon "check_box" at bounding box center [948, 315] width 20 height 20
click at [711, 227] on span "print Relatórios" at bounding box center [693, 235] width 93 height 55
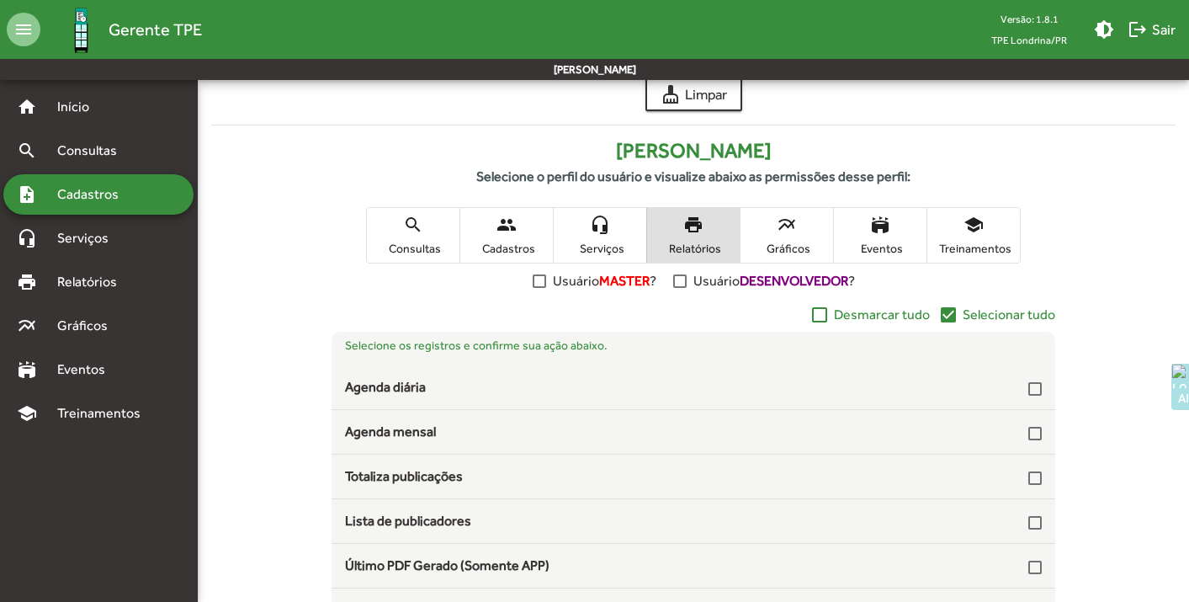
click at [946, 314] on mat-icon "check_box" at bounding box center [948, 315] width 20 height 20
click at [809, 245] on span "Gráficos" at bounding box center [787, 248] width 84 height 15
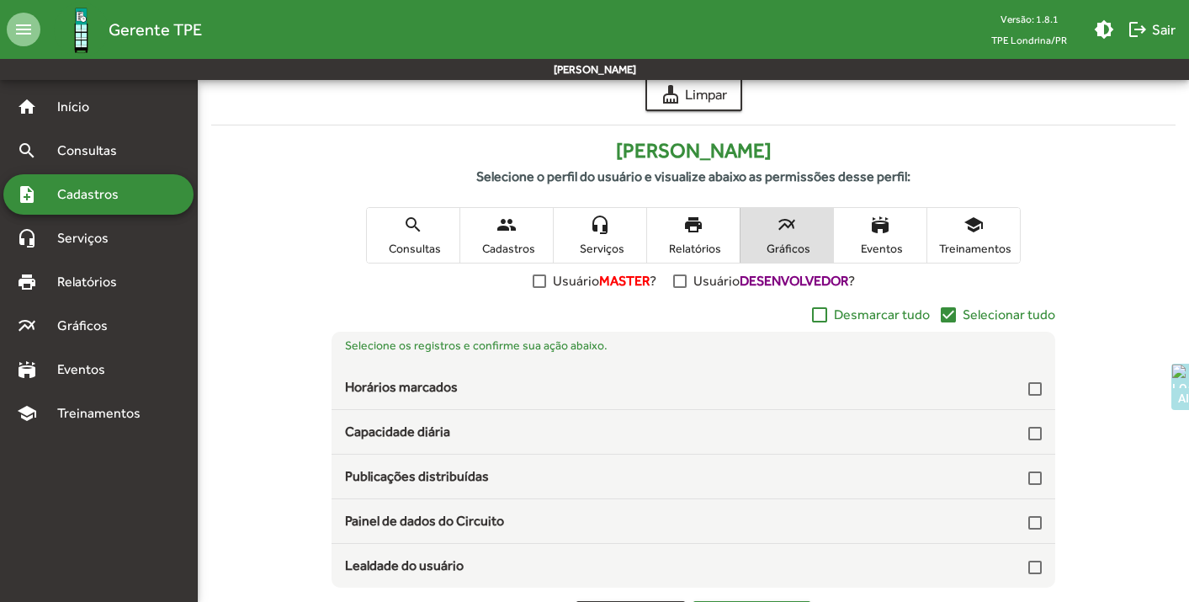
click at [952, 315] on mat-icon "check_box" at bounding box center [948, 315] width 20 height 20
click at [888, 256] on span "stadium Eventos" at bounding box center [880, 235] width 93 height 55
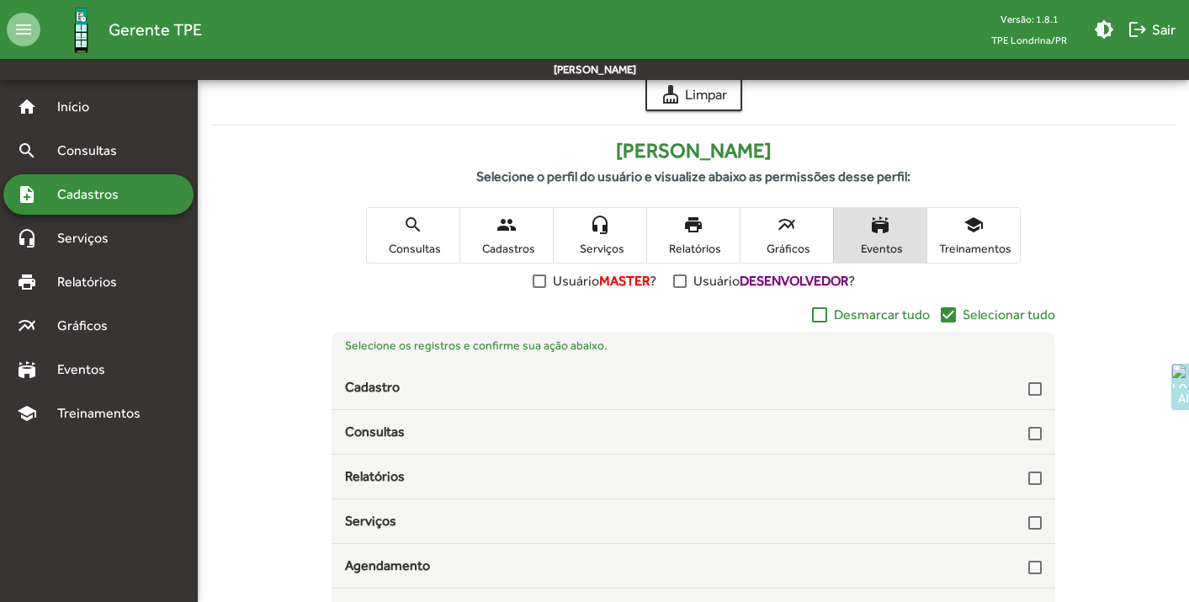
click at [948, 321] on mat-icon "check_box" at bounding box center [948, 315] width 20 height 20
click at [969, 246] on span "Treinamentos" at bounding box center [973, 248] width 84 height 15
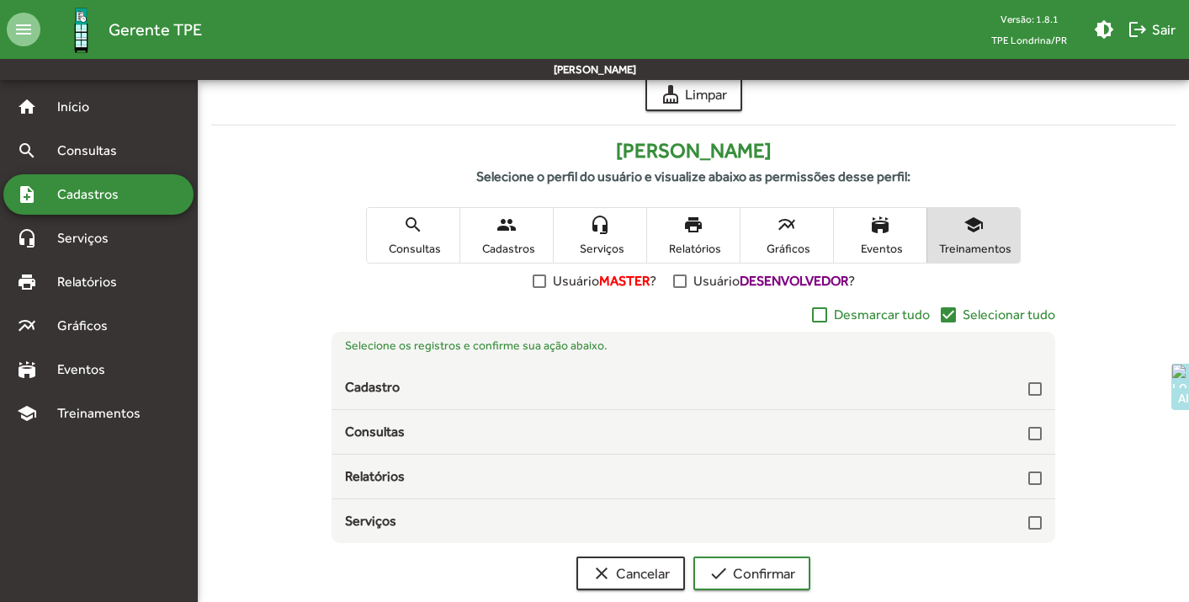
click at [949, 313] on mat-icon "check_box" at bounding box center [948, 315] width 20 height 20
click at [772, 579] on span "check Confirmar" at bounding box center [751, 573] width 87 height 30
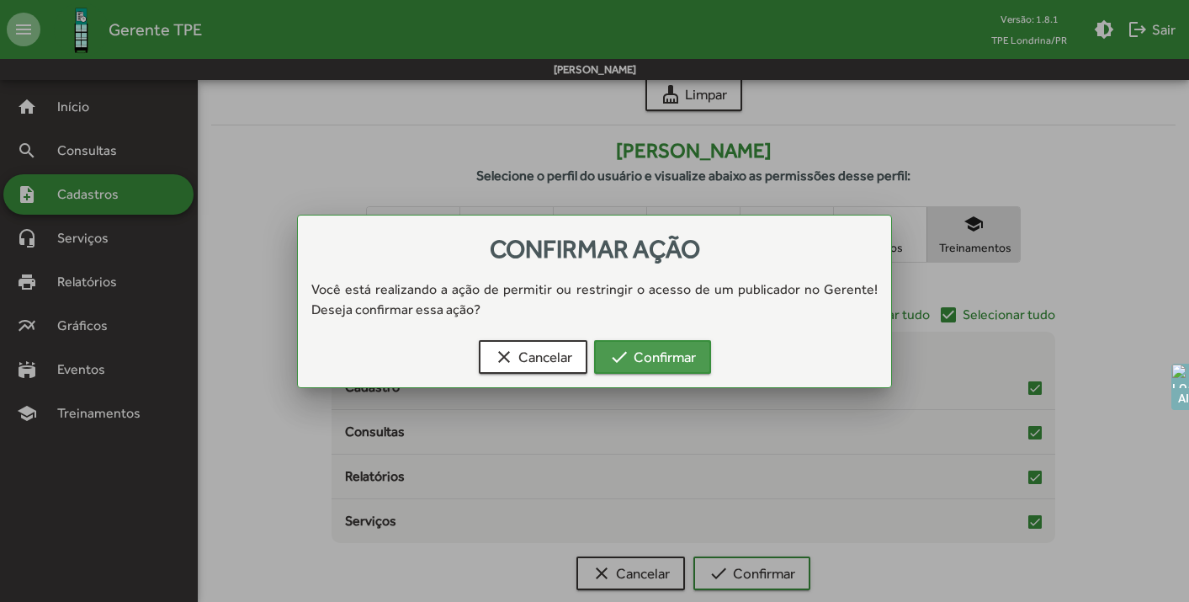
click at [637, 362] on span "check Confirmar" at bounding box center [652, 357] width 87 height 30
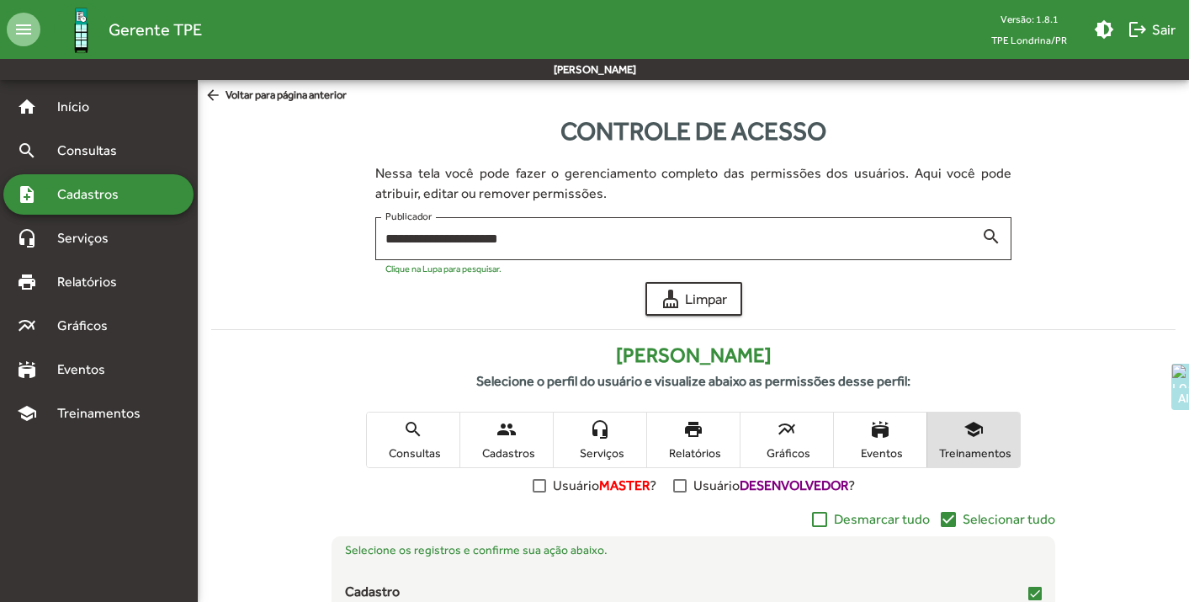
scroll to position [204, 0]
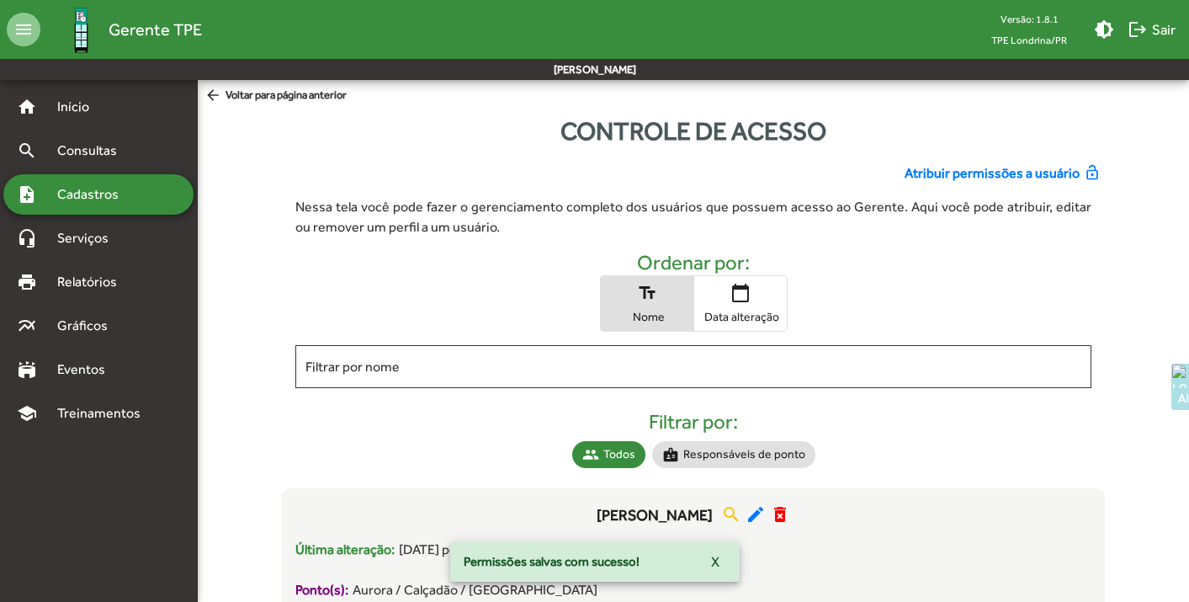
click at [1022, 171] on span "Atribuir permissões a usuário" at bounding box center [991, 173] width 175 height 20
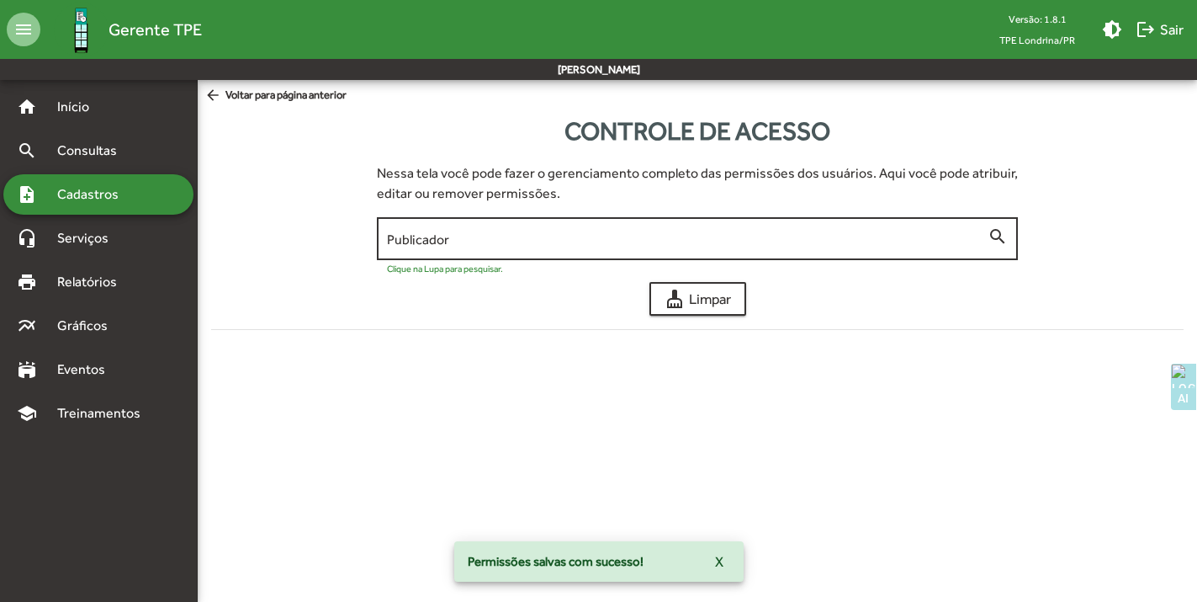
click at [487, 237] on input "Publicador" at bounding box center [688, 238] width 602 height 15
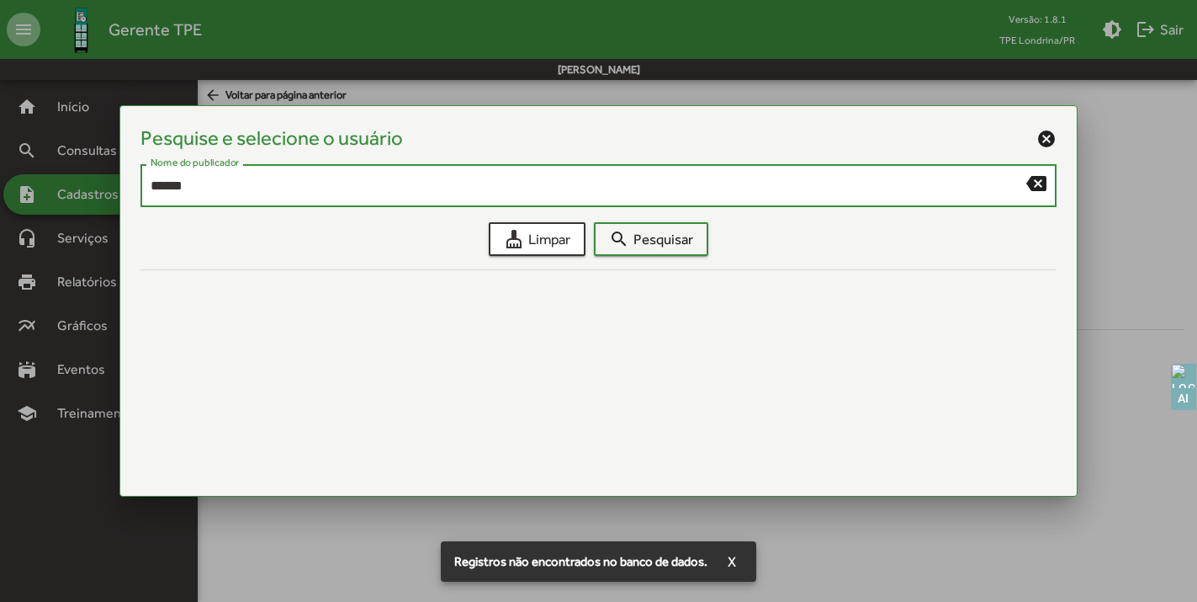
type input "******"
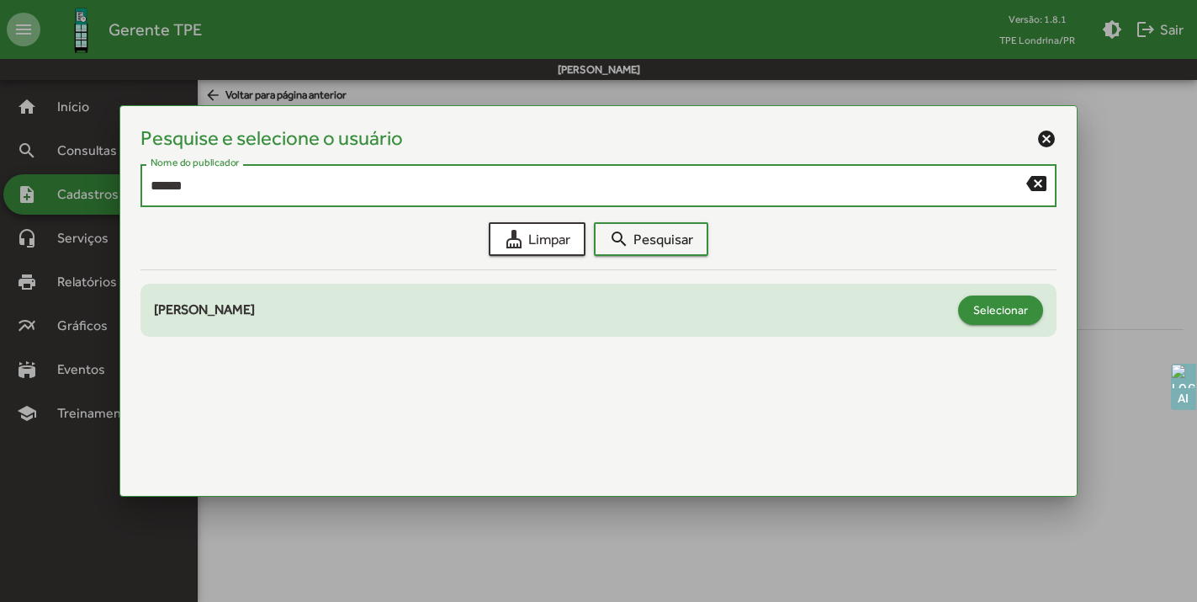
click at [1025, 317] on span "Selecionar" at bounding box center [1000, 309] width 55 height 30
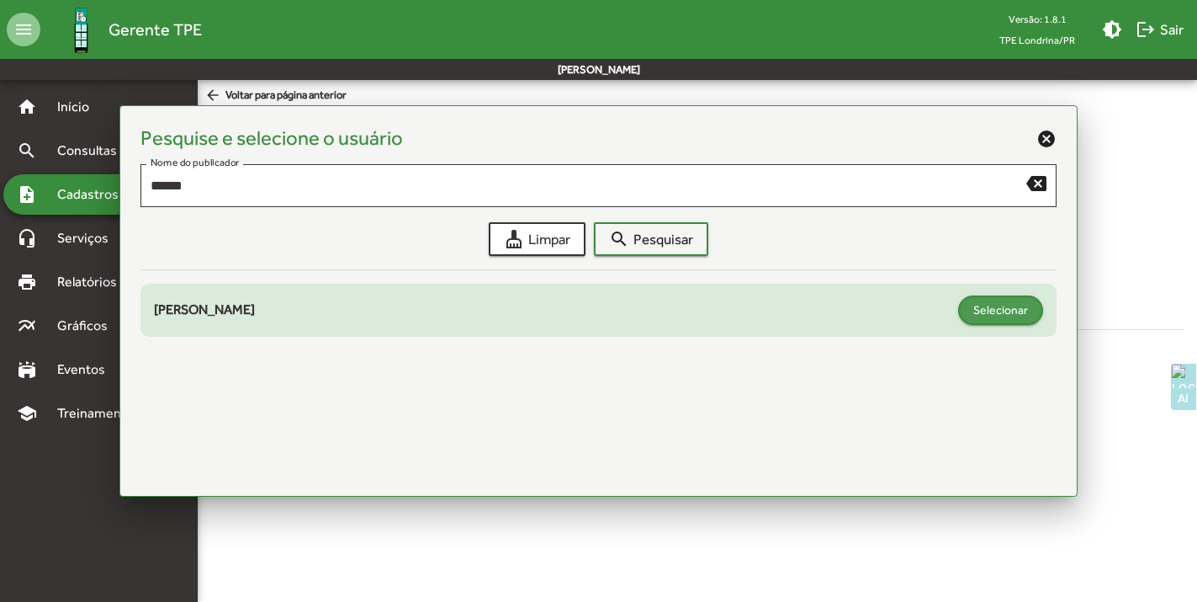
type input "**********"
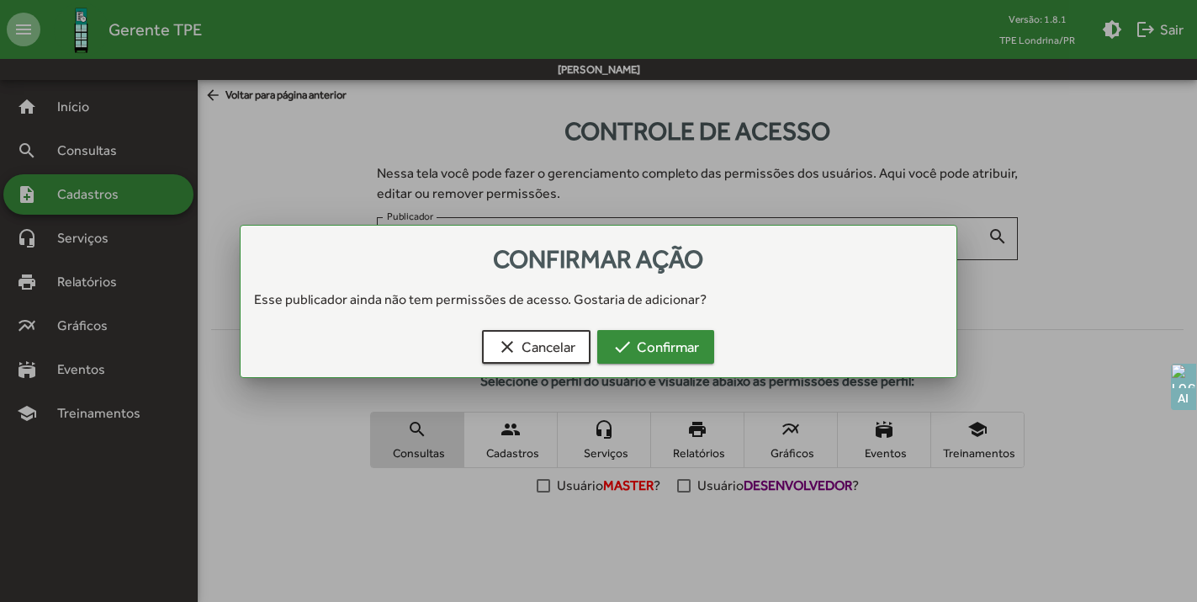
click at [671, 347] on span "check Confirmar" at bounding box center [655, 346] width 87 height 30
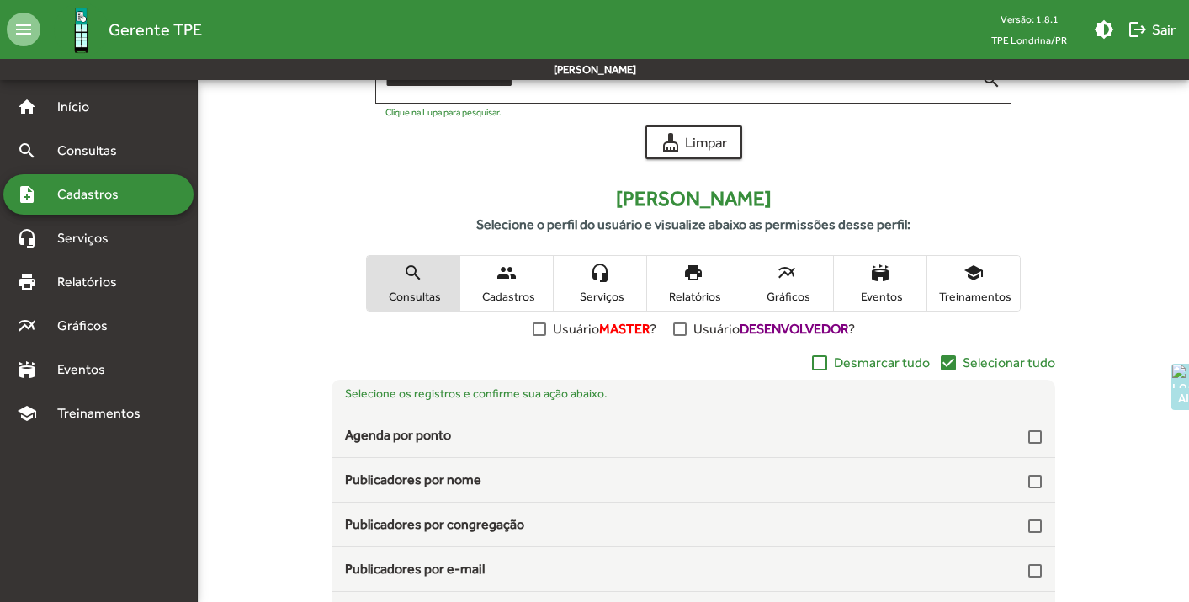
scroll to position [292, 0]
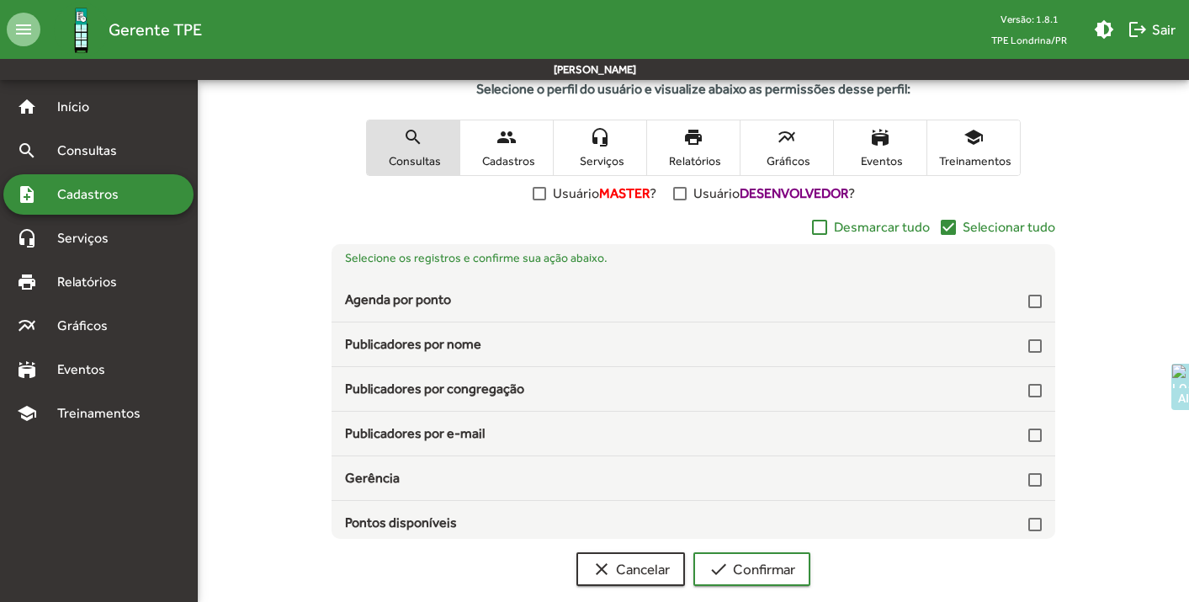
click at [494, 156] on span "Cadastros" at bounding box center [506, 160] width 84 height 15
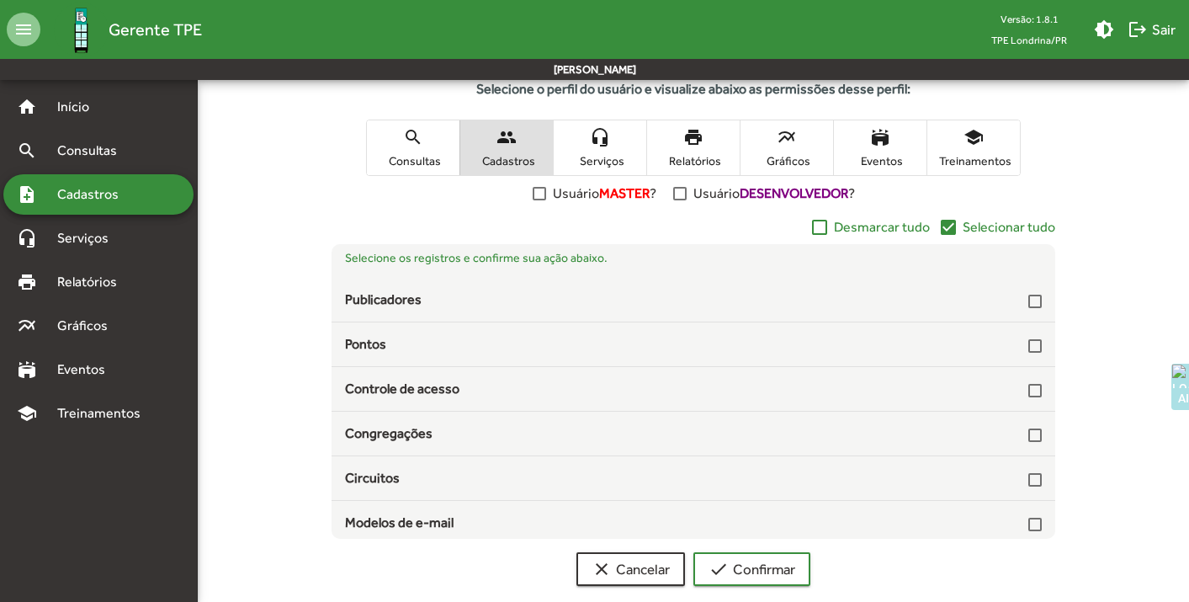
click at [952, 229] on mat-icon "check_box" at bounding box center [948, 227] width 20 height 20
click at [582, 155] on span "Serviços" at bounding box center [600, 160] width 84 height 15
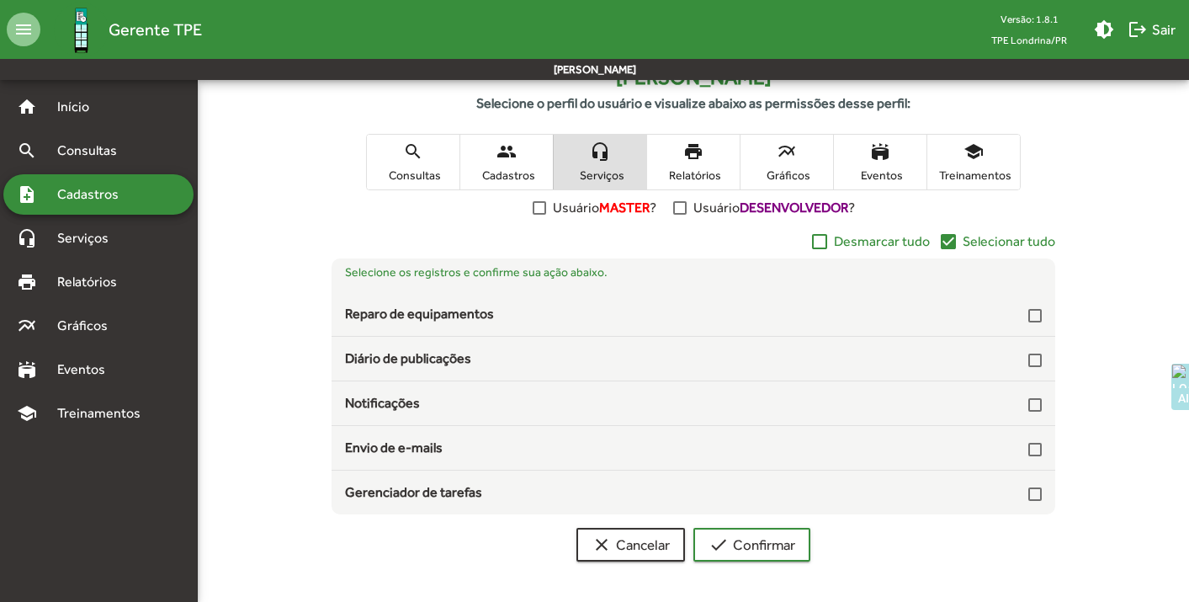
click at [951, 244] on mat-icon "check_box" at bounding box center [948, 241] width 20 height 20
click at [390, 153] on span "search Consultas" at bounding box center [413, 162] width 93 height 55
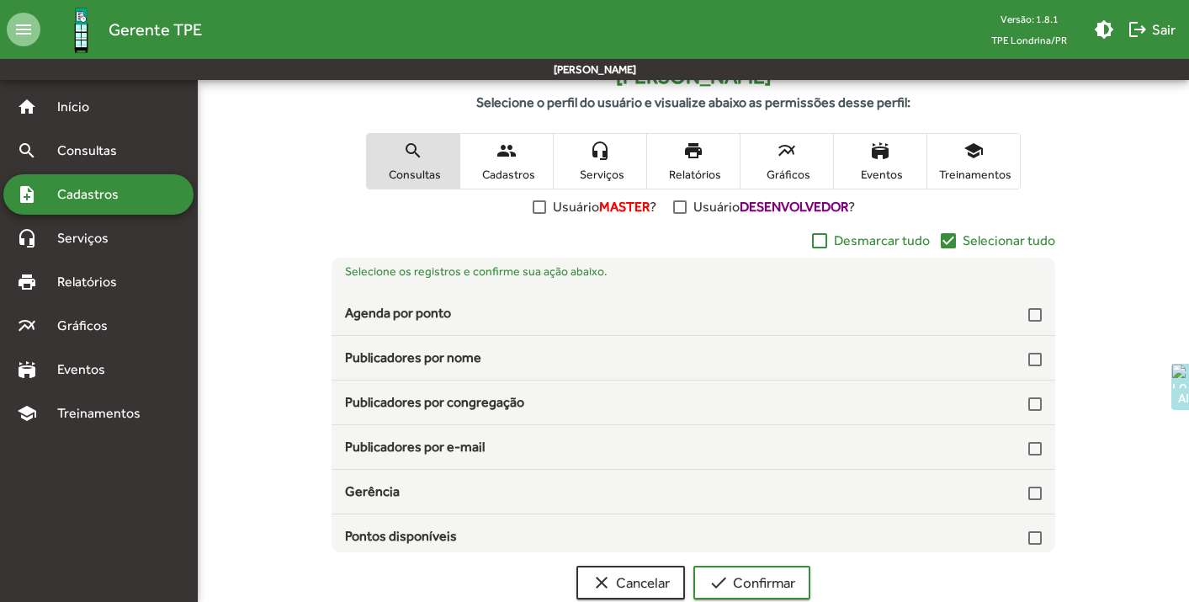
click at [955, 242] on mat-icon "check_box" at bounding box center [948, 241] width 20 height 20
click at [613, 160] on span "headset_mic Serviços" at bounding box center [600, 161] width 93 height 55
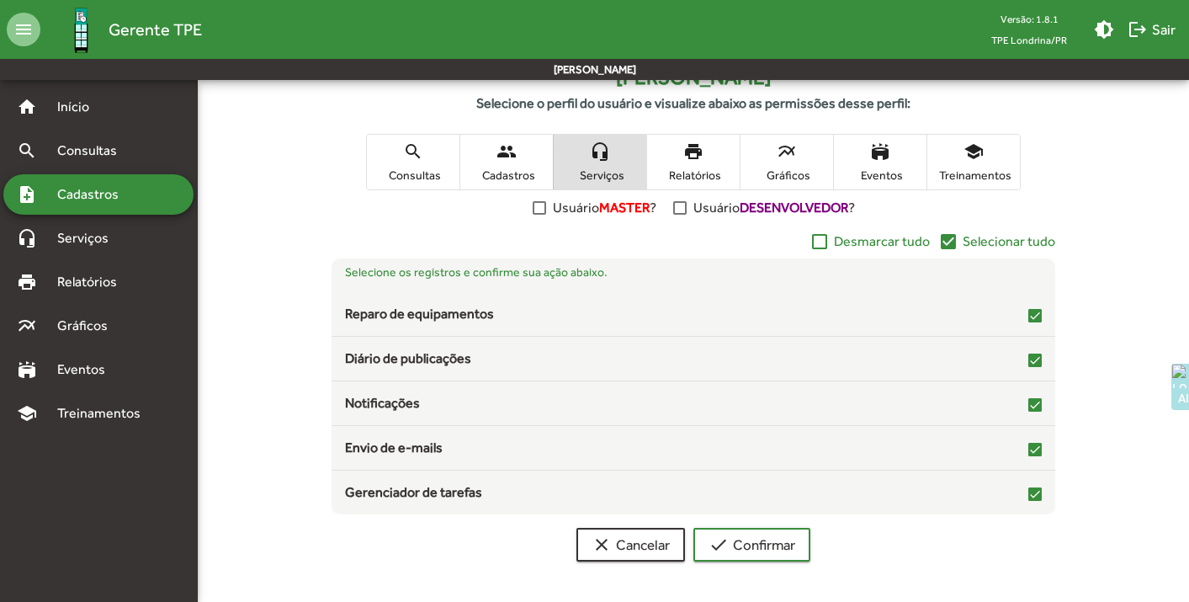
click at [684, 167] on span "Relatórios" at bounding box center [693, 174] width 84 height 15
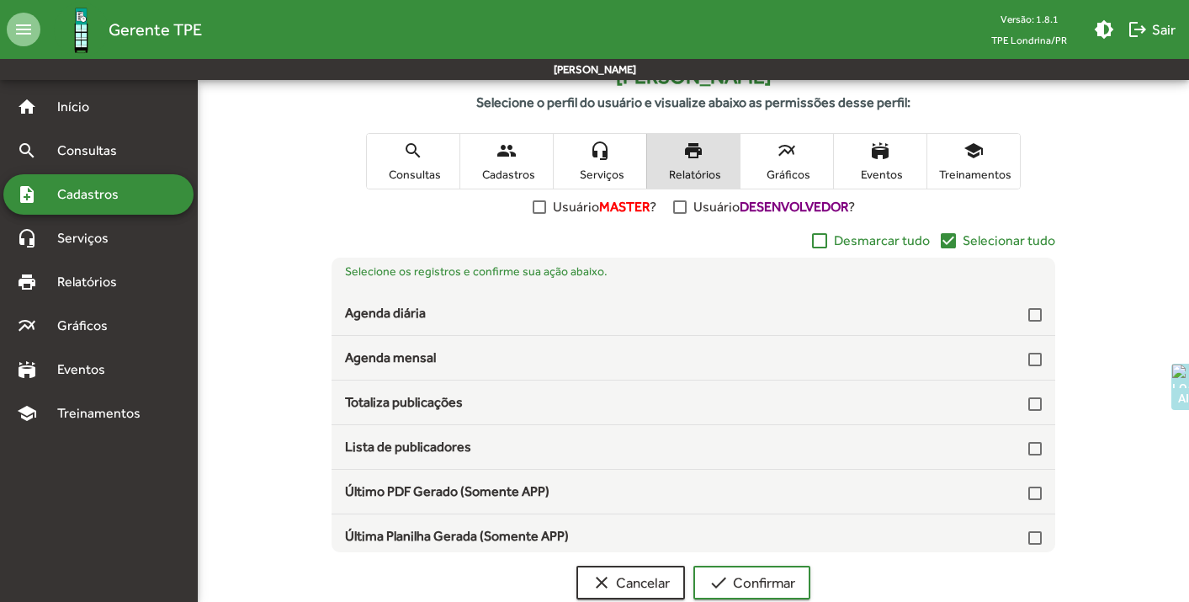
click at [948, 241] on mat-icon "check_box" at bounding box center [948, 241] width 20 height 20
click at [773, 161] on span "multiline_chart Gráficos" at bounding box center [786, 161] width 93 height 55
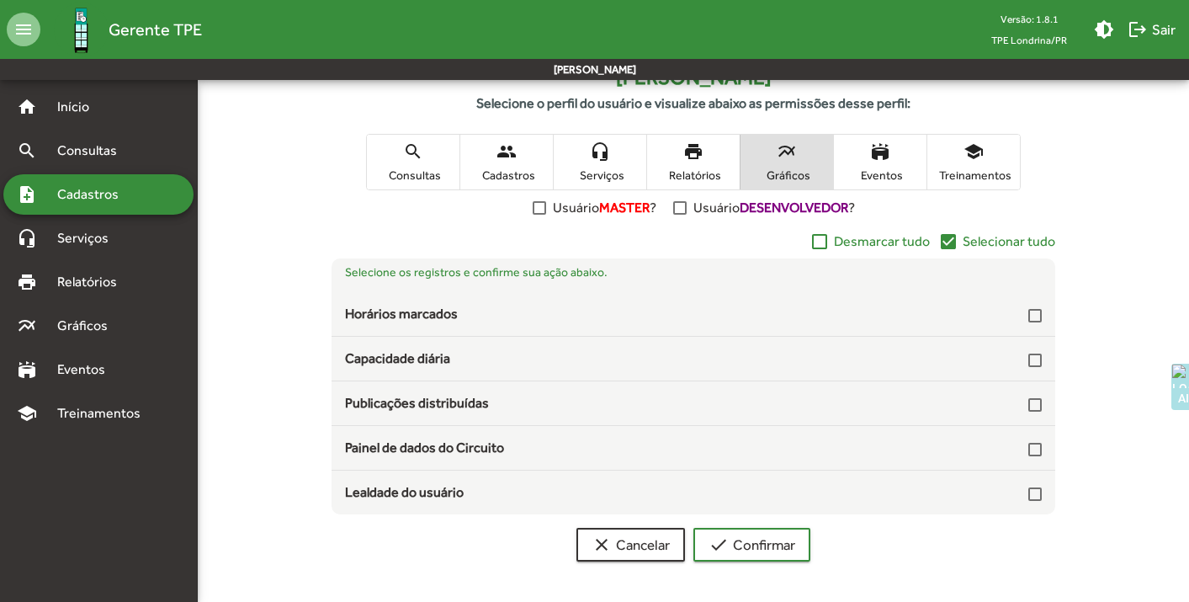
click at [948, 241] on mat-icon "check_box" at bounding box center [948, 241] width 20 height 20
click at [907, 180] on span "Eventos" at bounding box center [880, 174] width 84 height 15
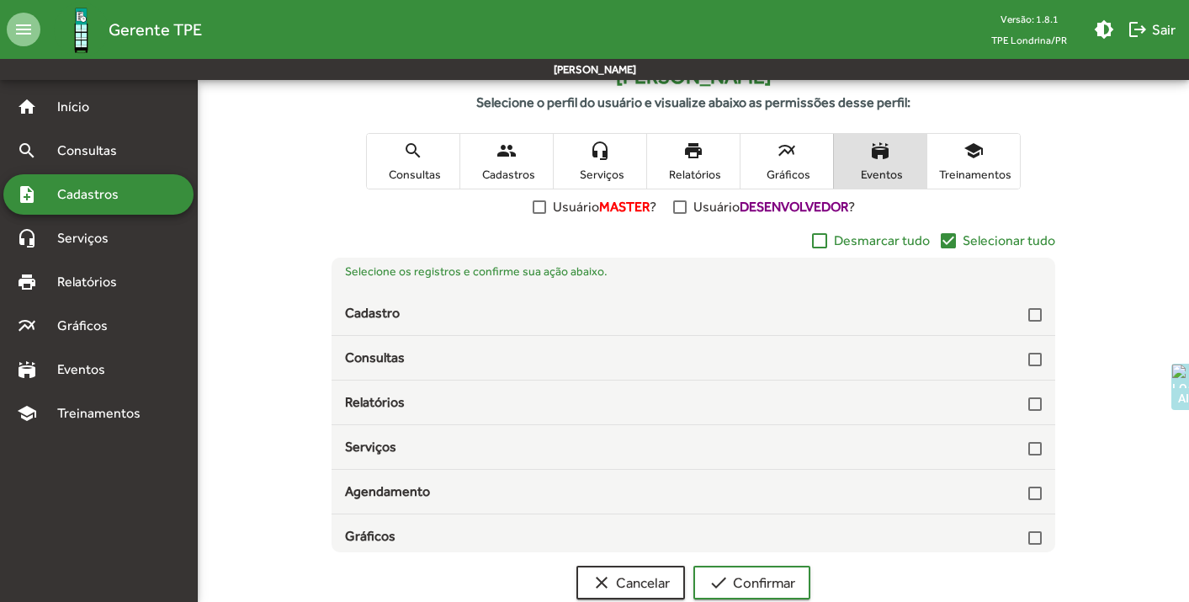
click at [953, 240] on mat-icon "check_box" at bounding box center [948, 241] width 20 height 20
click at [973, 171] on span "Treinamentos" at bounding box center [973, 174] width 84 height 15
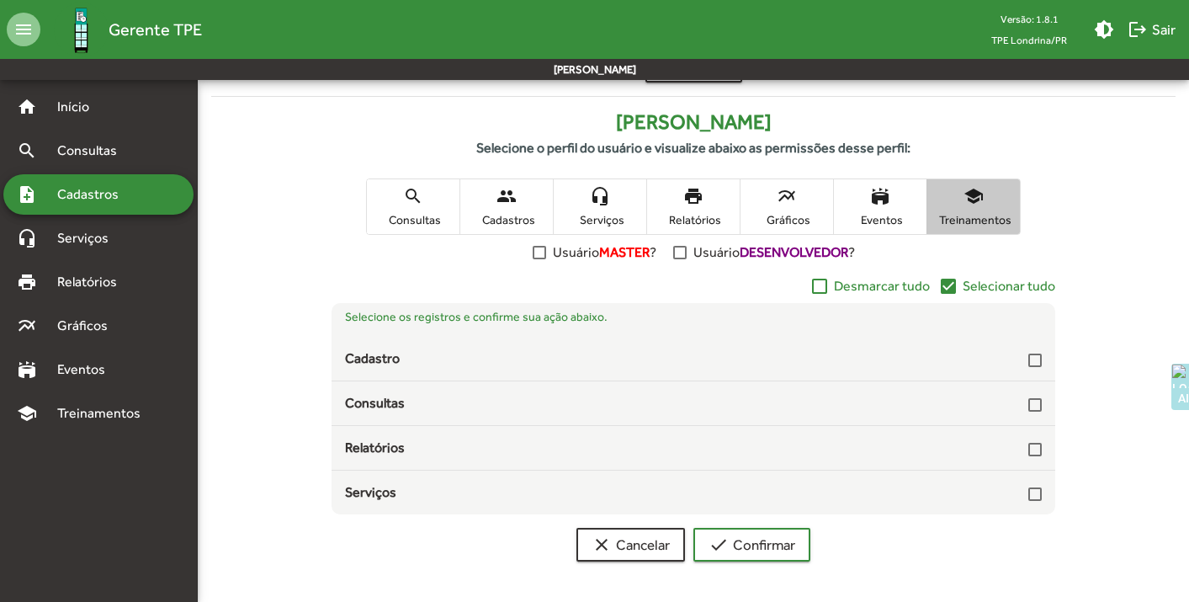
scroll to position [234, 0]
click at [955, 285] on mat-icon "check_box" at bounding box center [948, 286] width 20 height 20
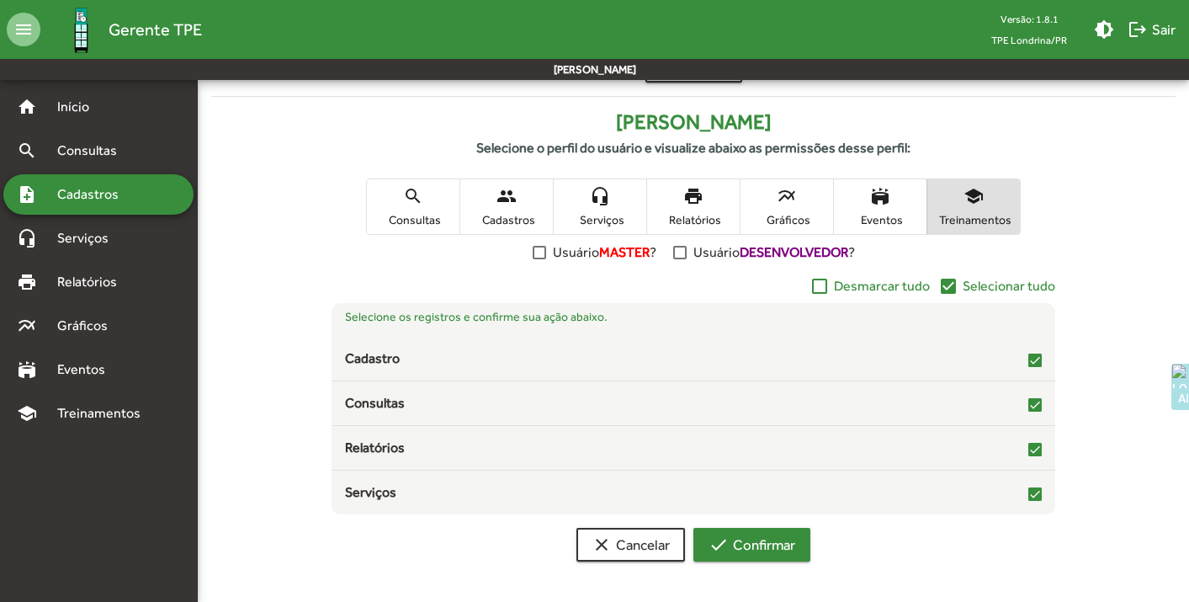
click at [775, 544] on span "check Confirmar" at bounding box center [751, 544] width 87 height 30
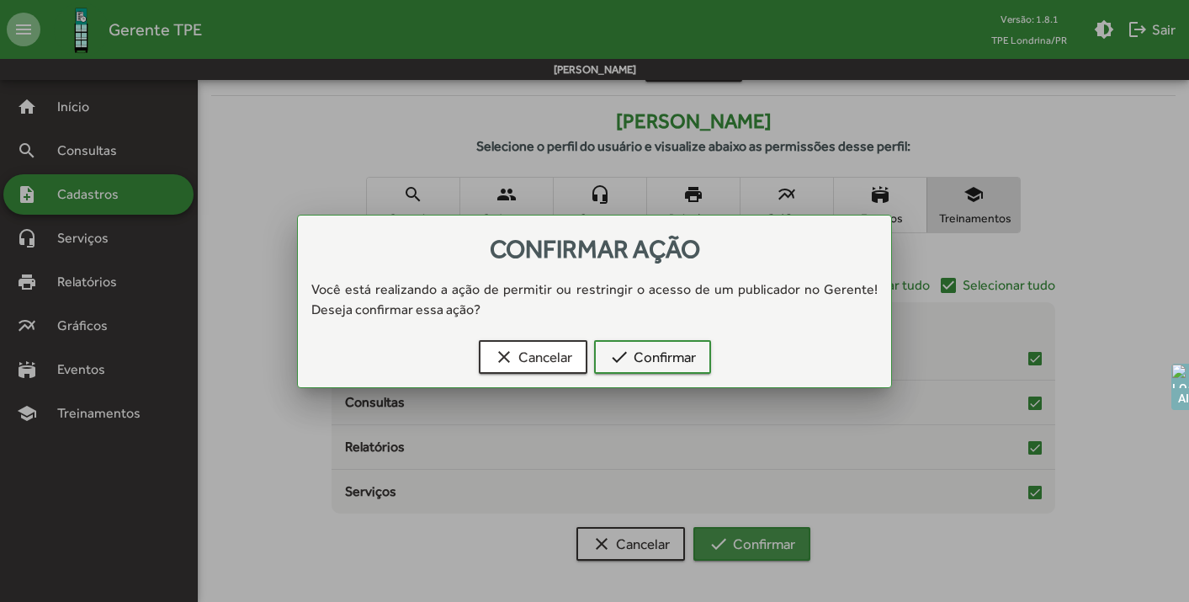
scroll to position [0, 0]
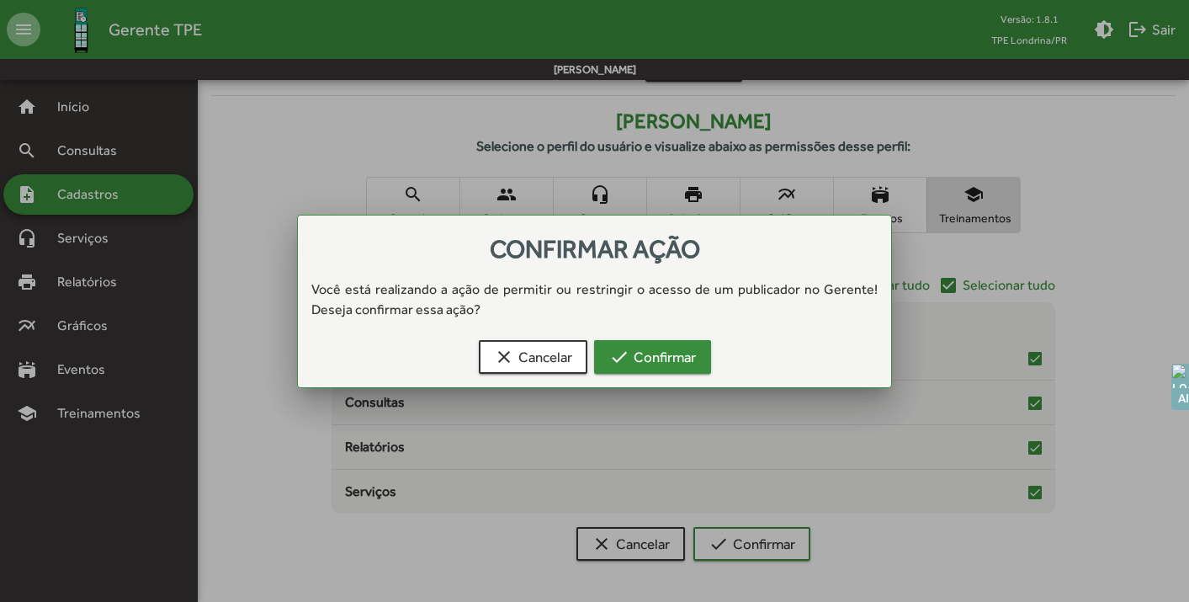
click at [650, 359] on span "check Confirmar" at bounding box center [652, 357] width 87 height 30
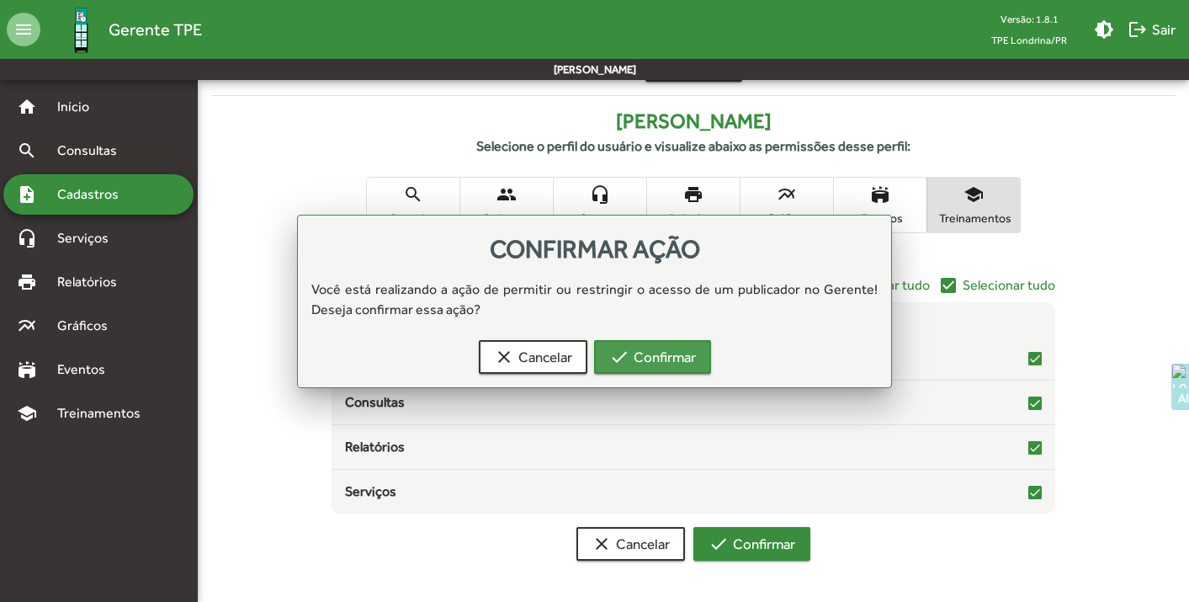
scroll to position [234, 0]
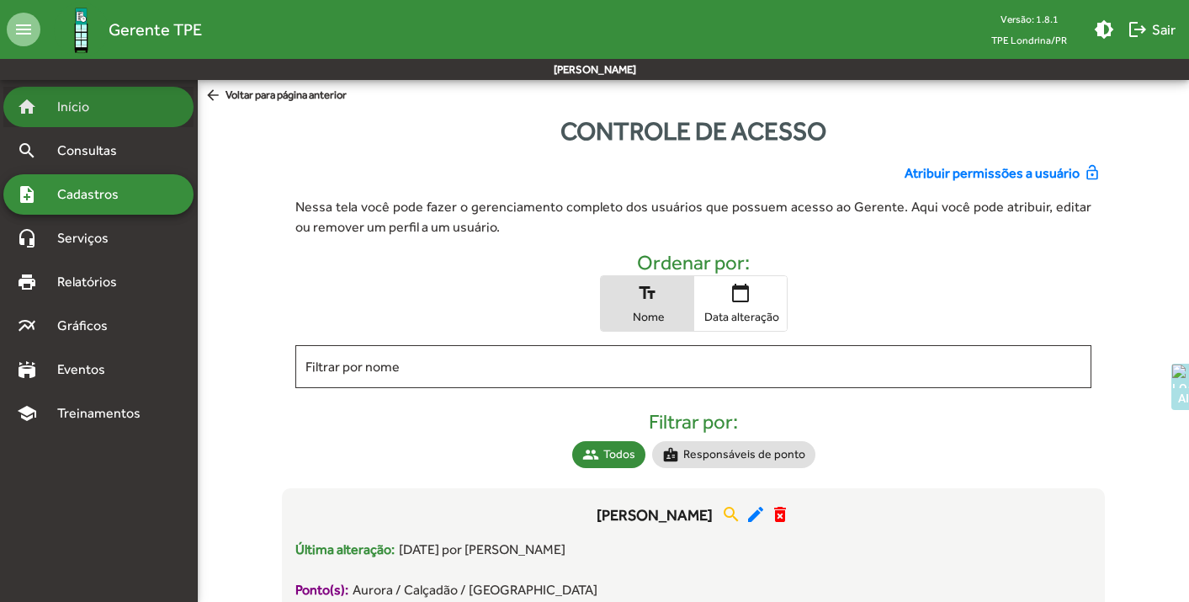
click at [87, 106] on span "Início" at bounding box center [80, 107] width 66 height 20
